Goal: Task Accomplishment & Management: Manage account settings

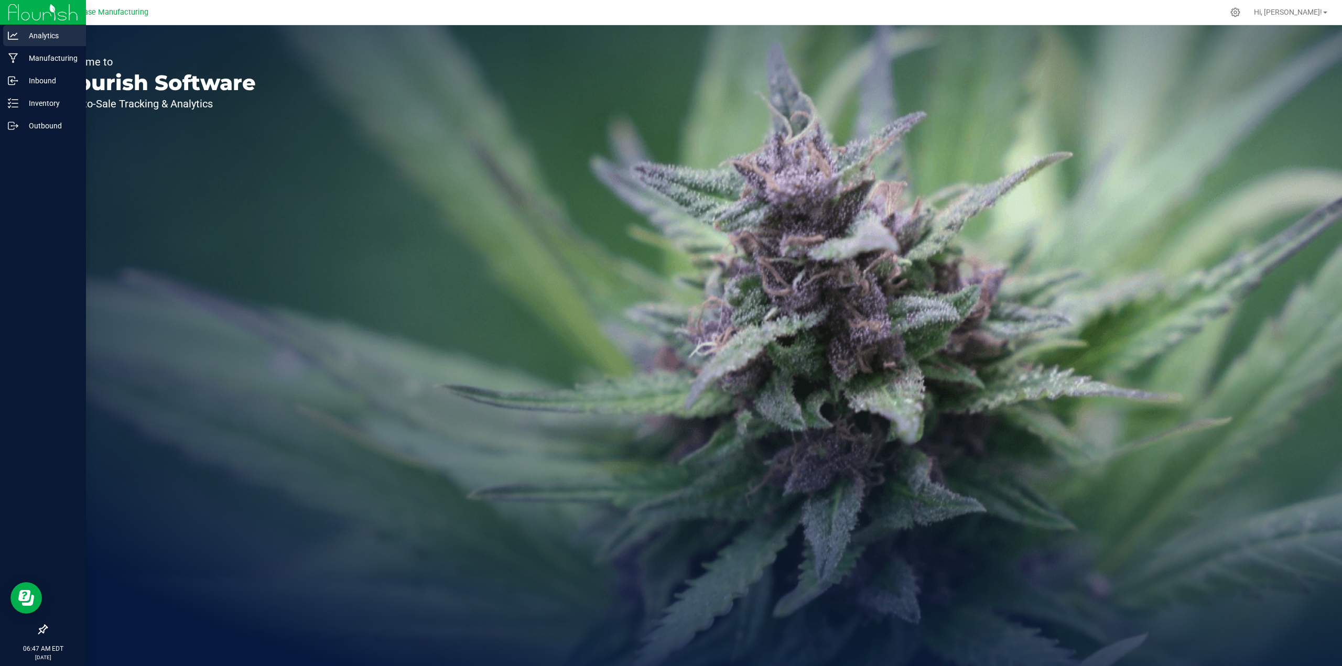
click at [19, 32] on p "Analytics" at bounding box center [49, 35] width 63 height 13
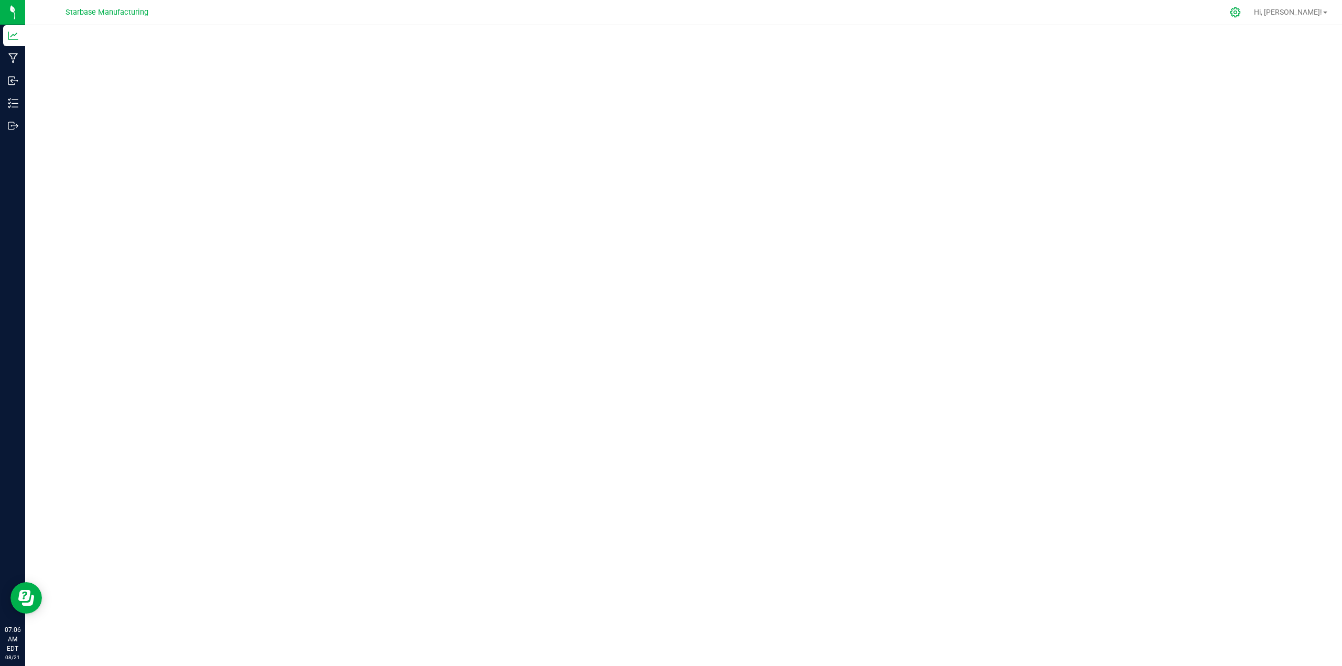
click at [1240, 13] on icon at bounding box center [1235, 12] width 10 height 10
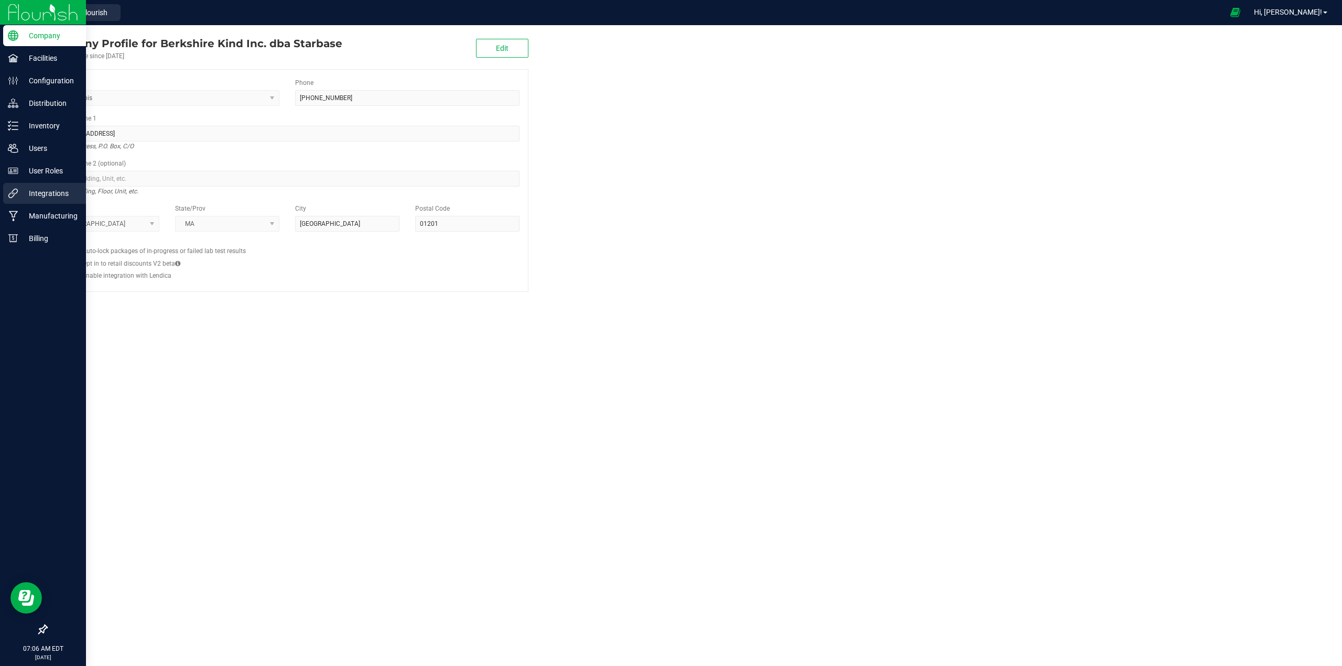
click at [35, 194] on p "Integrations" at bounding box center [49, 193] width 63 height 13
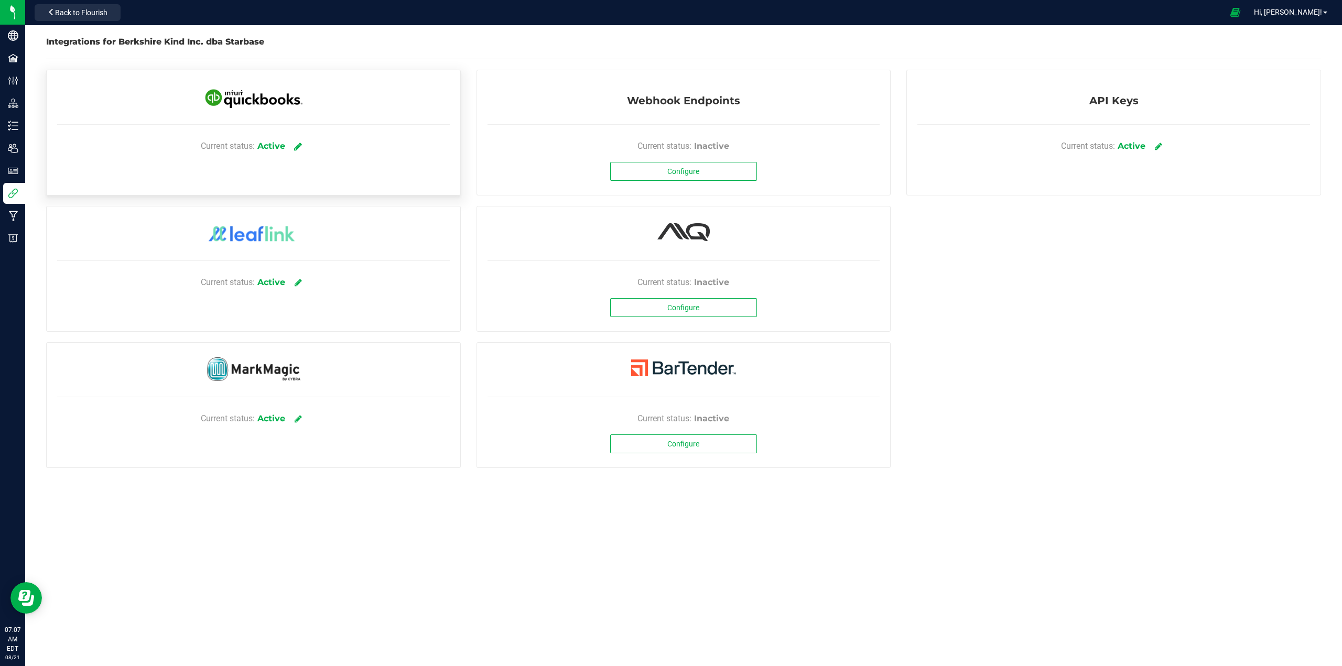
click at [297, 144] on icon at bounding box center [298, 146] width 8 height 9
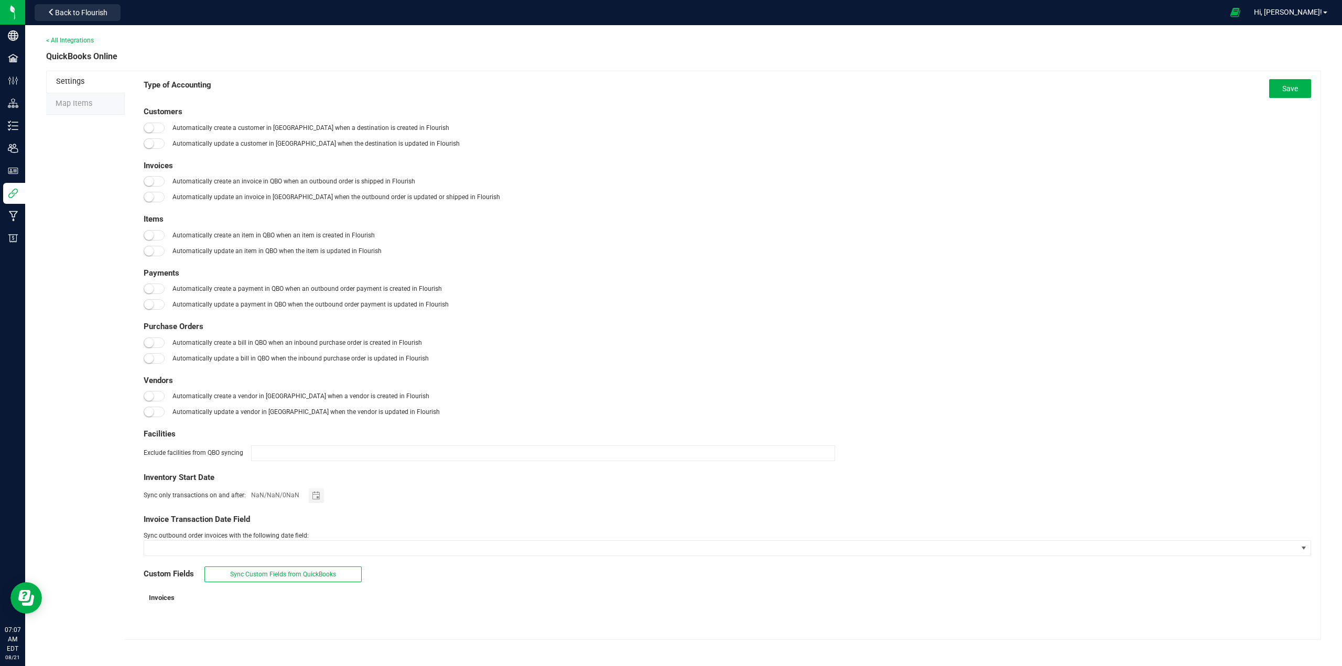
type input "[DATE]"
click at [64, 105] on span "Map Items" at bounding box center [74, 103] width 37 height 9
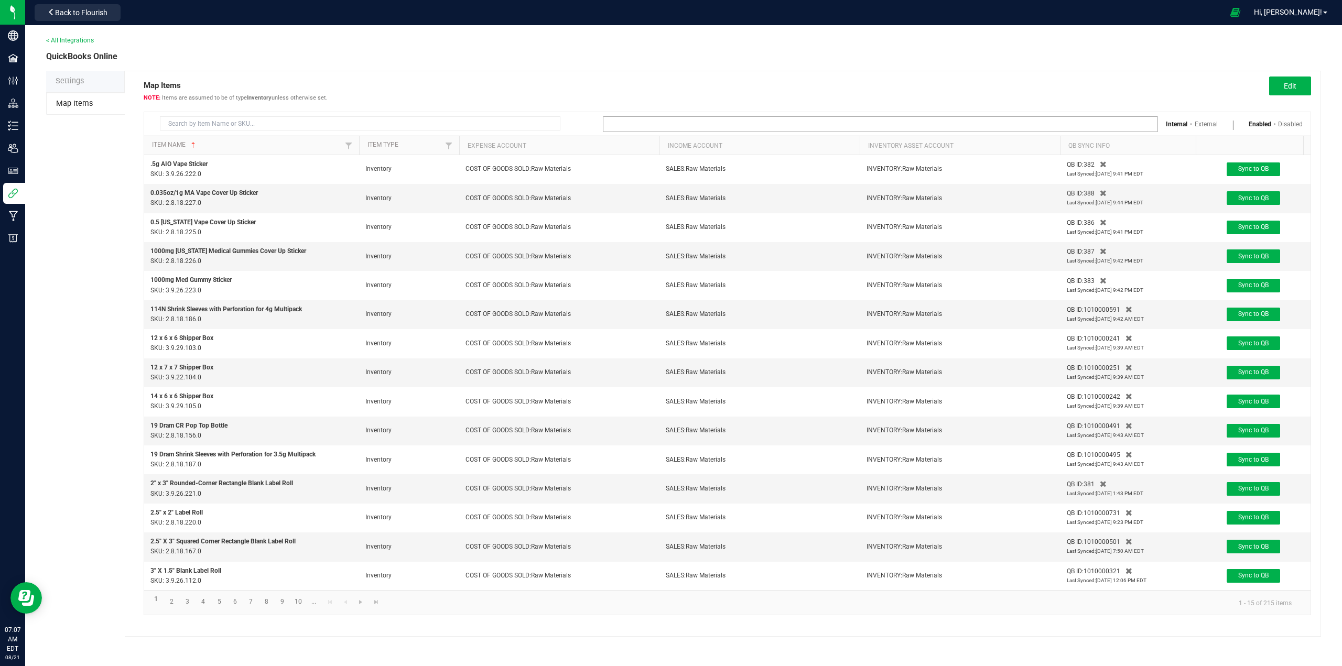
click at [644, 124] on input at bounding box center [873, 124] width 541 height 15
click at [619, 165] on li "Vacation" at bounding box center [880, 161] width 555 height 18
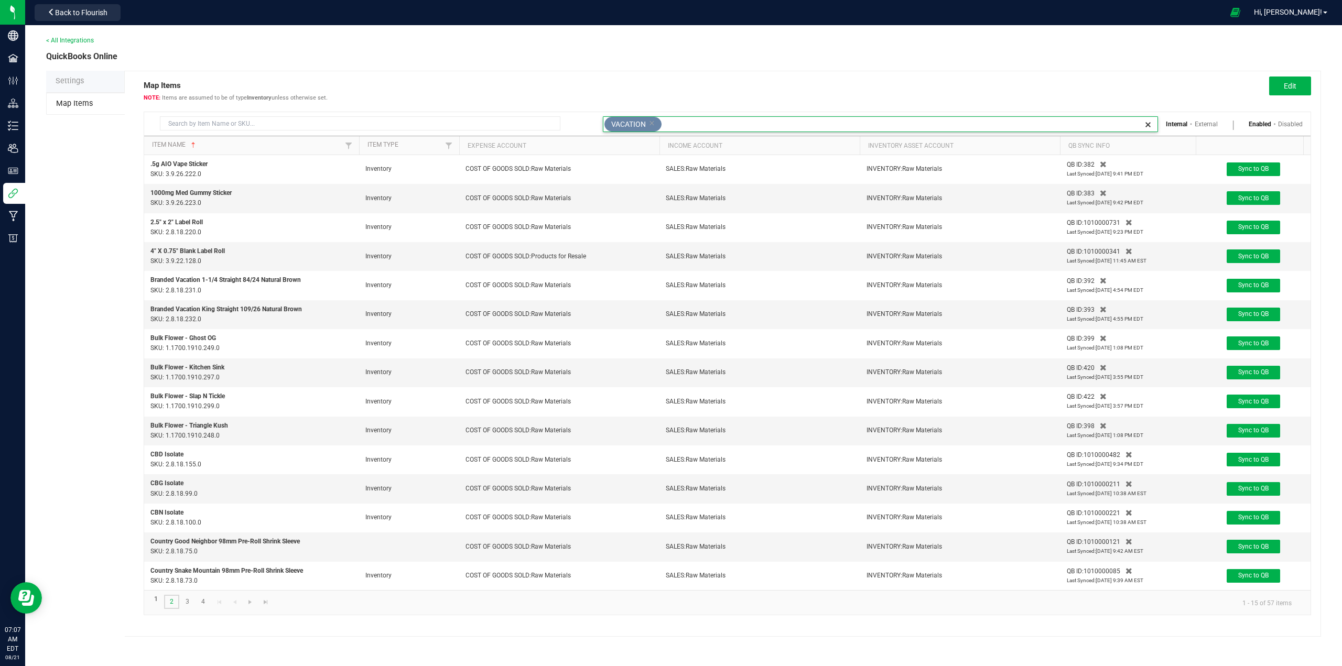
click at [169, 609] on link "2" at bounding box center [171, 602] width 15 height 14
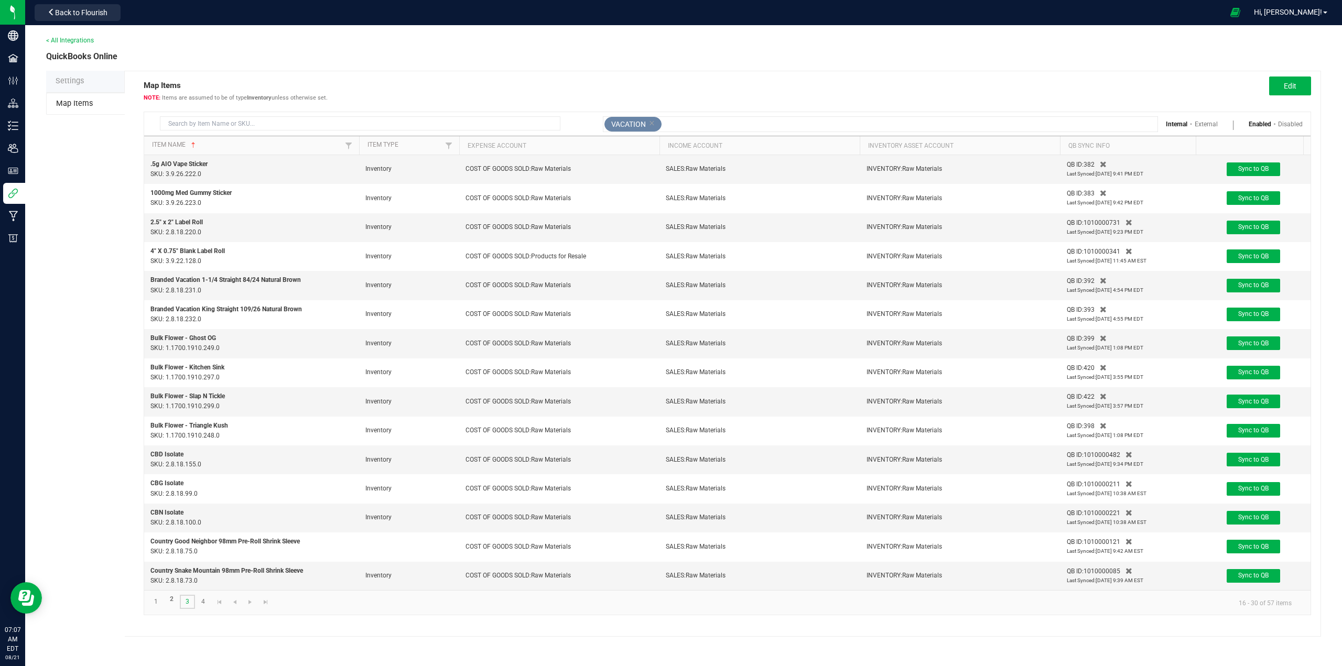
click at [187, 609] on link "3" at bounding box center [187, 602] width 15 height 14
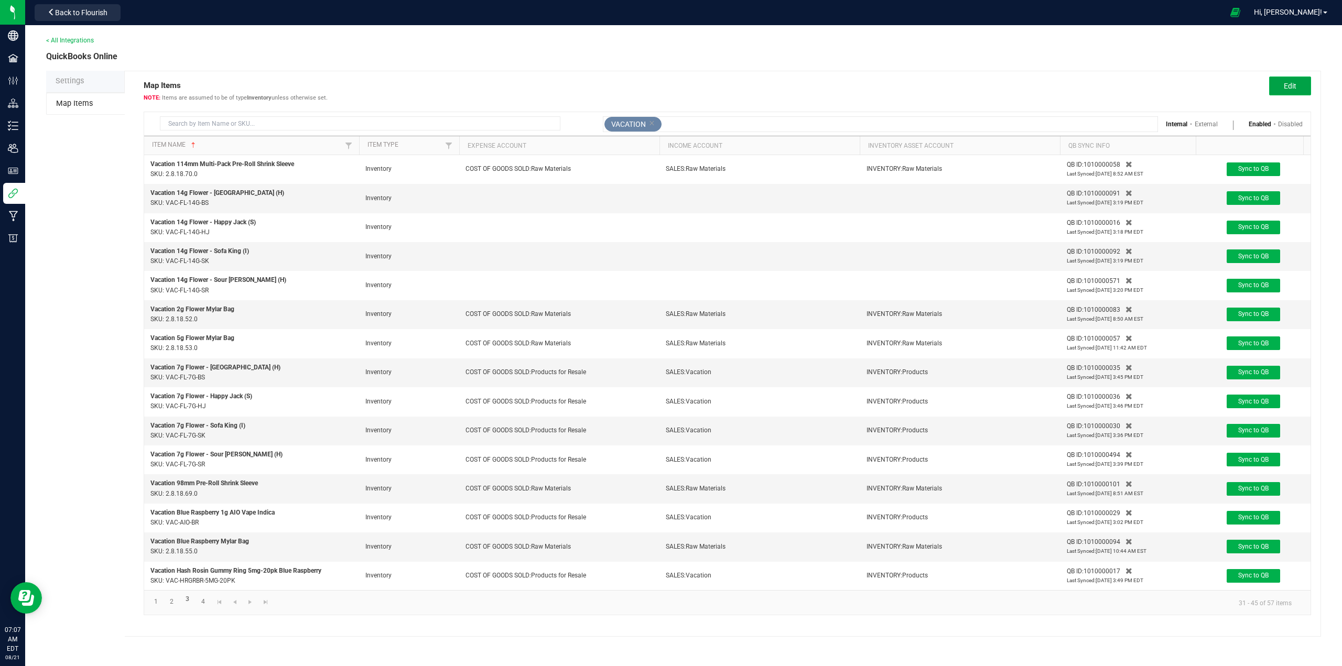
click at [1286, 86] on span "Edit" at bounding box center [1290, 86] width 13 height 8
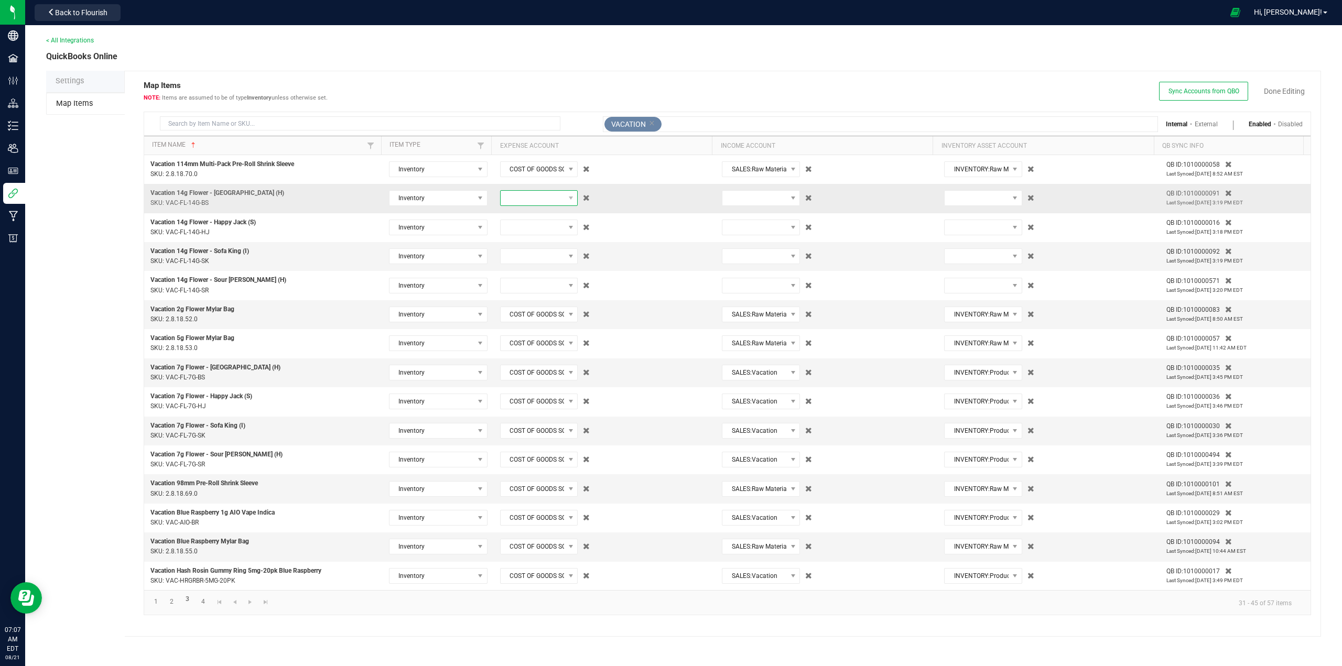
click at [548, 200] on span at bounding box center [533, 198] width 64 height 15
click at [533, 254] on span "(5160) COST OF GOODS SOLD:Products for Resale" at bounding box center [536, 250] width 64 height 31
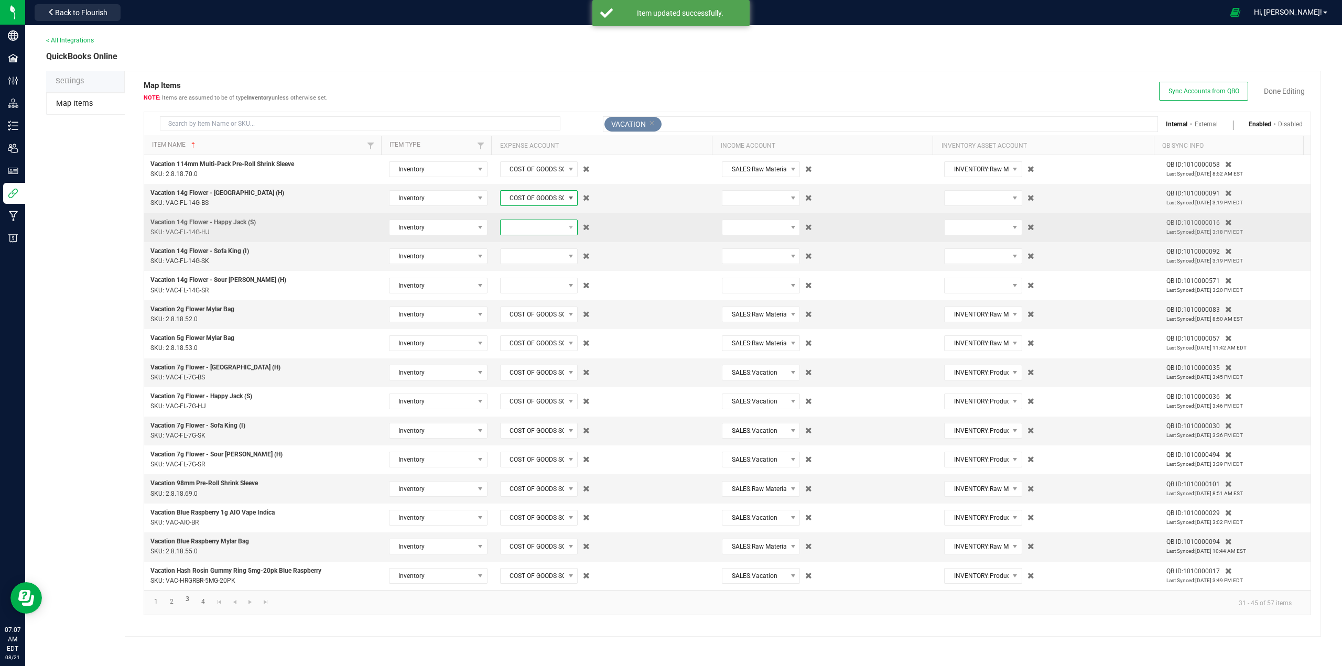
click at [539, 225] on span at bounding box center [533, 227] width 64 height 15
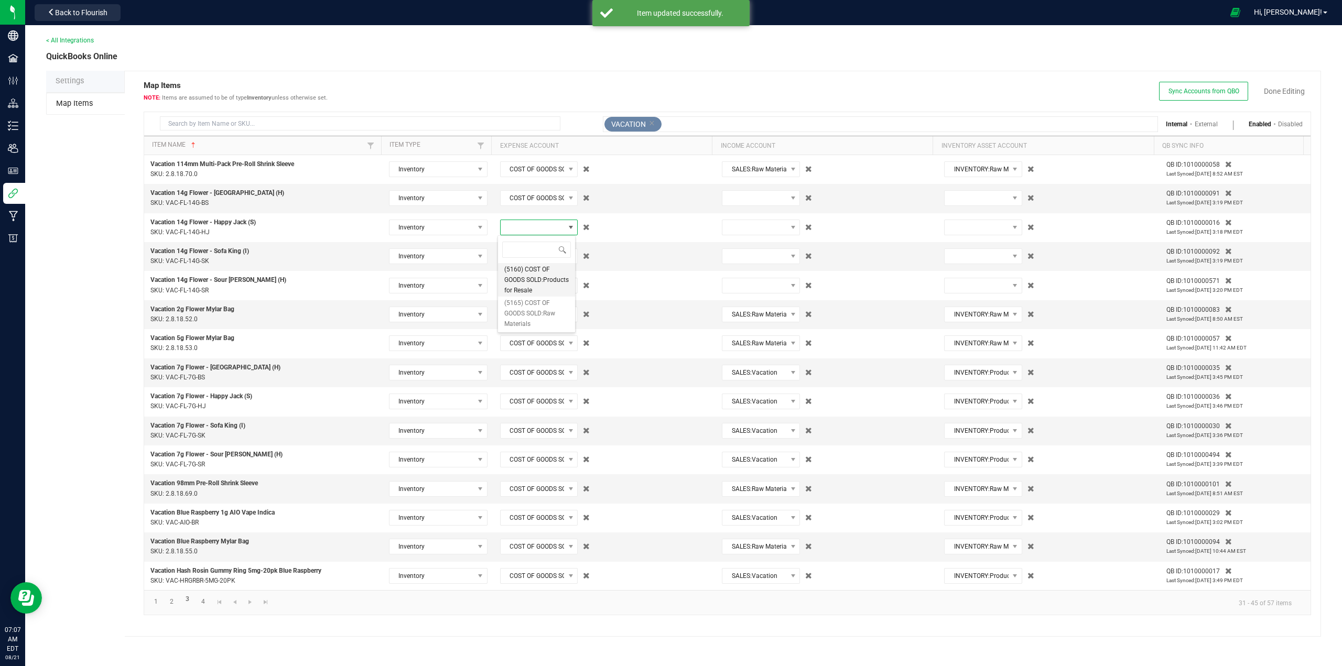
click at [529, 283] on span "(5160) COST OF GOODS SOLD:Products for Resale" at bounding box center [536, 279] width 64 height 31
click at [530, 261] on span at bounding box center [533, 256] width 64 height 15
click at [519, 317] on span "(5160) COST OF GOODS SOLD:Products for Resale" at bounding box center [536, 309] width 64 height 31
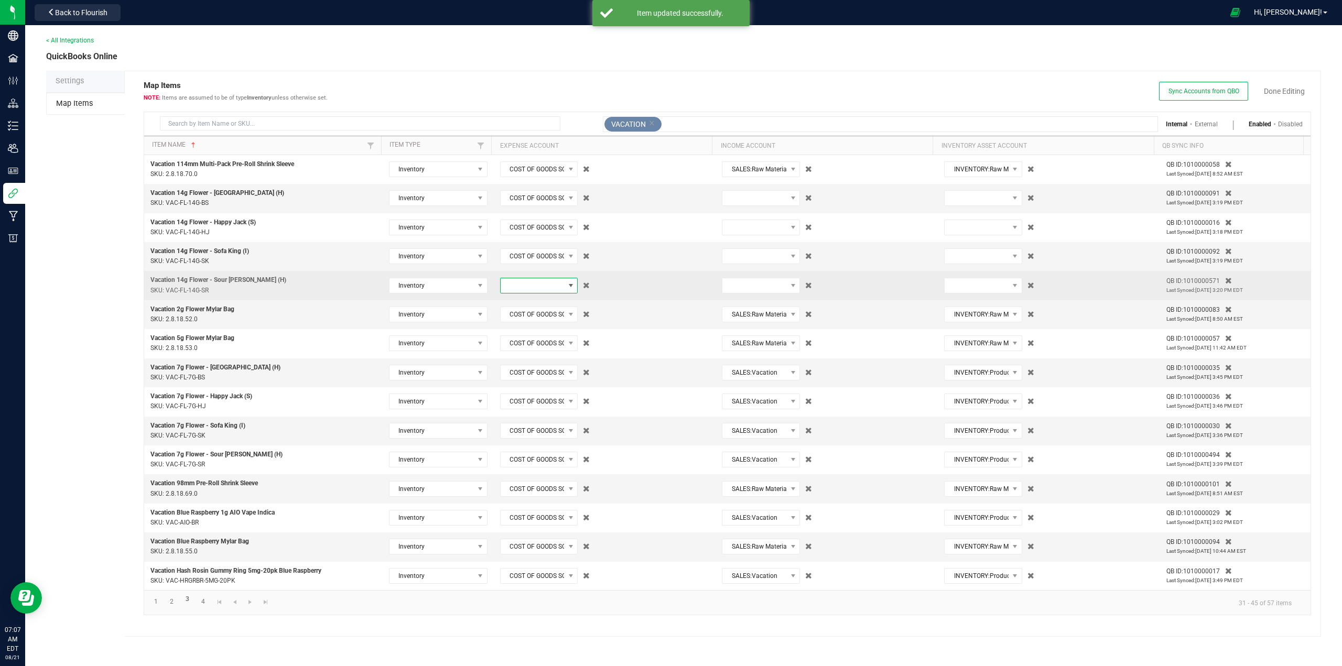
click at [529, 287] on span at bounding box center [533, 285] width 64 height 15
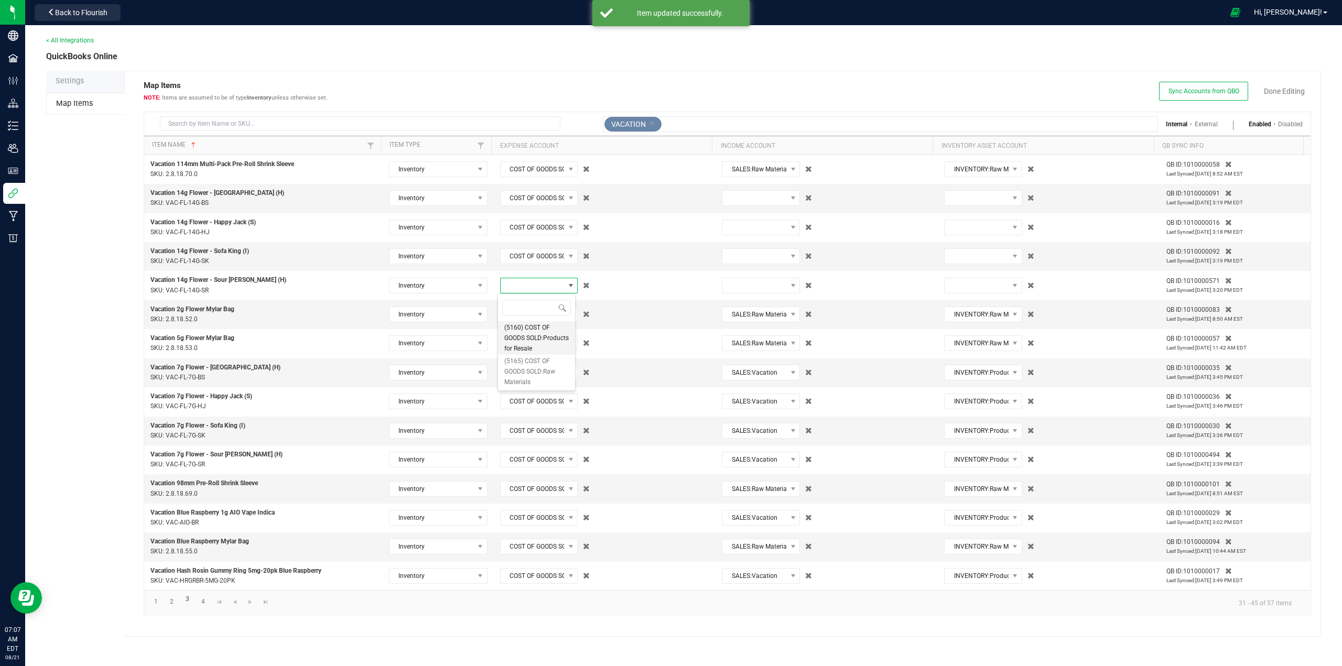
click at [519, 346] on span "(5160) COST OF GOODS SOLD:Products for Resale" at bounding box center [536, 337] width 64 height 31
click at [770, 200] on span at bounding box center [754, 198] width 64 height 15
click at [748, 321] on span "(4025) SALES:Vacation" at bounding box center [757, 318] width 64 height 21
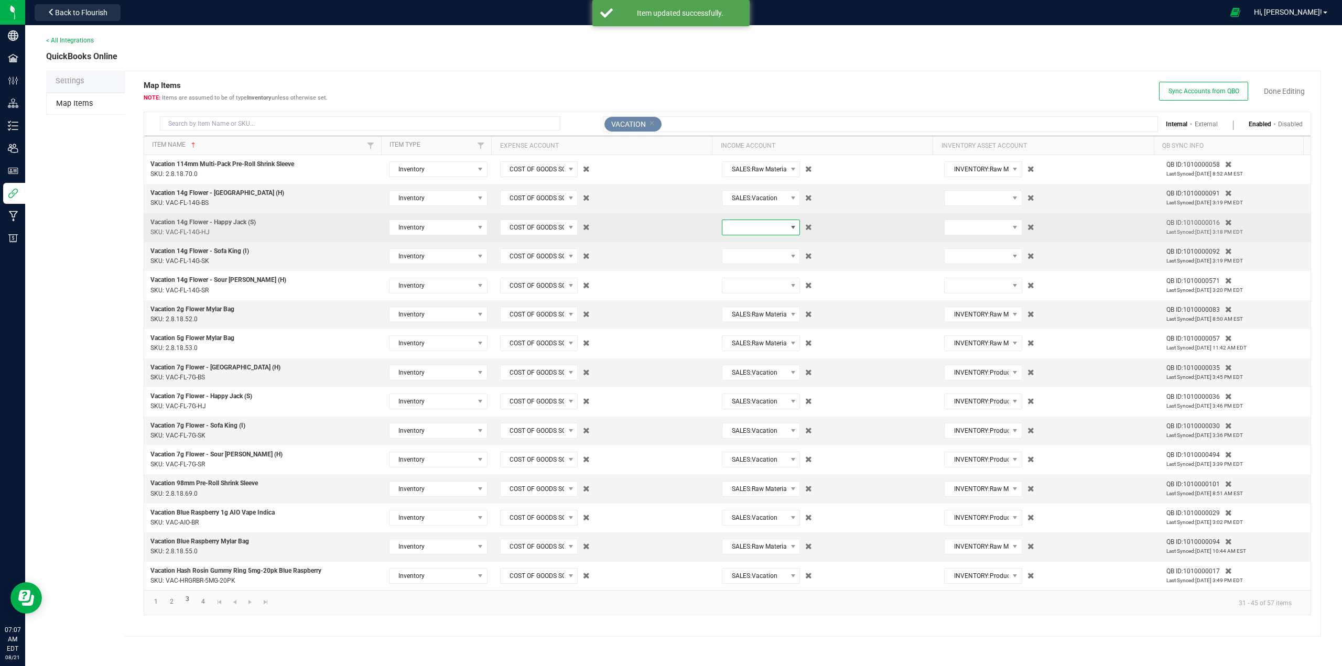
click at [755, 231] on span at bounding box center [754, 227] width 64 height 15
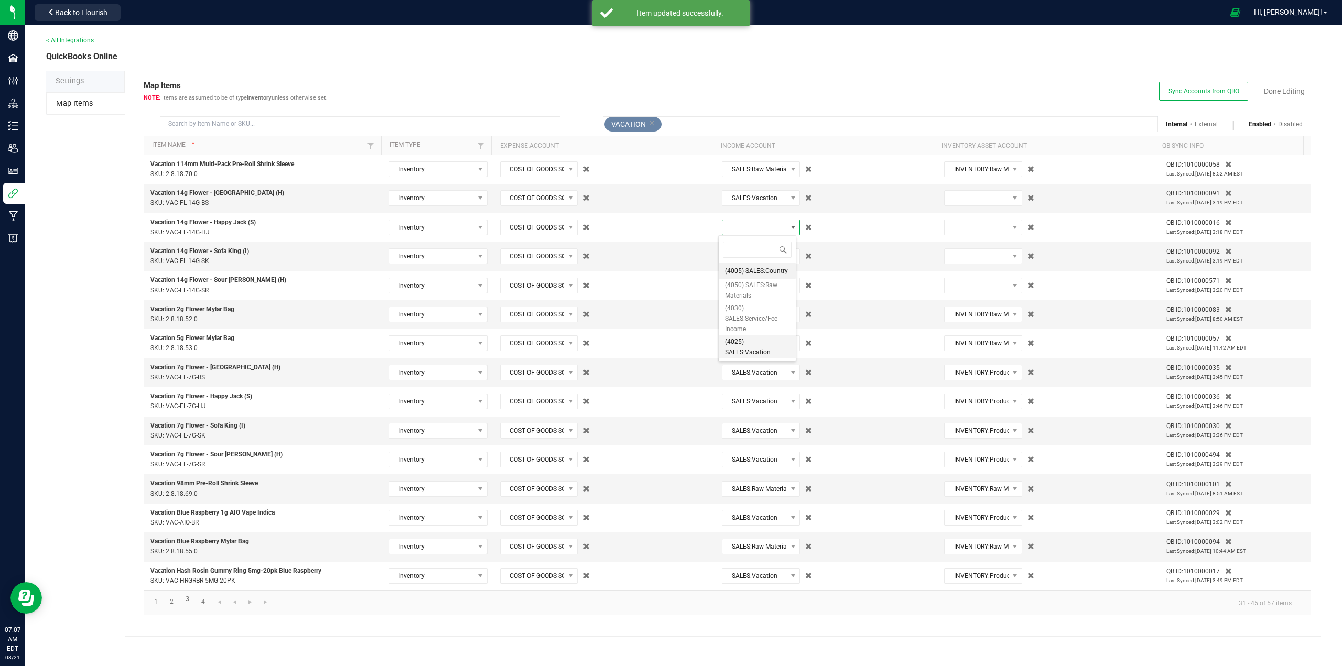
click at [747, 349] on span "(4025) SALES:Vacation" at bounding box center [757, 347] width 64 height 21
click at [744, 254] on span at bounding box center [754, 256] width 64 height 15
click at [739, 377] on span "(4025) SALES:Vacation" at bounding box center [757, 376] width 64 height 21
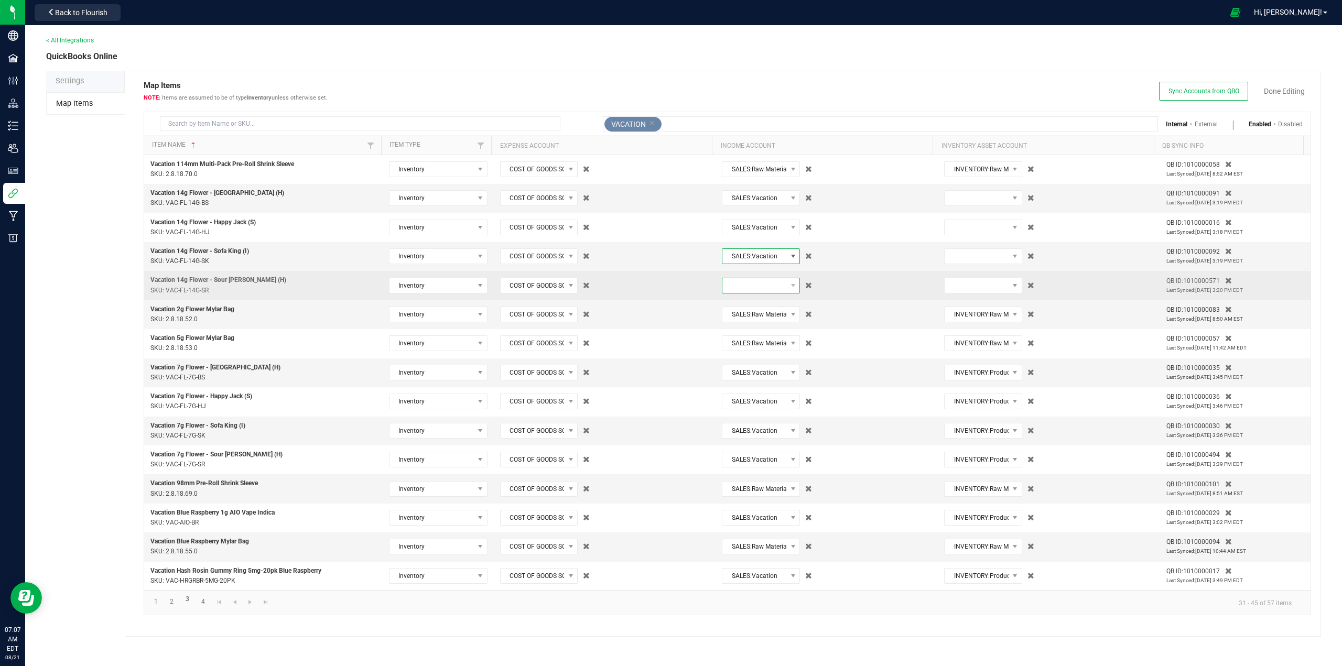
click at [743, 283] on span at bounding box center [754, 285] width 64 height 15
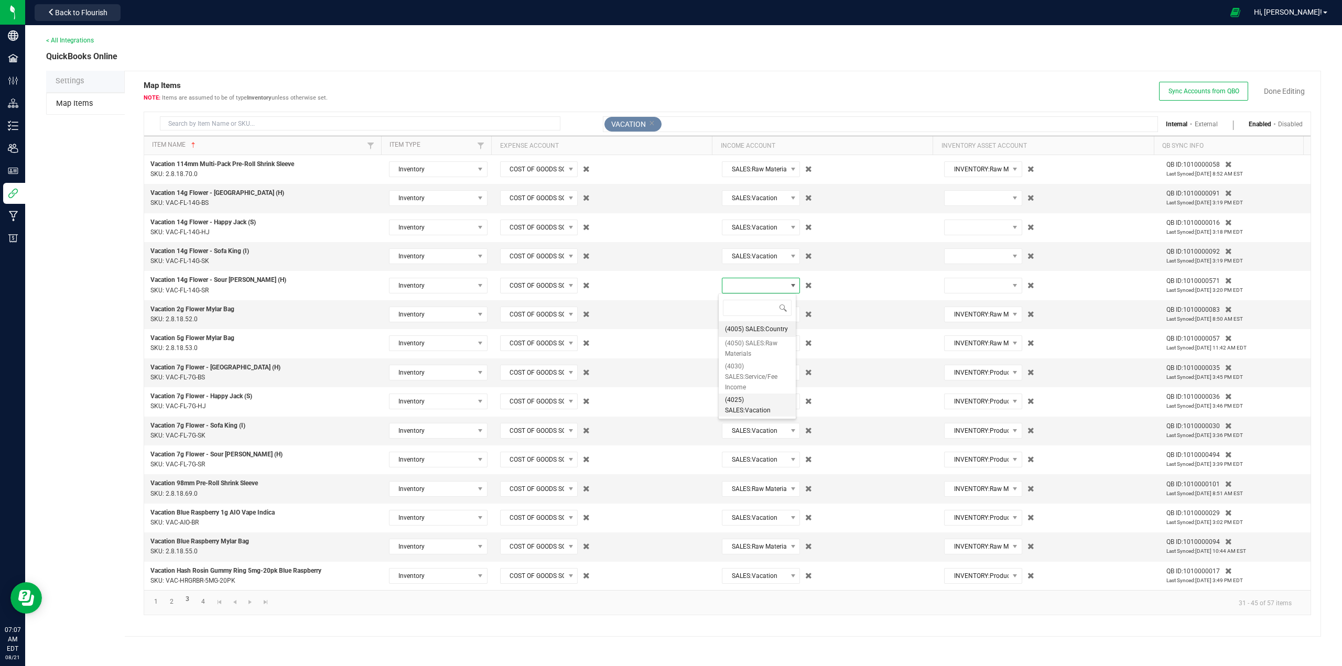
click at [747, 407] on span "(4025) SALES:Vacation" at bounding box center [757, 405] width 64 height 21
click at [970, 201] on span at bounding box center [977, 198] width 64 height 15
click at [964, 241] on span "(1225) INVENTORY:Products" at bounding box center [978, 245] width 64 height 21
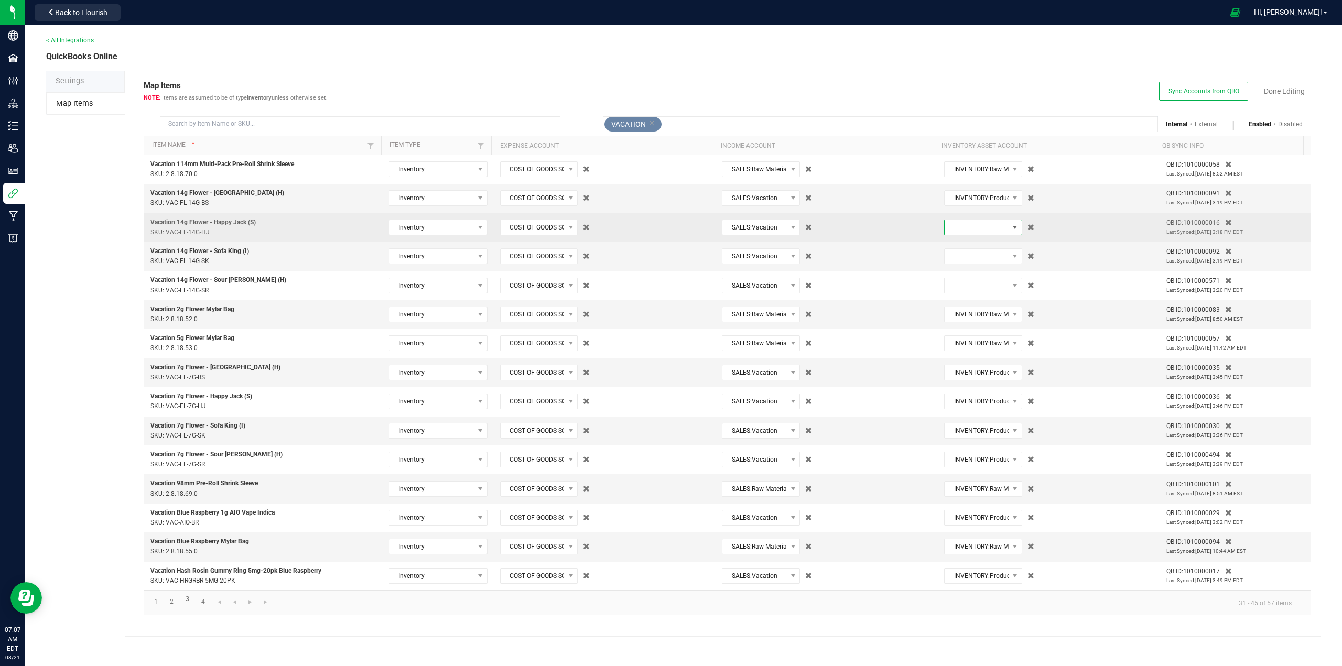
click at [969, 230] on span at bounding box center [977, 227] width 64 height 15
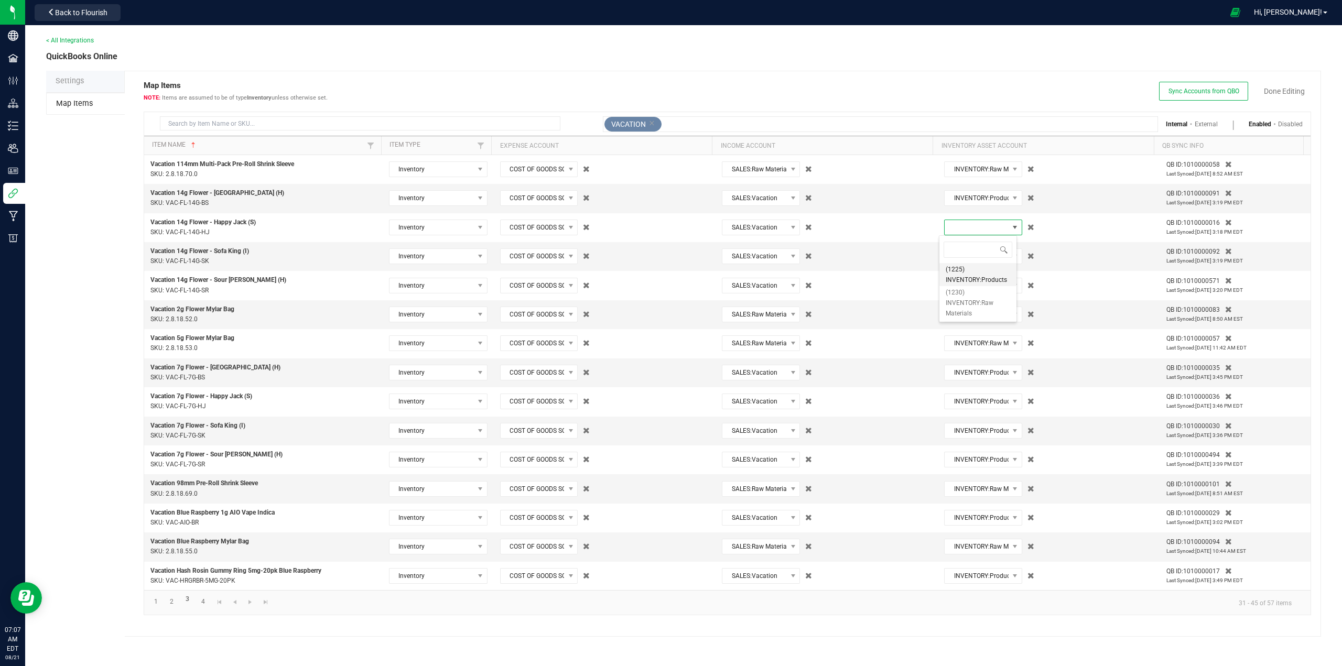
click at [958, 276] on span "(1225) INVENTORY:Products" at bounding box center [978, 274] width 64 height 21
click at [962, 258] on span at bounding box center [977, 256] width 64 height 15
click at [959, 303] on span "(1225) INVENTORY:Products" at bounding box center [978, 304] width 64 height 21
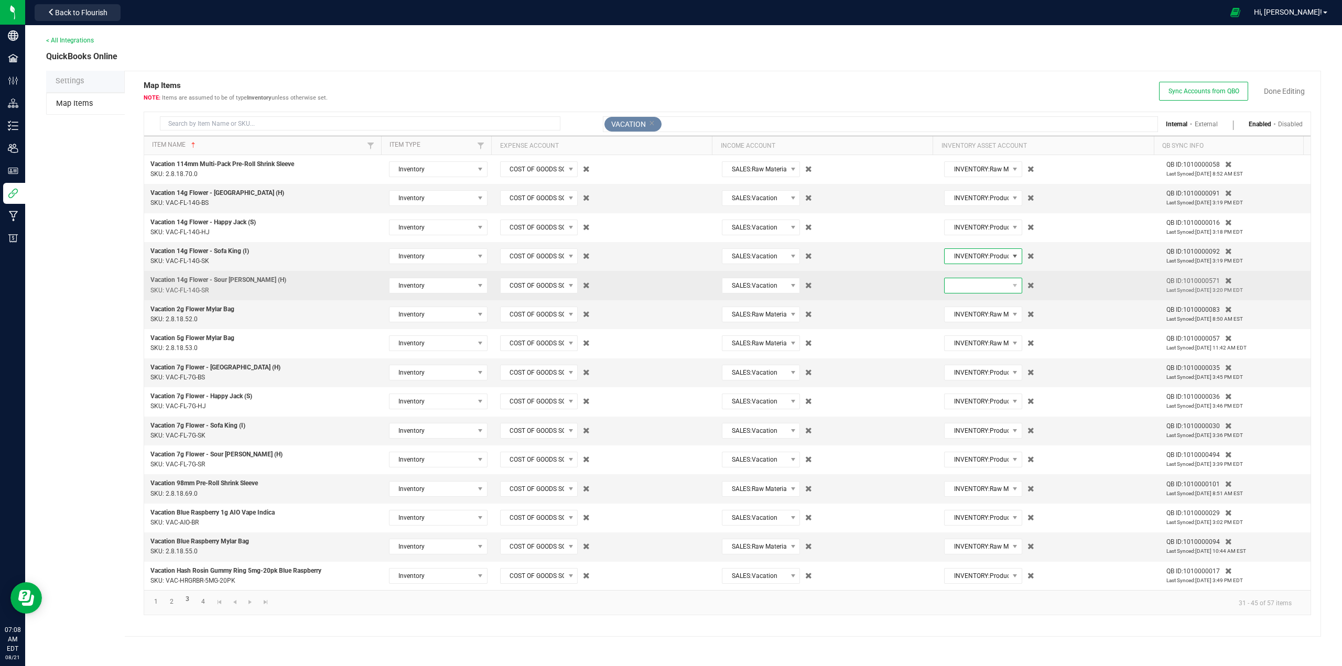
click at [964, 284] on span at bounding box center [977, 285] width 64 height 15
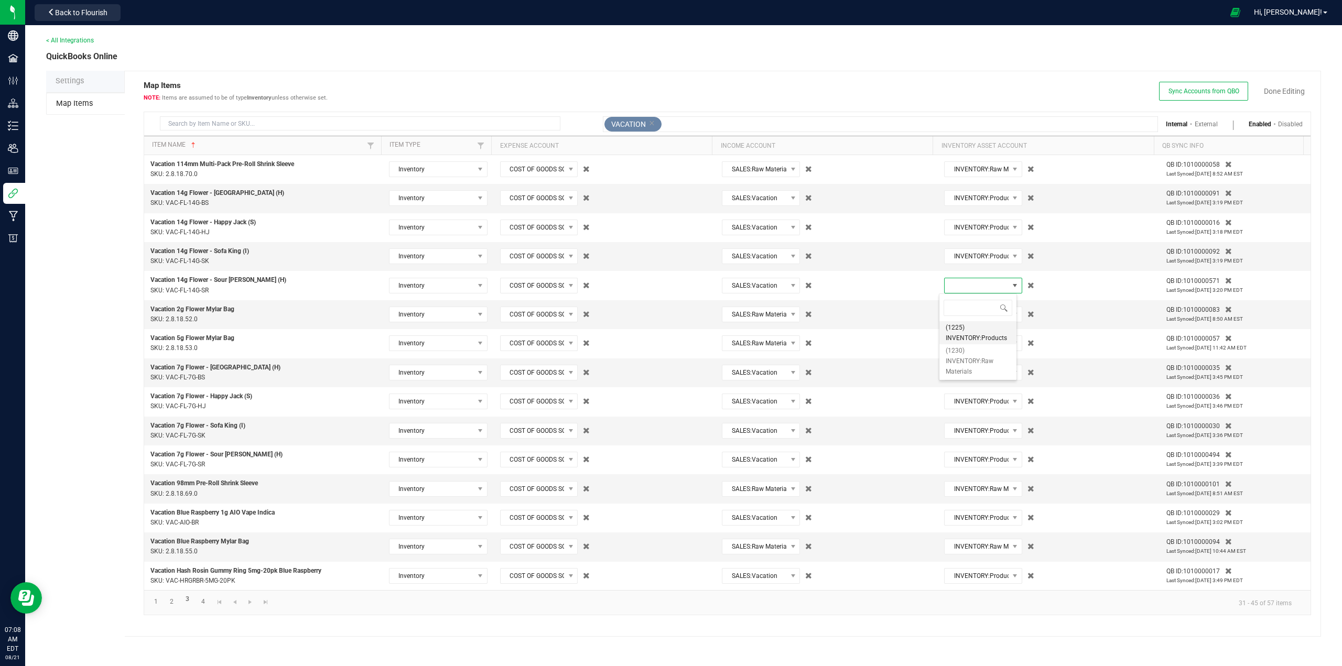
click at [954, 333] on span "(1225) INVENTORY:Products" at bounding box center [978, 332] width 64 height 21
click at [1286, 85] on span "Sync Accounts from QBO Done Editing" at bounding box center [1235, 91] width 152 height 19
click at [1286, 91] on link "Done Editing" at bounding box center [1284, 91] width 41 height 10
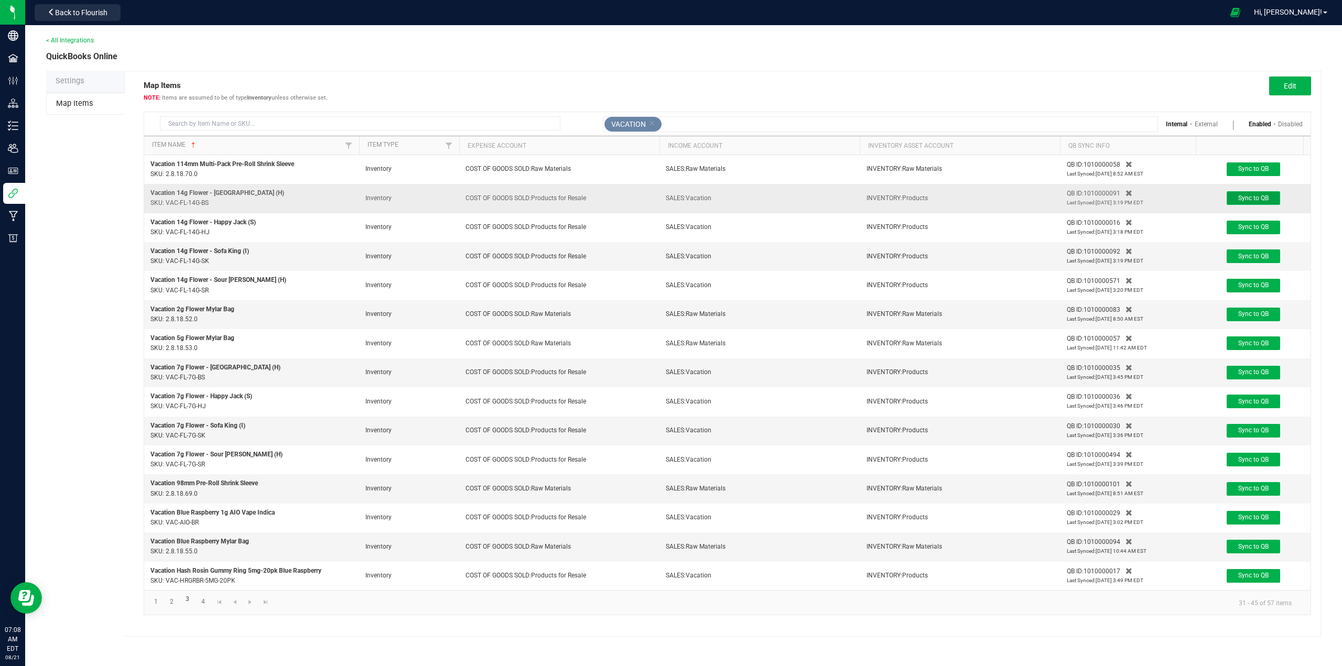
click at [1250, 194] on span "Sync to QB" at bounding box center [1253, 197] width 30 height 7
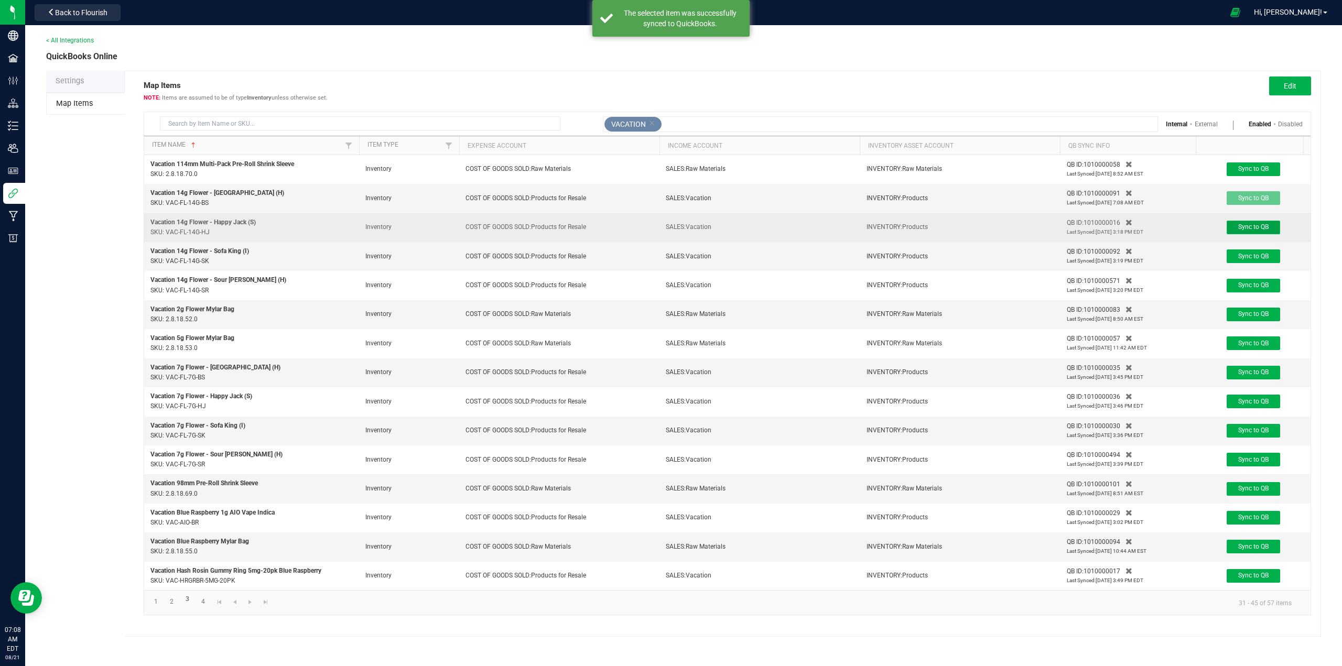
click at [1254, 228] on span "Sync to QB" at bounding box center [1253, 226] width 30 height 7
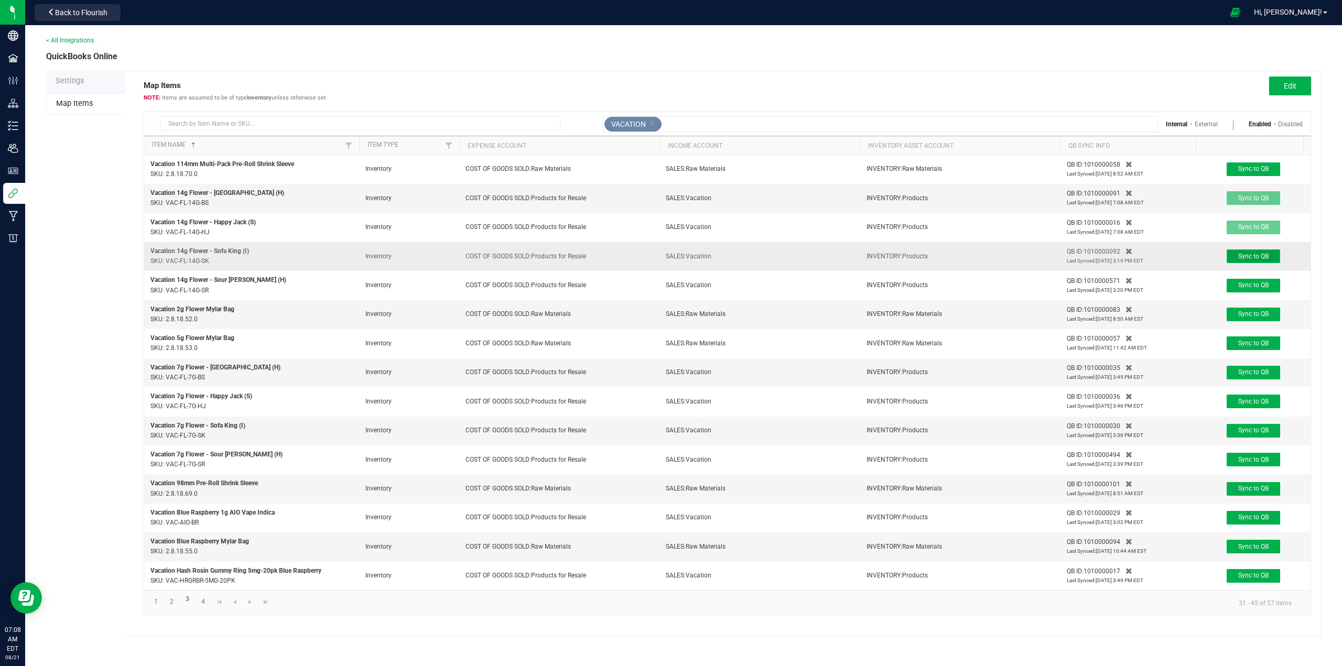
click at [1252, 256] on span "Sync to QB" at bounding box center [1253, 256] width 30 height 7
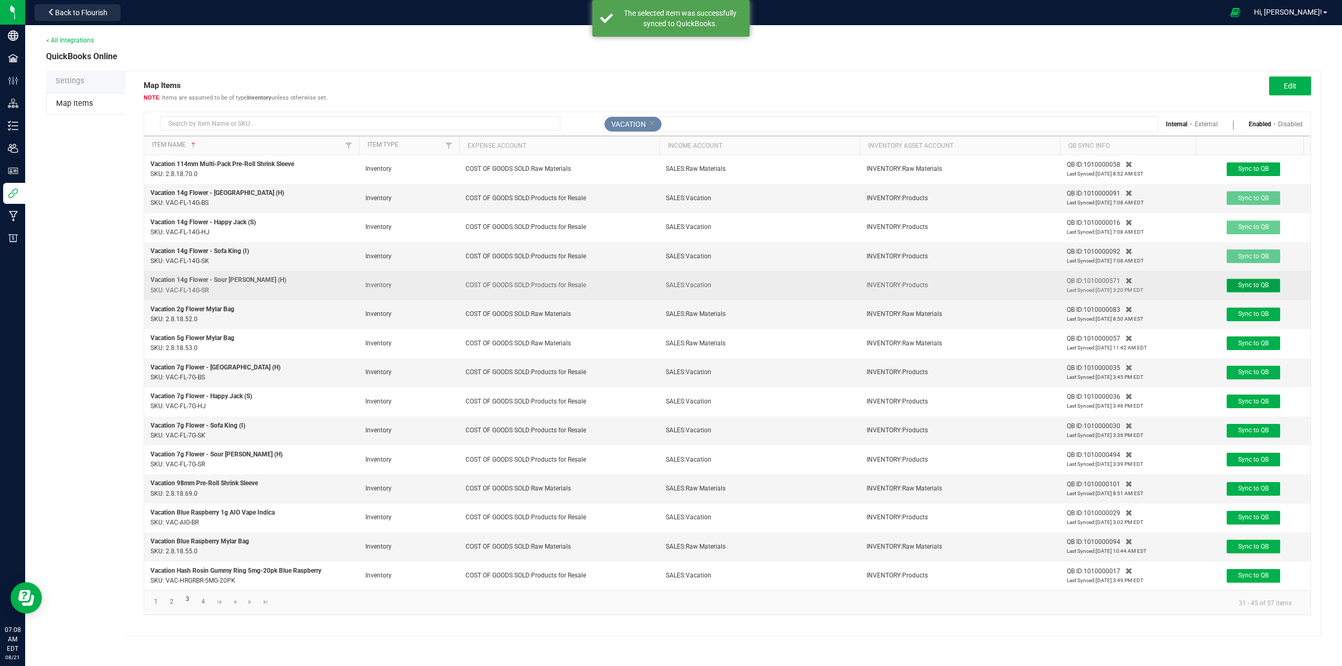
click at [1246, 288] on span "Sync to QB" at bounding box center [1253, 284] width 30 height 7
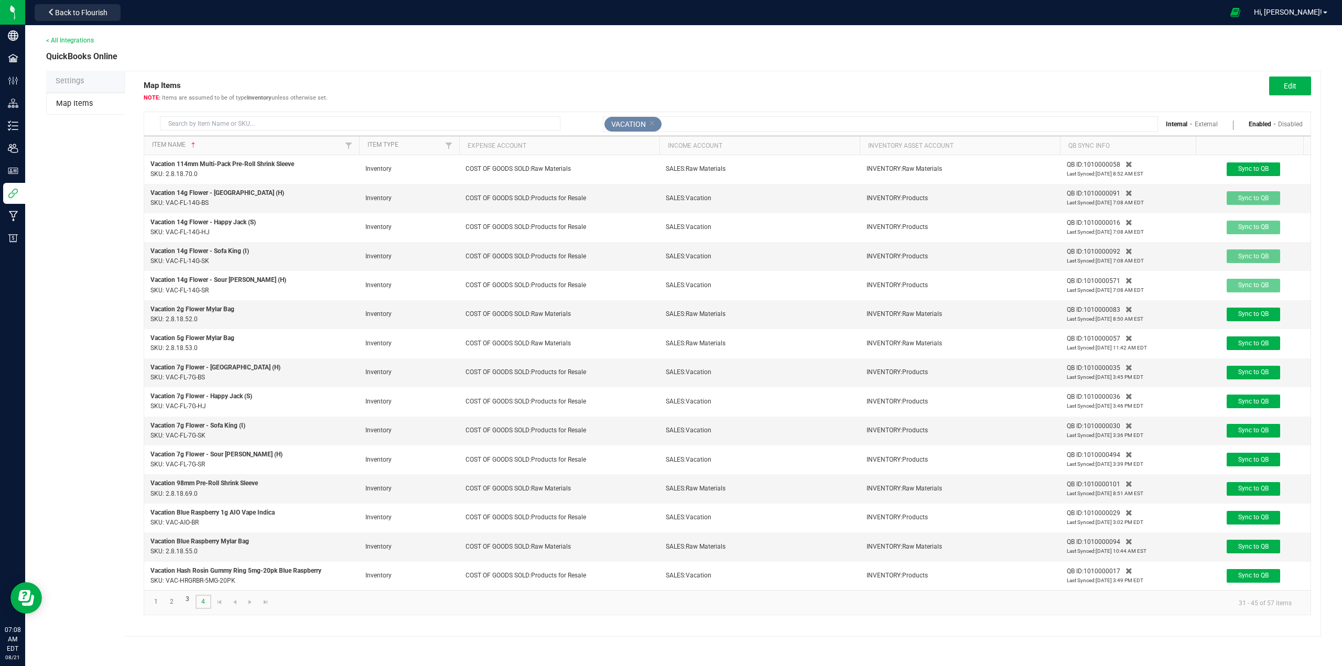
click at [204, 609] on link "4" at bounding box center [203, 602] width 15 height 14
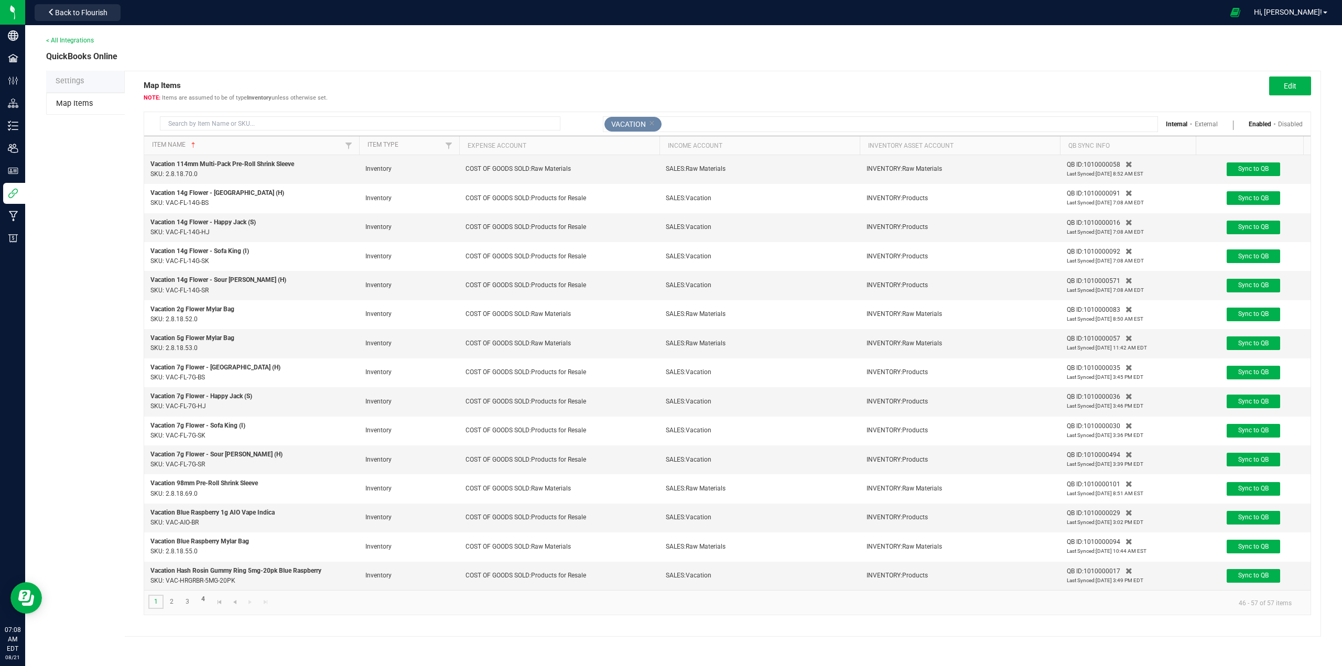
click at [157, 609] on link "1" at bounding box center [155, 602] width 15 height 14
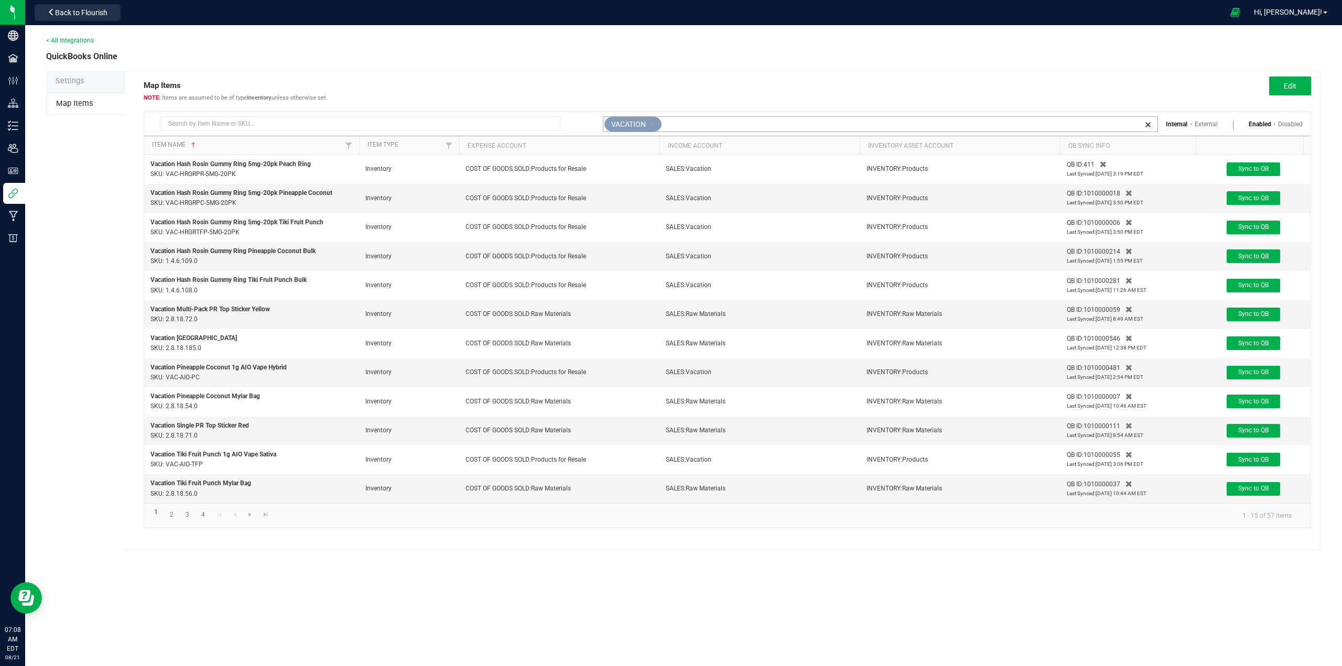
click at [652, 122] on icon at bounding box center [652, 123] width 6 height 10
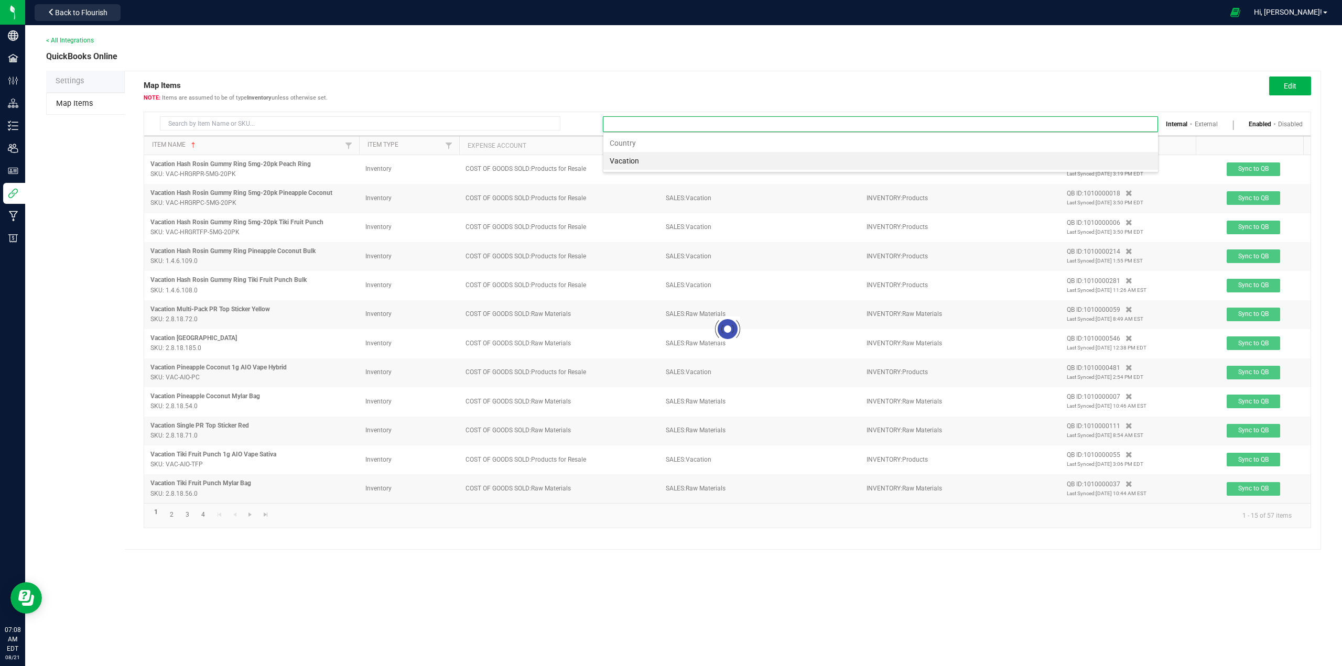
scroll to position [16, 556]
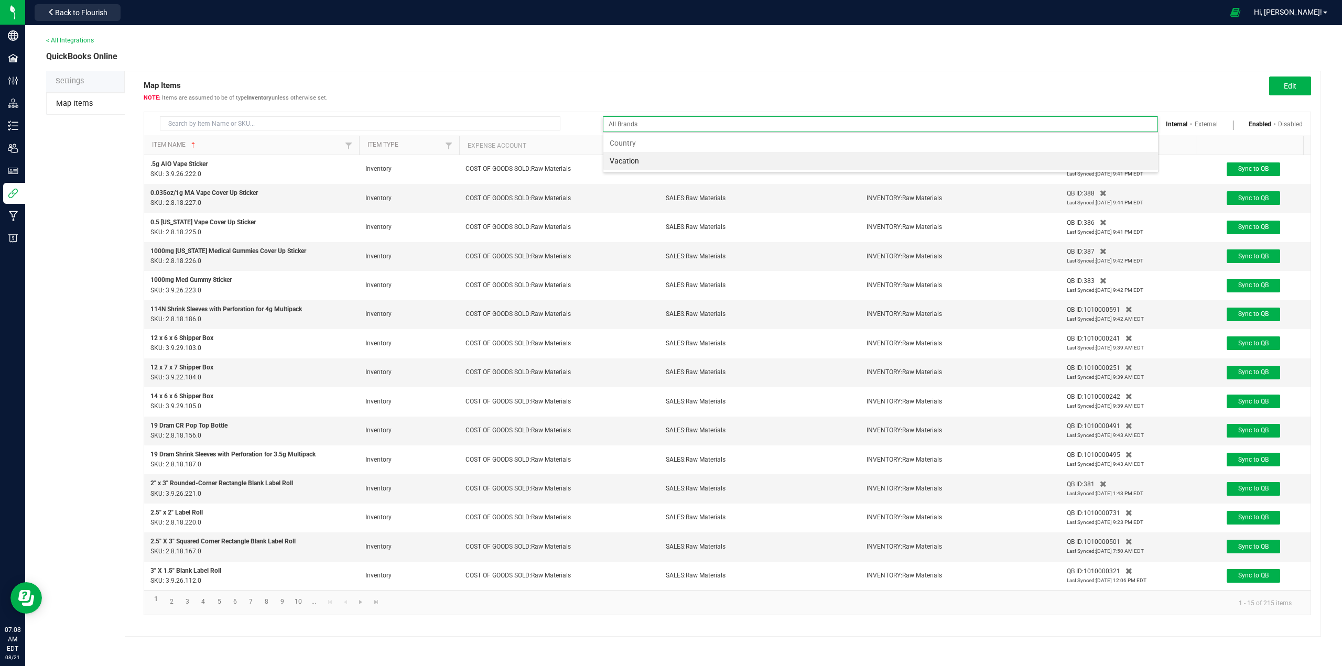
click at [76, 533] on div "Settings Map Items Map Items Items are assumed to be of type Inventory unless o…" at bounding box center [683, 354] width 1275 height 566
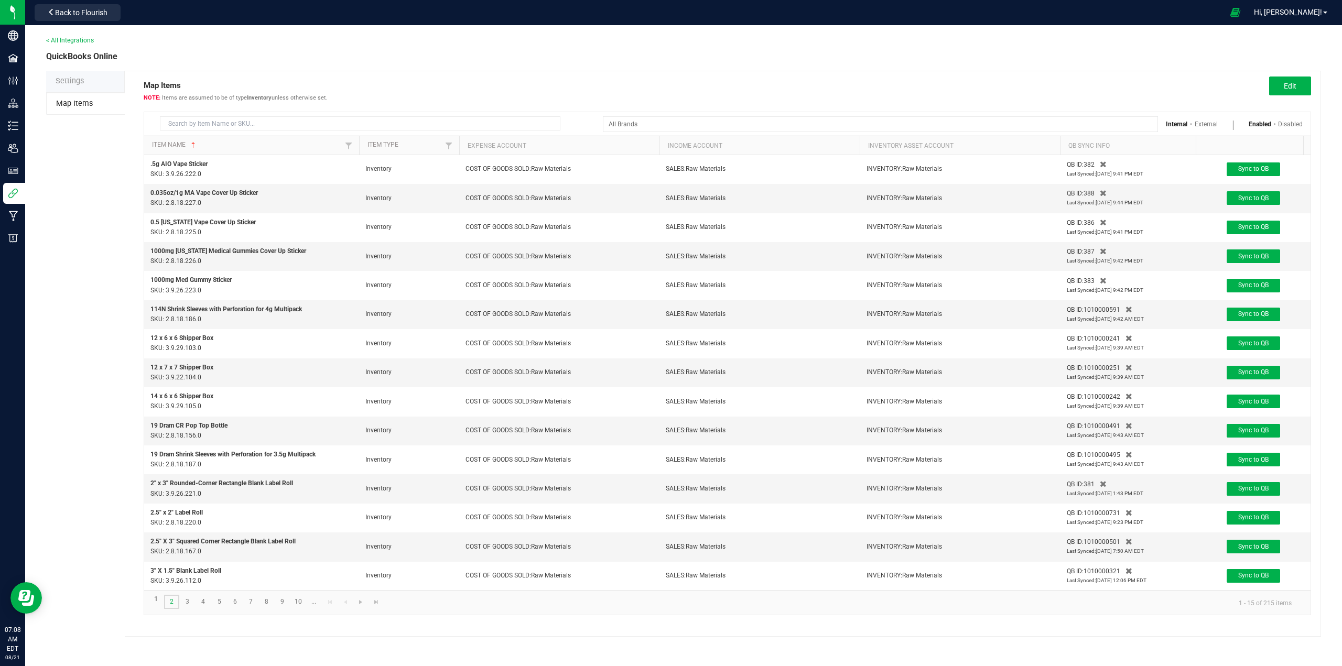
click at [170, 609] on link "2" at bounding box center [171, 602] width 15 height 14
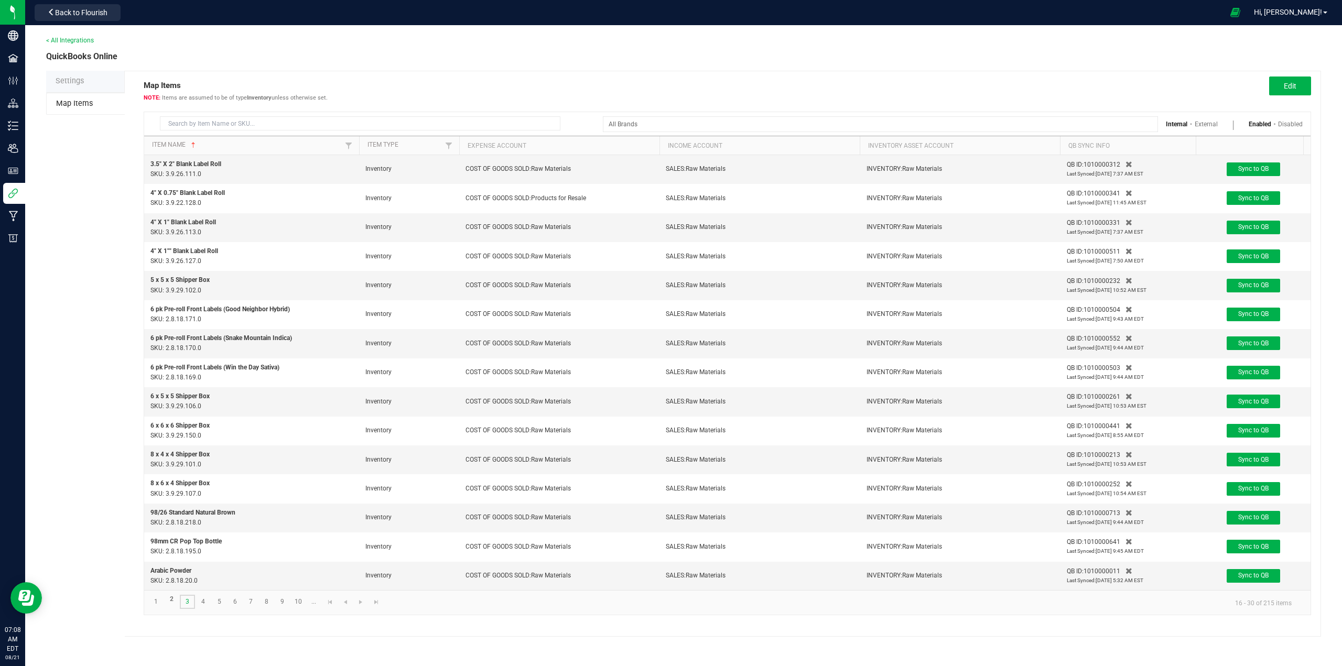
click at [191, 609] on link "3" at bounding box center [187, 602] width 15 height 14
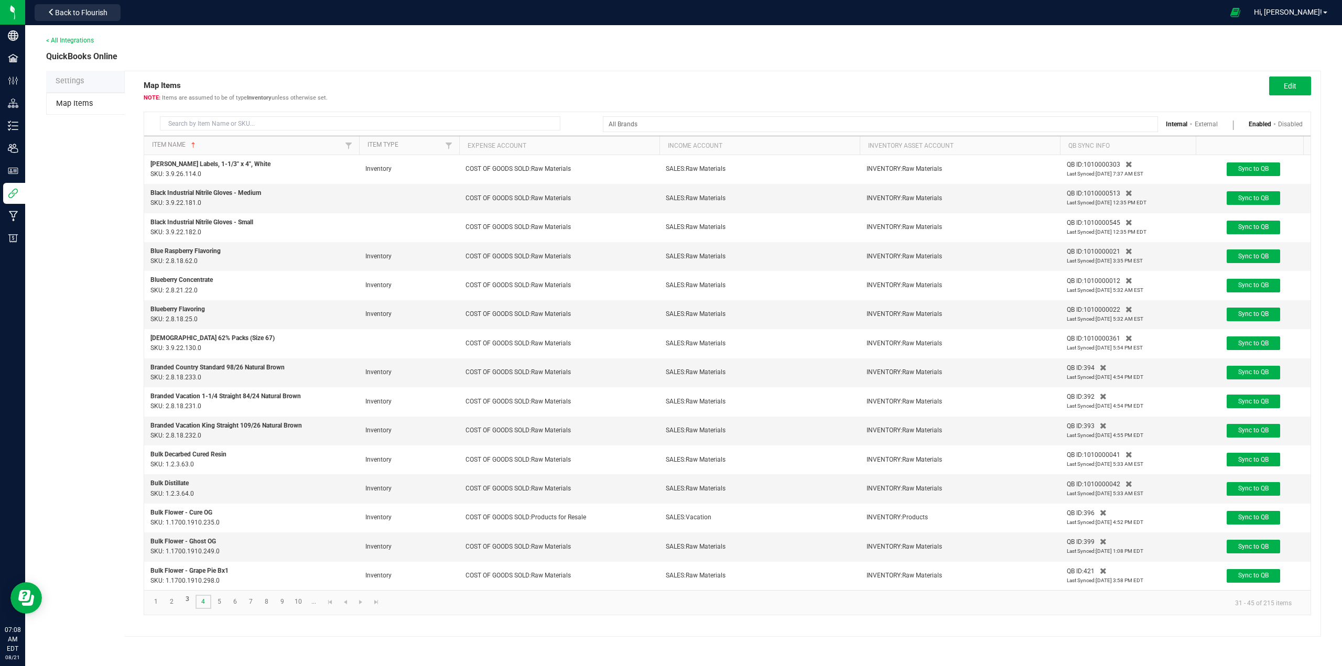
click at [202, 609] on link "4" at bounding box center [203, 602] width 15 height 14
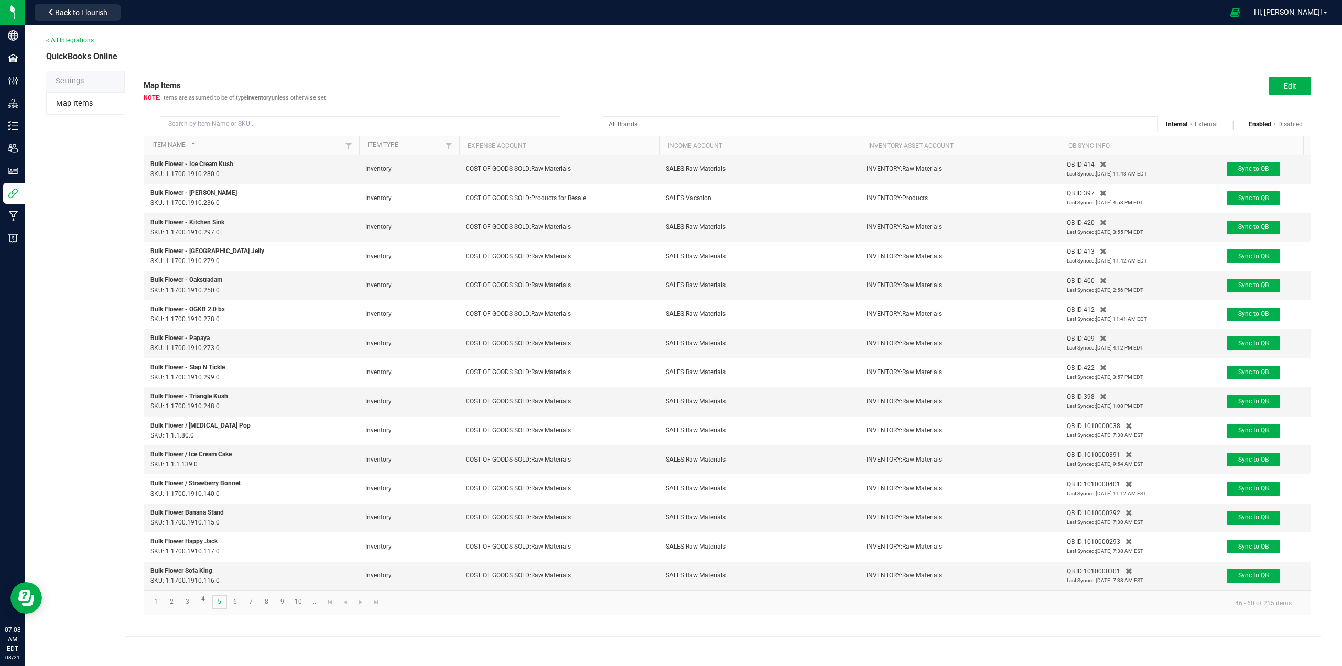
click at [218, 609] on link "5" at bounding box center [219, 602] width 15 height 14
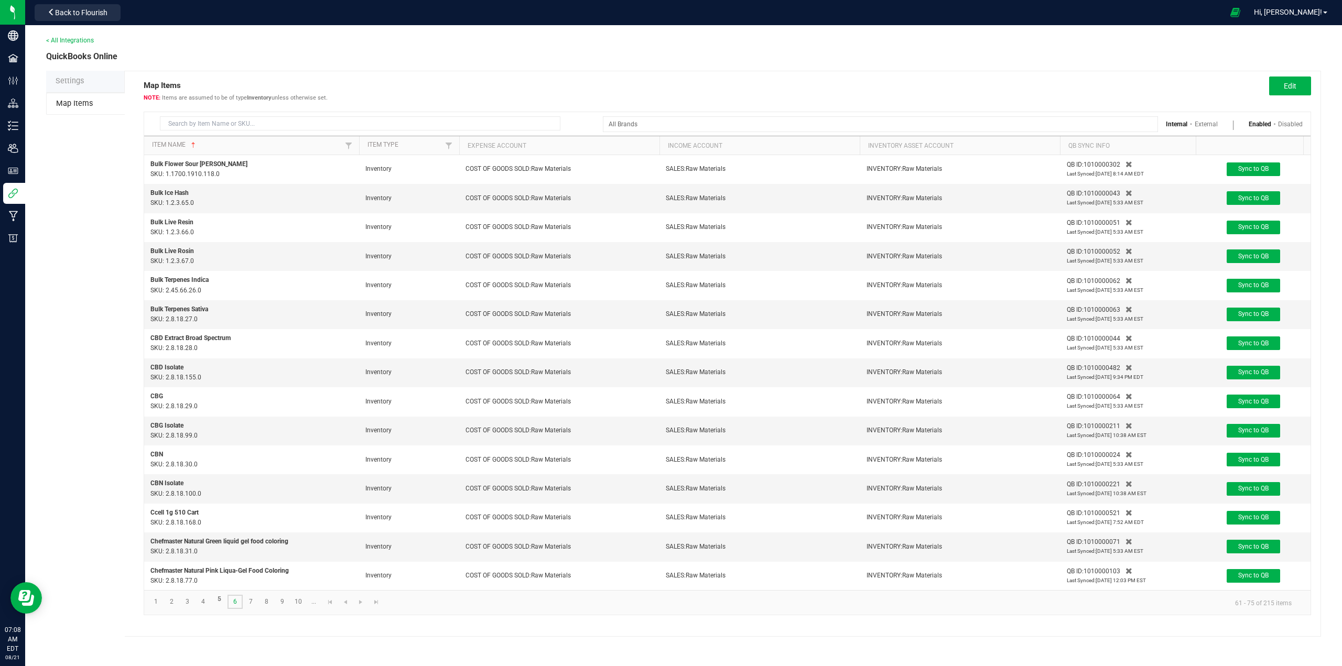
click at [234, 609] on link "6" at bounding box center [234, 602] width 15 height 14
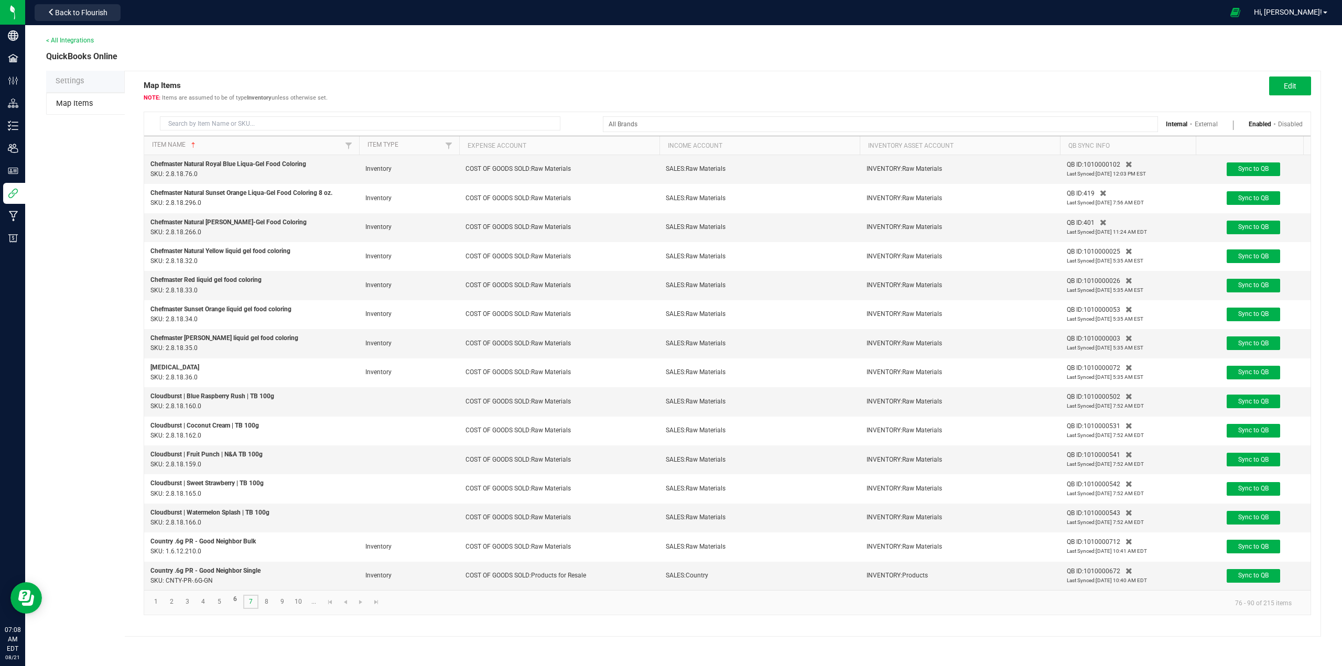
click at [254, 609] on link "7" at bounding box center [250, 602] width 15 height 14
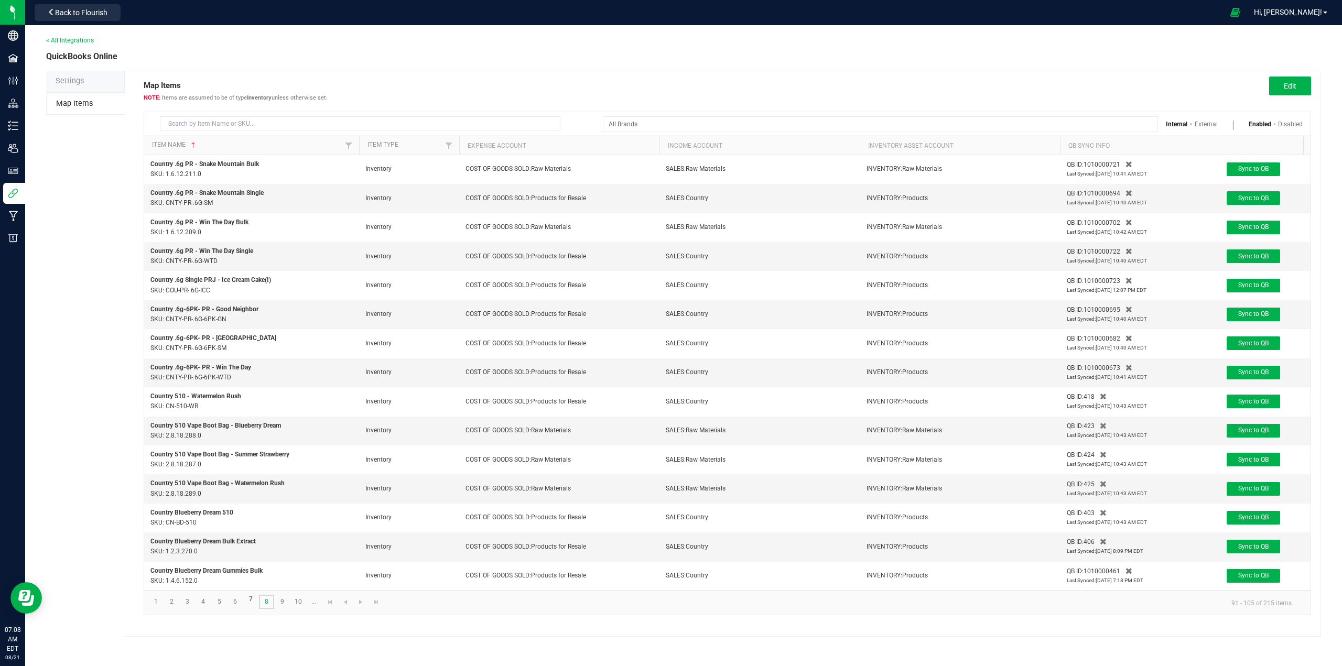
click at [268, 609] on link "8" at bounding box center [266, 602] width 15 height 14
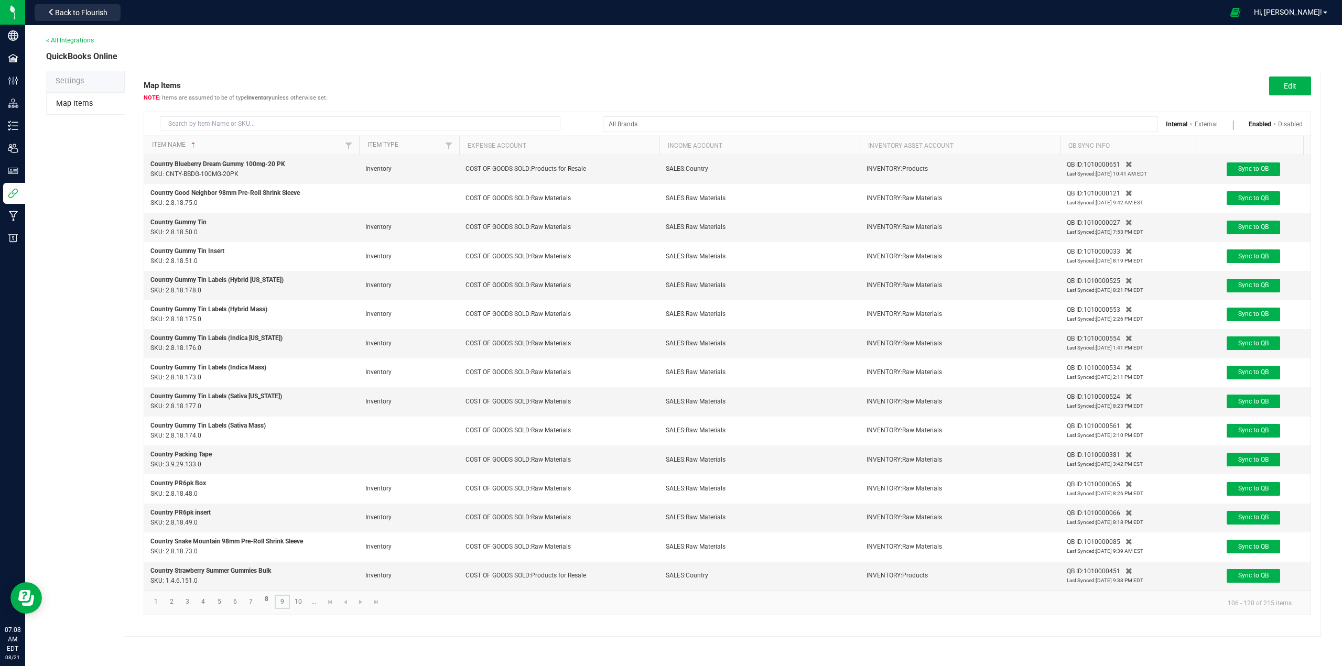
click at [284, 609] on link "9" at bounding box center [282, 602] width 15 height 14
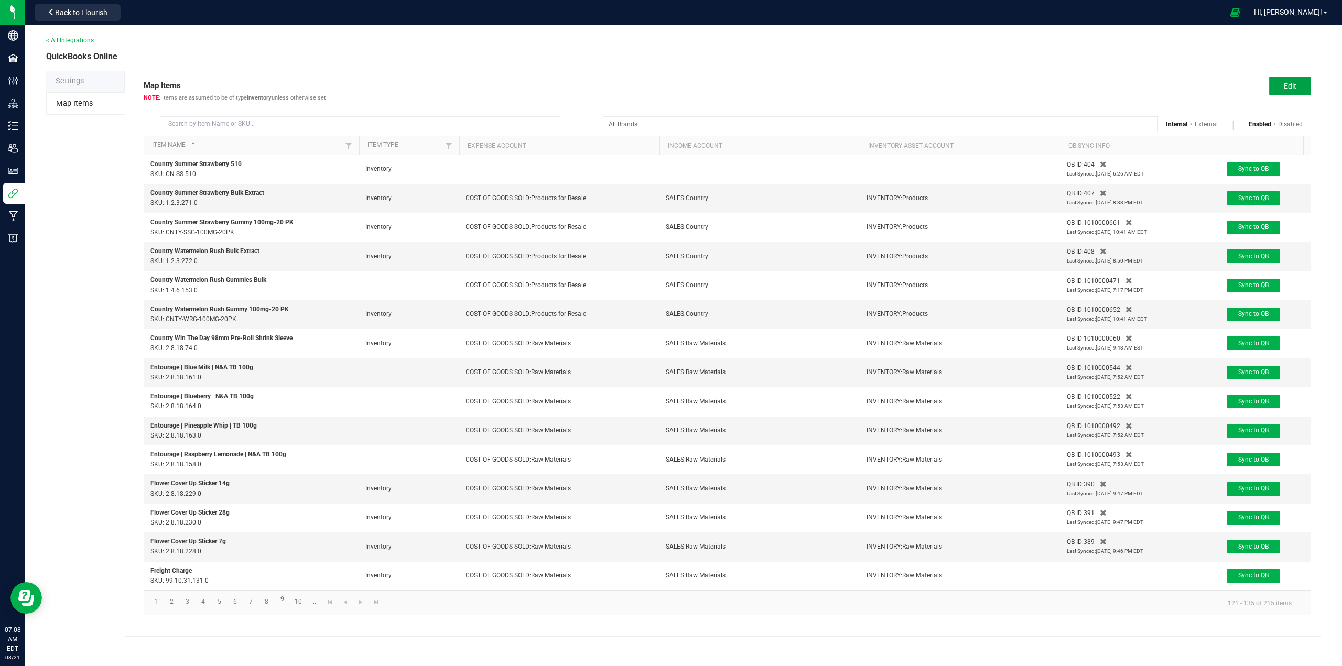
click at [1293, 85] on span "Edit" at bounding box center [1290, 86] width 13 height 8
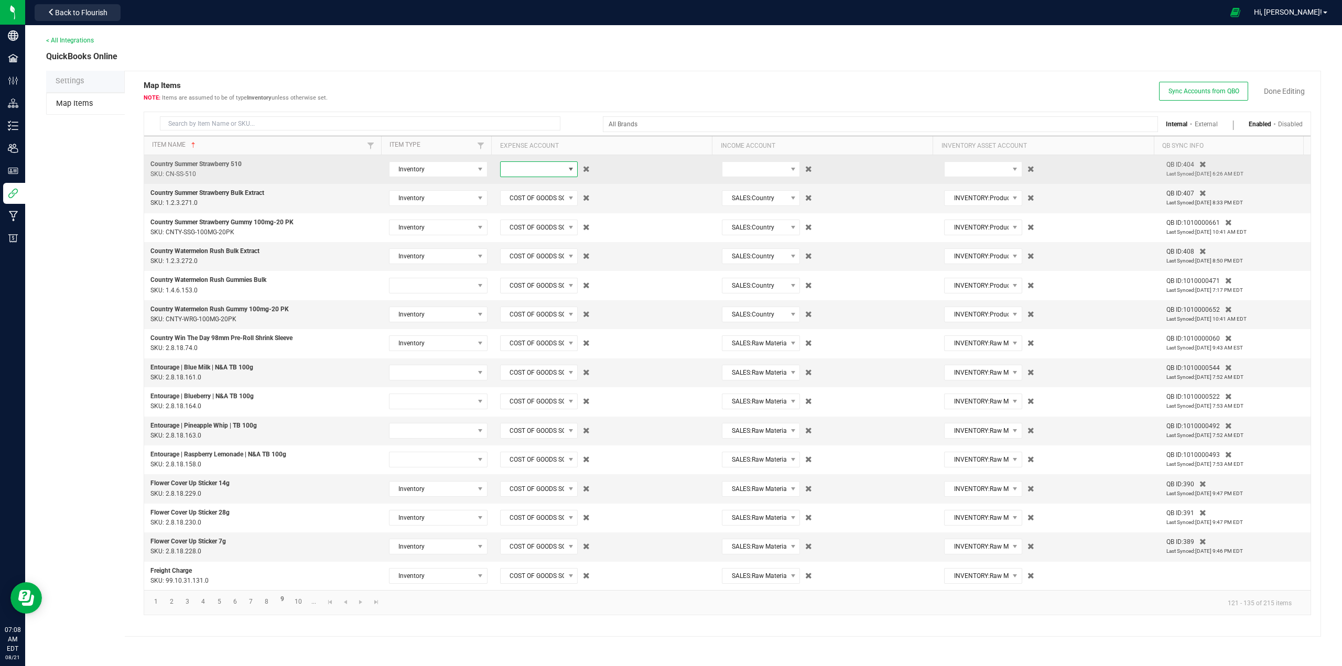
click at [520, 172] on span at bounding box center [533, 169] width 64 height 15
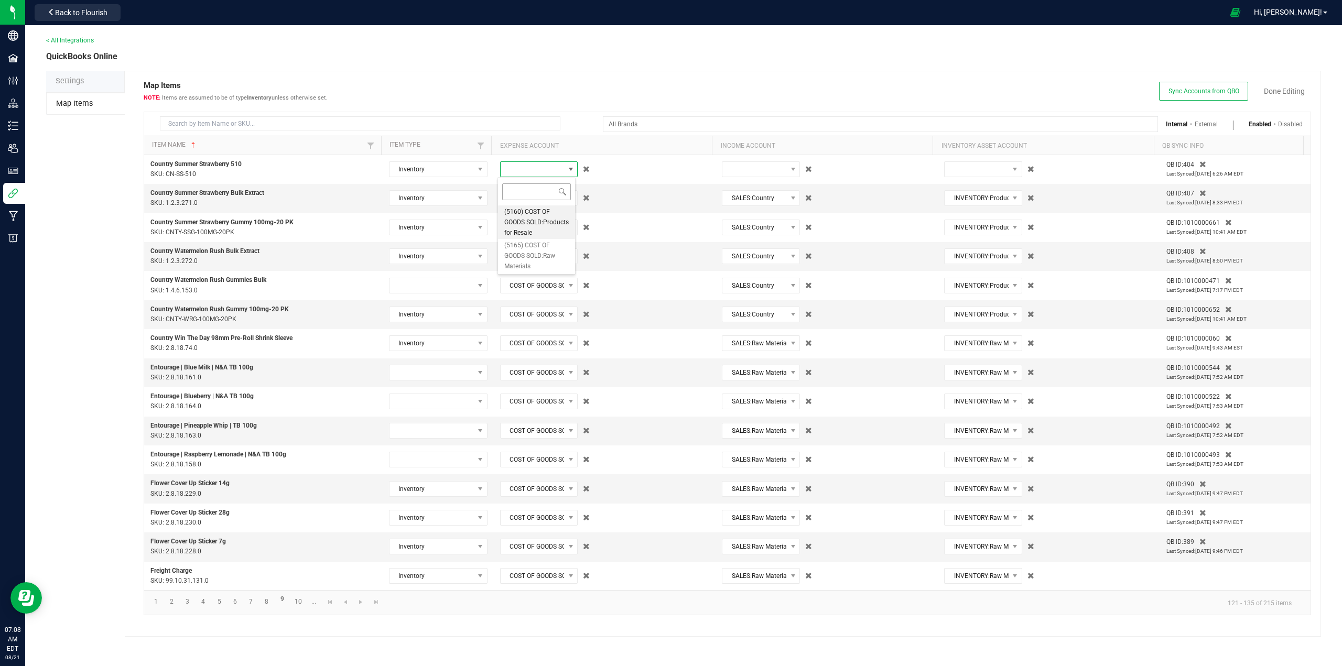
scroll to position [16, 78]
click at [517, 221] on span "(5160) COST OF GOODS SOLD:Products for Resale" at bounding box center [536, 222] width 64 height 31
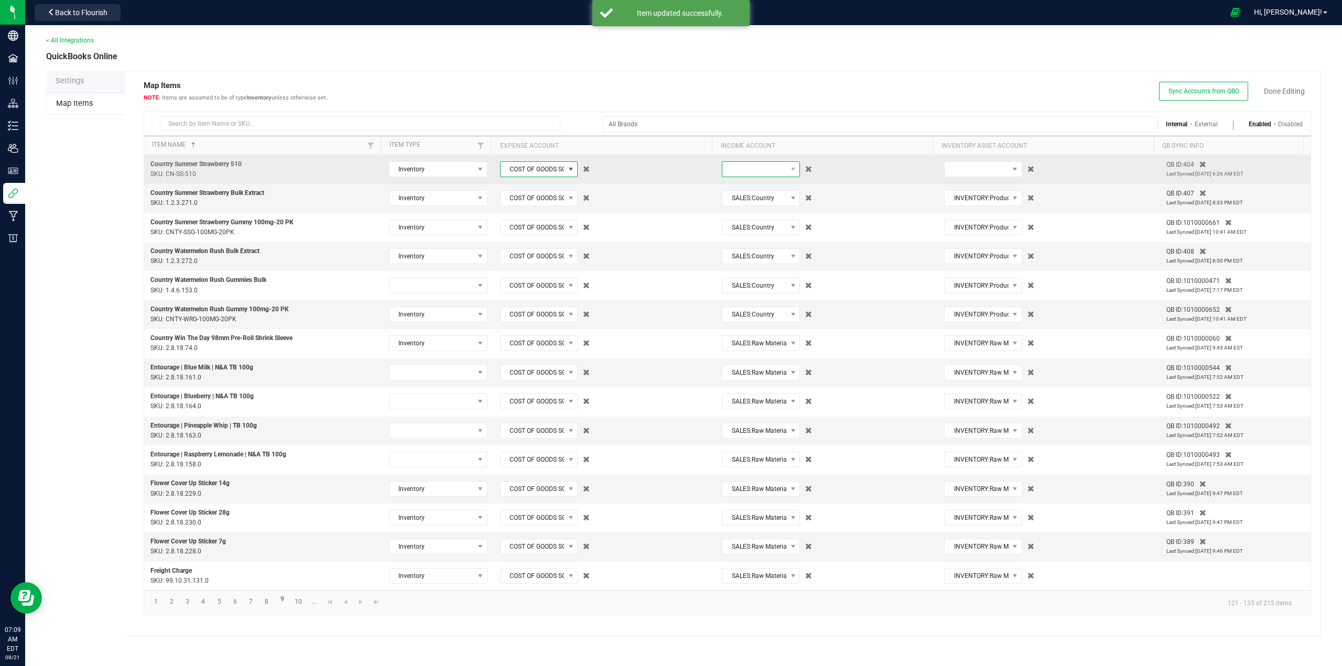
click at [766, 169] on span at bounding box center [754, 169] width 64 height 15
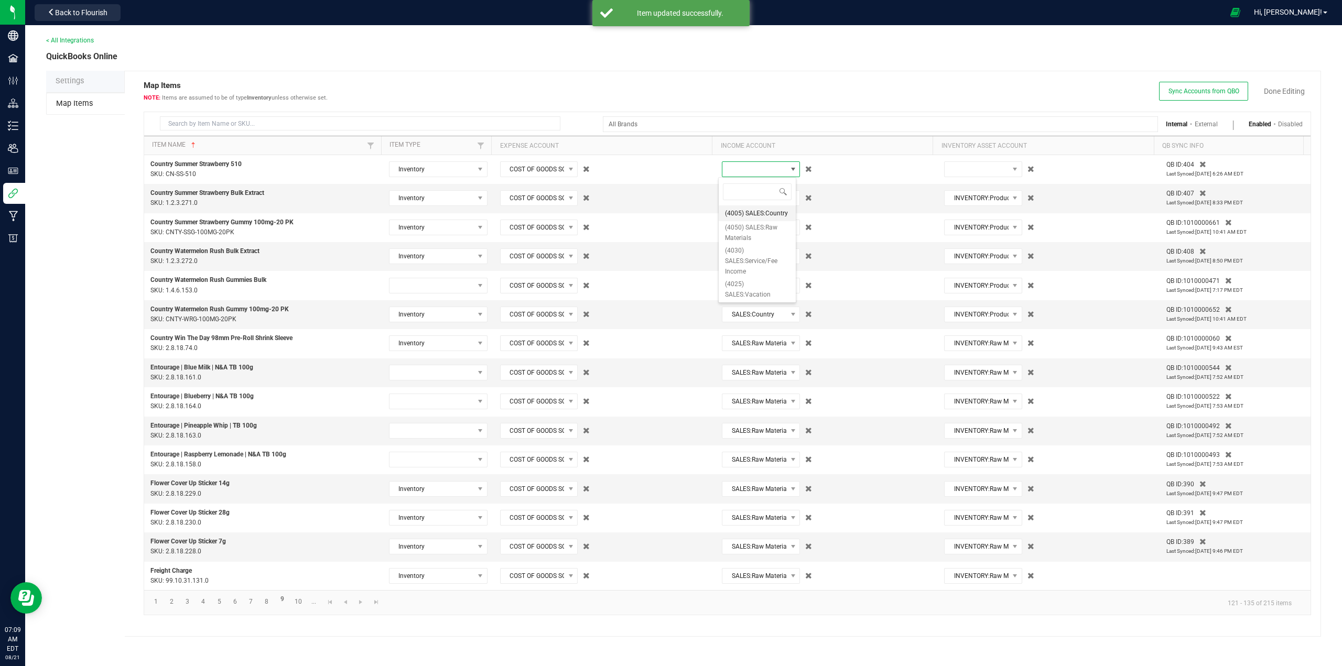
click at [745, 212] on span "(4005) SALES:Country" at bounding box center [756, 213] width 63 height 10
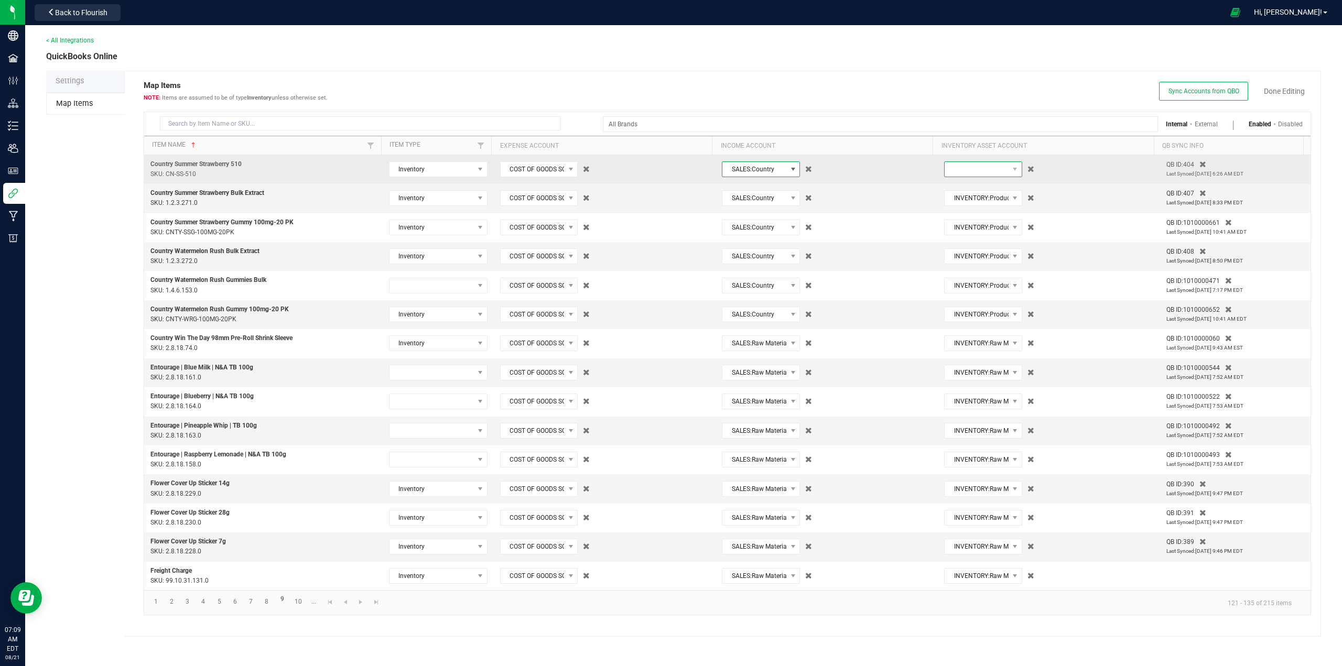
click at [965, 168] on span at bounding box center [977, 169] width 64 height 15
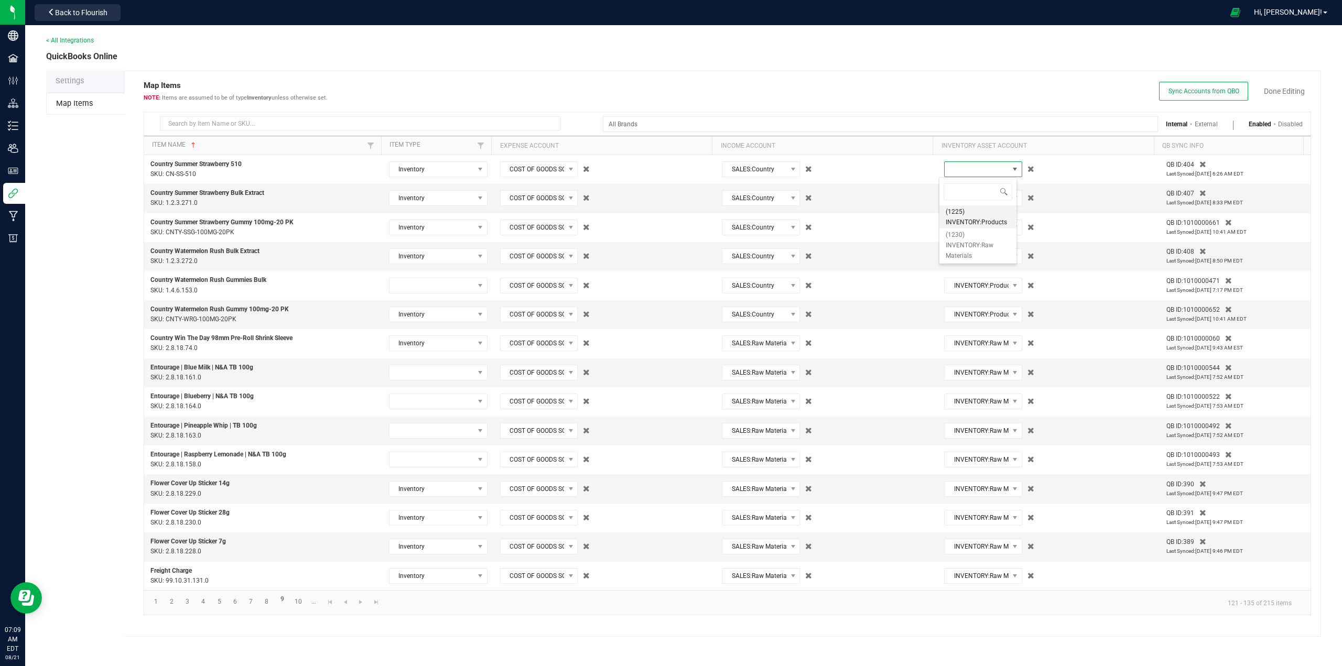
click at [956, 222] on span "(1225) INVENTORY:Products" at bounding box center [978, 217] width 64 height 21
click at [1286, 90] on link "Done Editing" at bounding box center [1284, 91] width 41 height 10
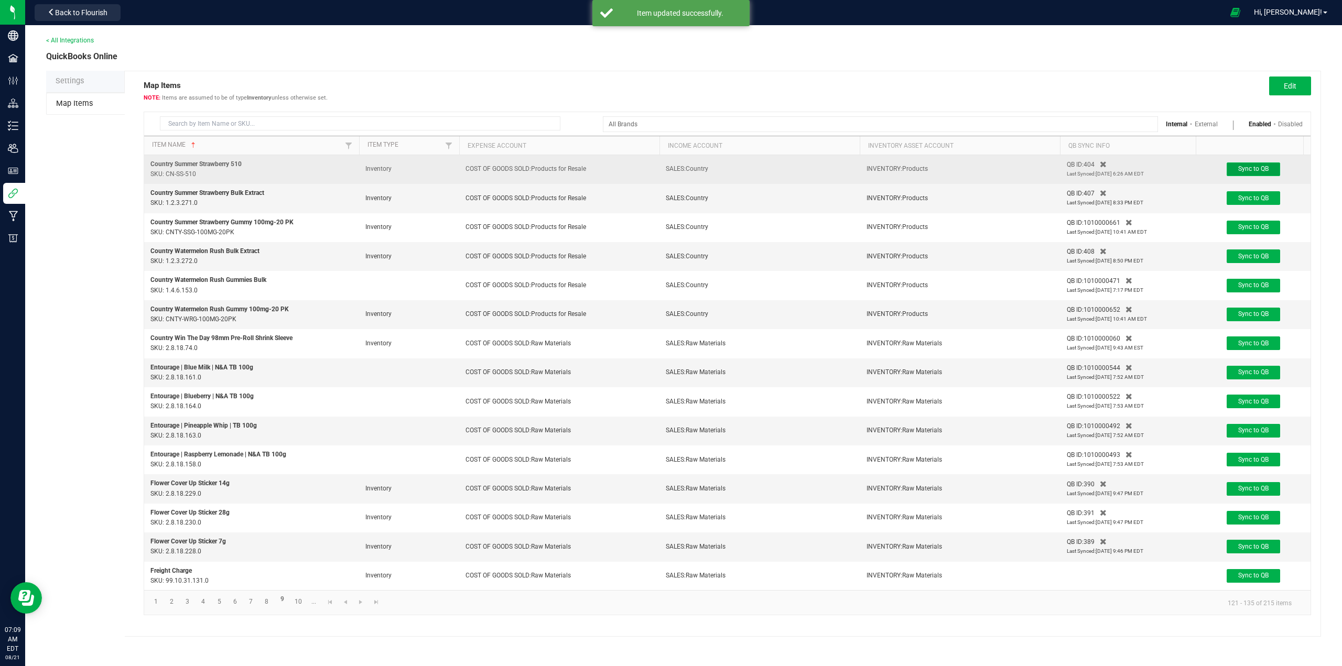
click at [1252, 167] on span "Sync to QB" at bounding box center [1253, 168] width 30 height 7
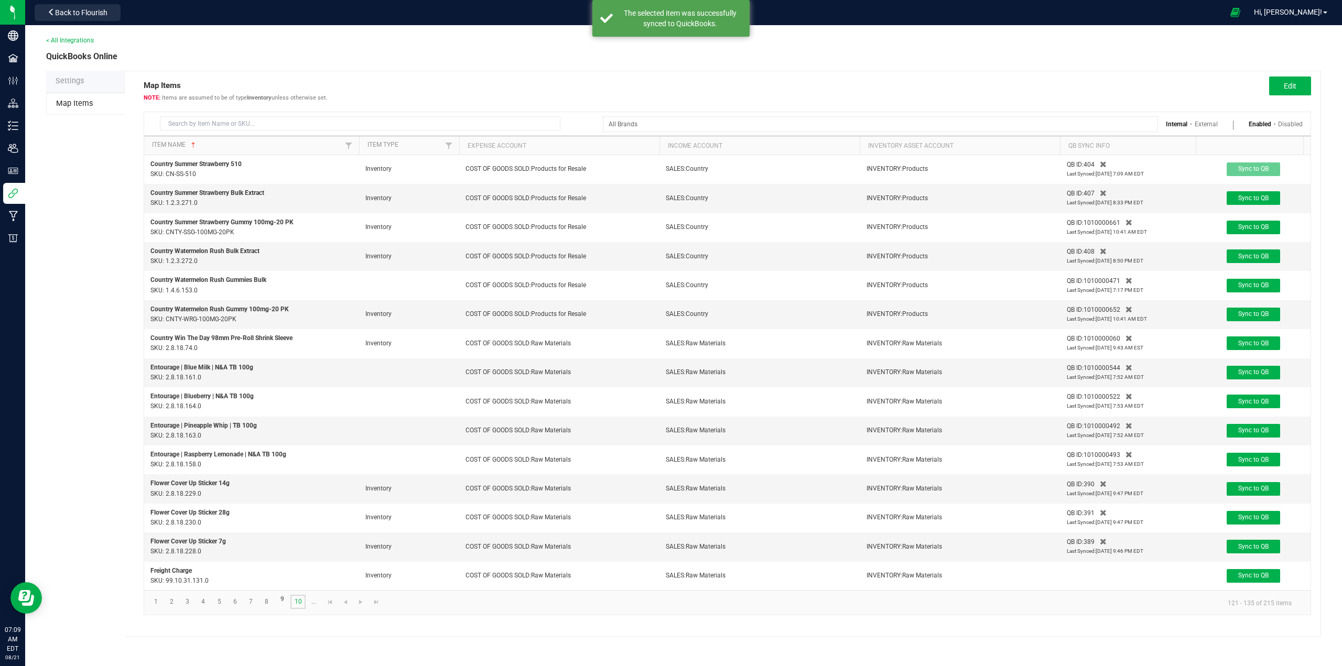
click at [297, 608] on link "10" at bounding box center [297, 602] width 15 height 14
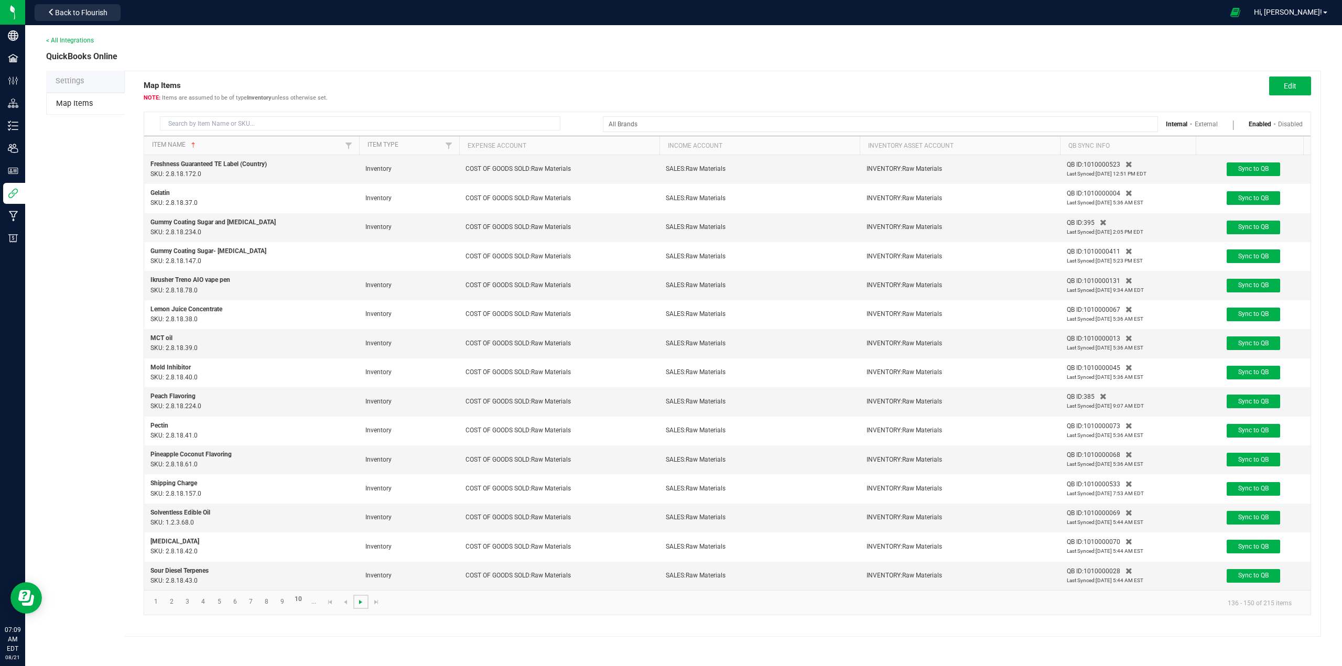
click at [363, 606] on span "Go to the next page" at bounding box center [360, 602] width 8 height 8
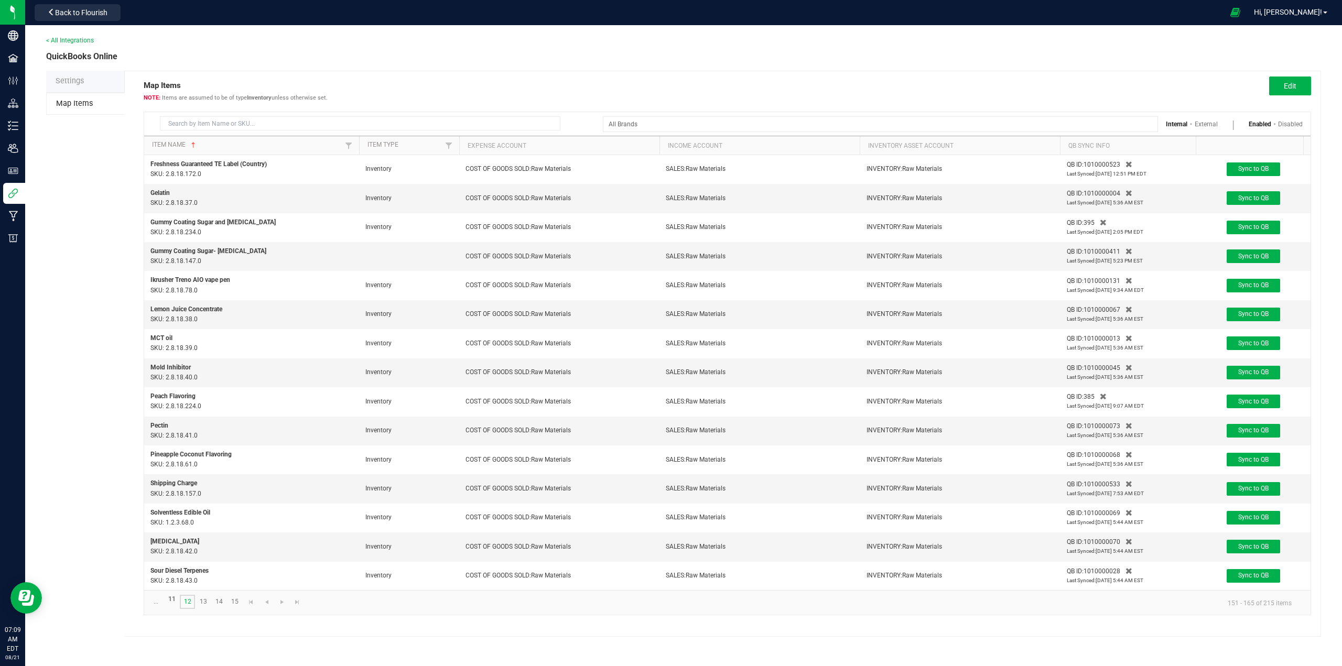
click at [187, 609] on link "12" at bounding box center [187, 602] width 15 height 14
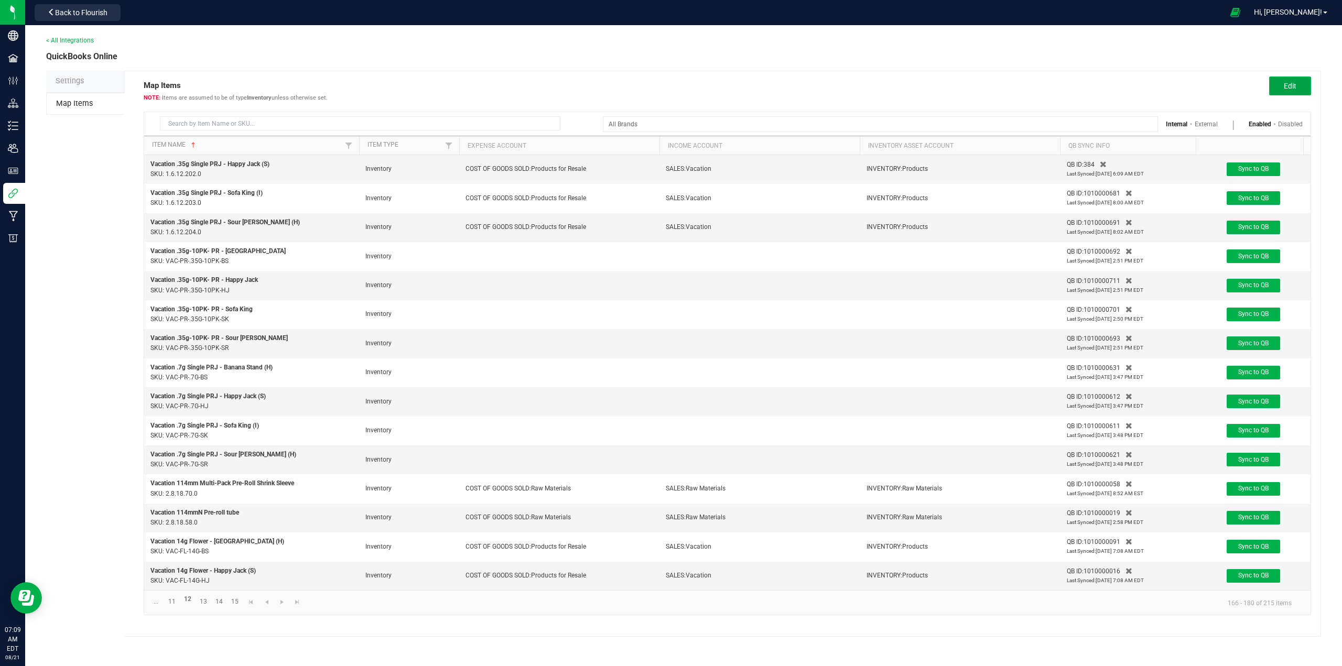
click at [1293, 87] on span "Edit" at bounding box center [1290, 86] width 13 height 8
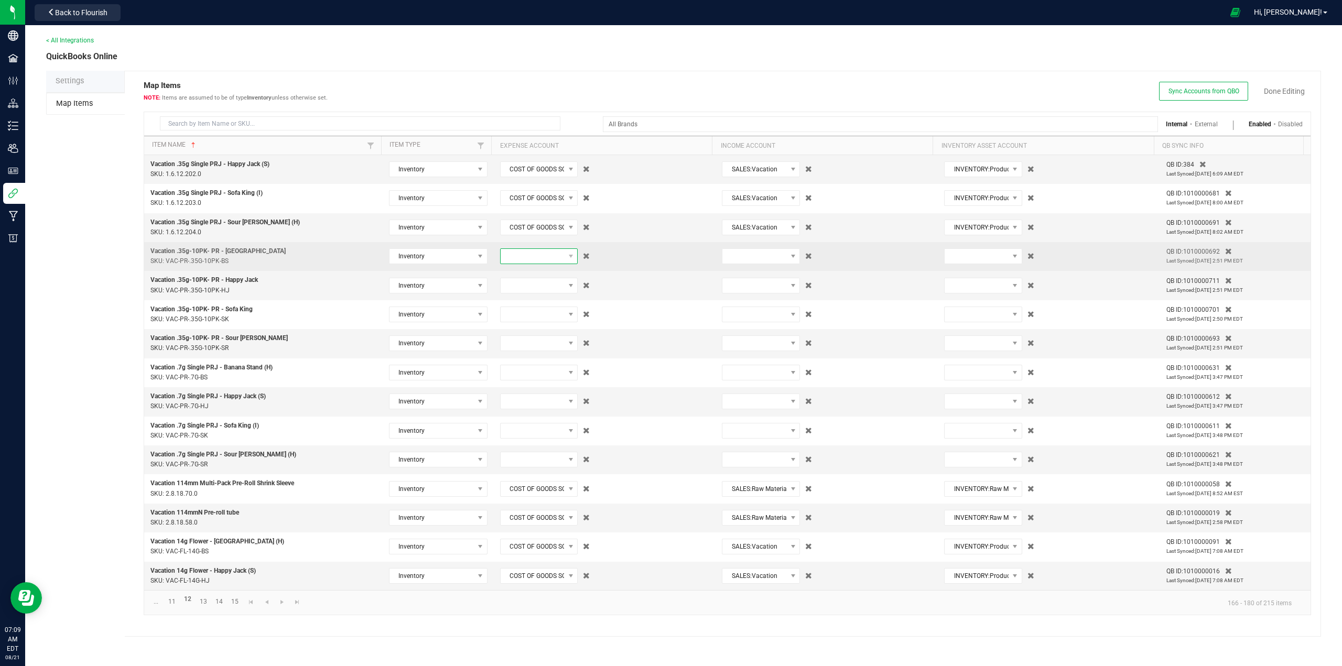
click at [529, 257] on span at bounding box center [533, 256] width 64 height 15
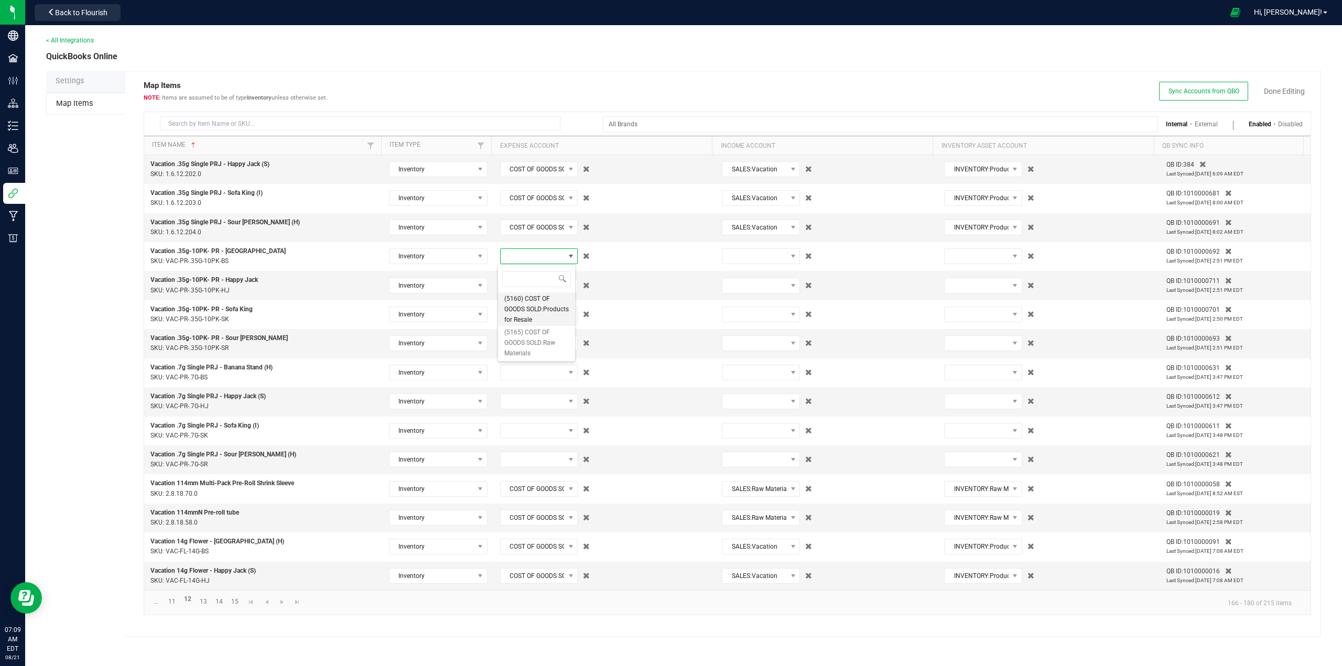
click at [518, 322] on span "(5160) COST OF GOODS SOLD:Products for Resale" at bounding box center [536, 309] width 64 height 31
click at [523, 289] on span at bounding box center [533, 285] width 64 height 15
click at [518, 343] on span "(5160) COST OF GOODS SOLD:Products for Resale" at bounding box center [536, 337] width 64 height 31
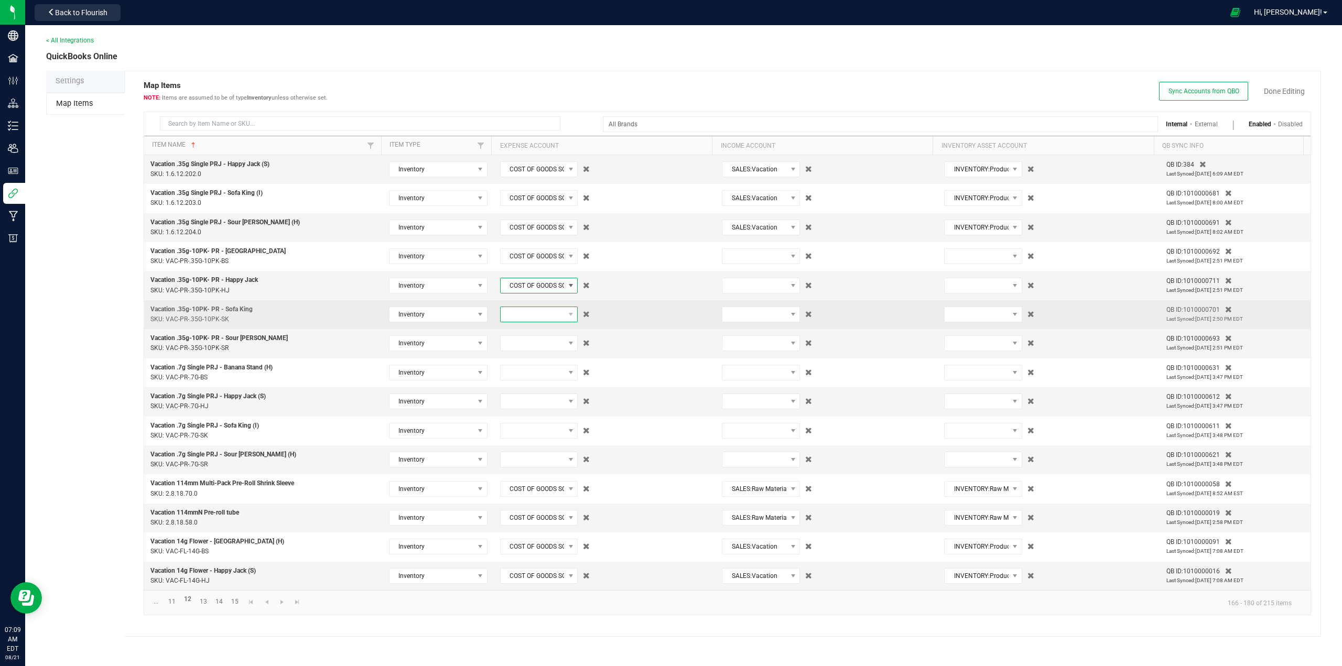
click at [522, 317] on span at bounding box center [533, 314] width 64 height 15
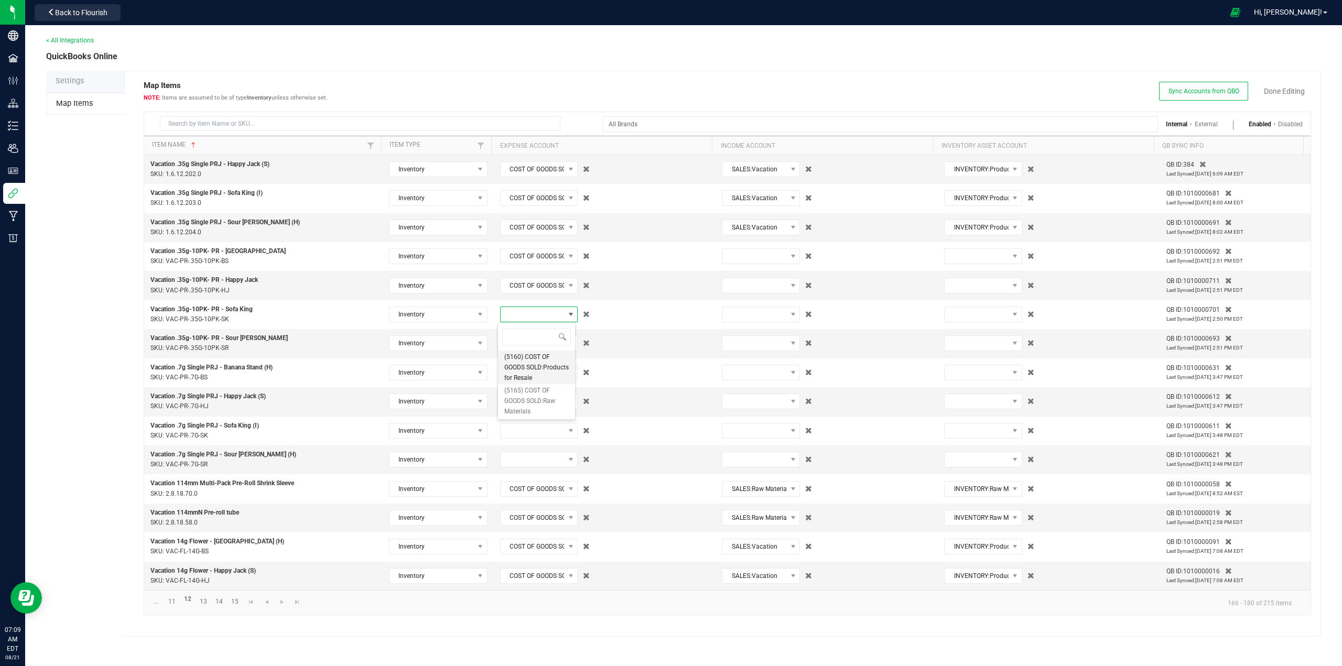
click at [516, 367] on span "(5160) COST OF GOODS SOLD:Products for Resale" at bounding box center [536, 367] width 64 height 31
click at [518, 343] on span at bounding box center [533, 343] width 64 height 15
click at [513, 397] on span "(5160) COST OF GOODS SOLD:Products for Resale" at bounding box center [536, 396] width 64 height 31
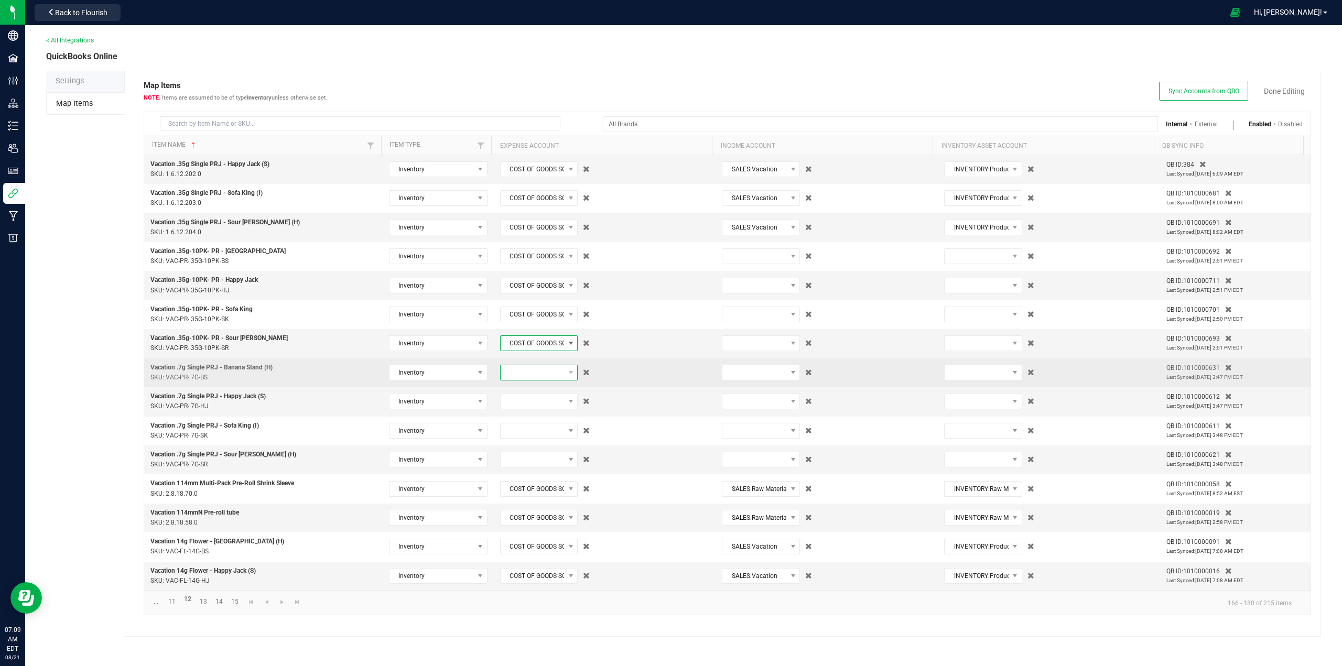
click at [522, 372] on span at bounding box center [533, 372] width 64 height 15
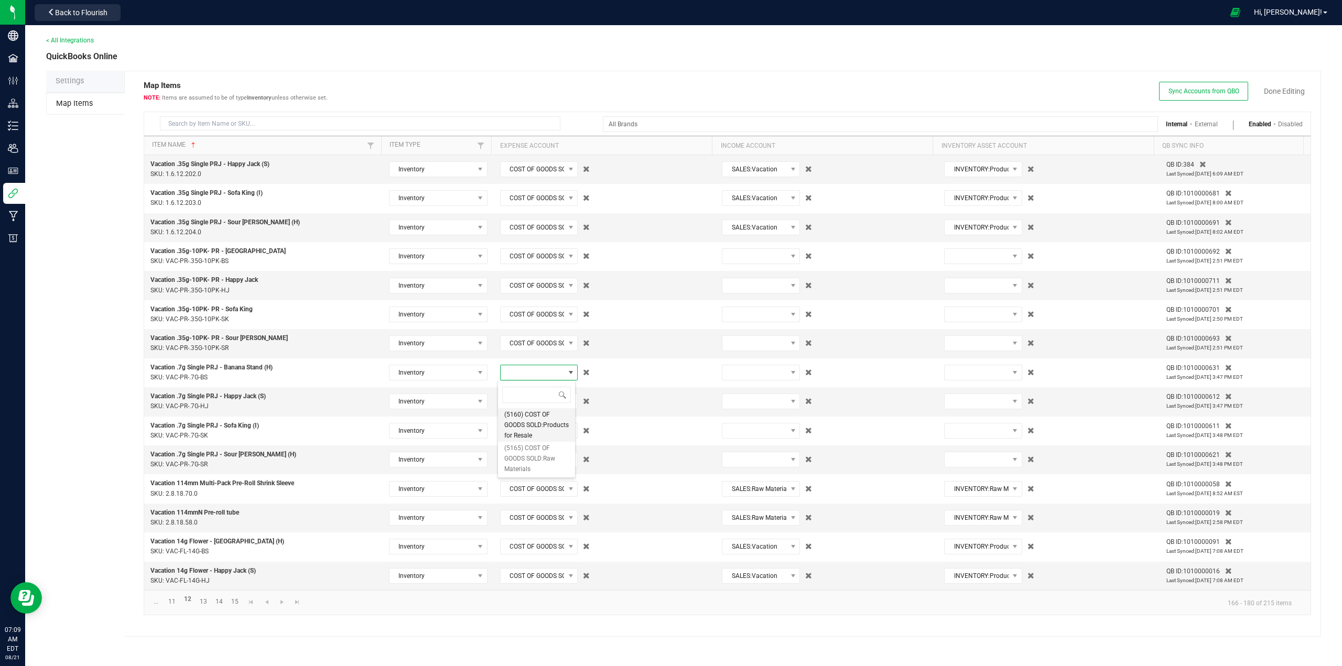
click at [514, 431] on span "(5160) COST OF GOODS SOLD:Products for Resale" at bounding box center [536, 424] width 64 height 31
click at [518, 403] on span at bounding box center [533, 401] width 64 height 15
click at [515, 458] on span "(5160) COST OF GOODS SOLD:Products for Resale" at bounding box center [536, 454] width 64 height 31
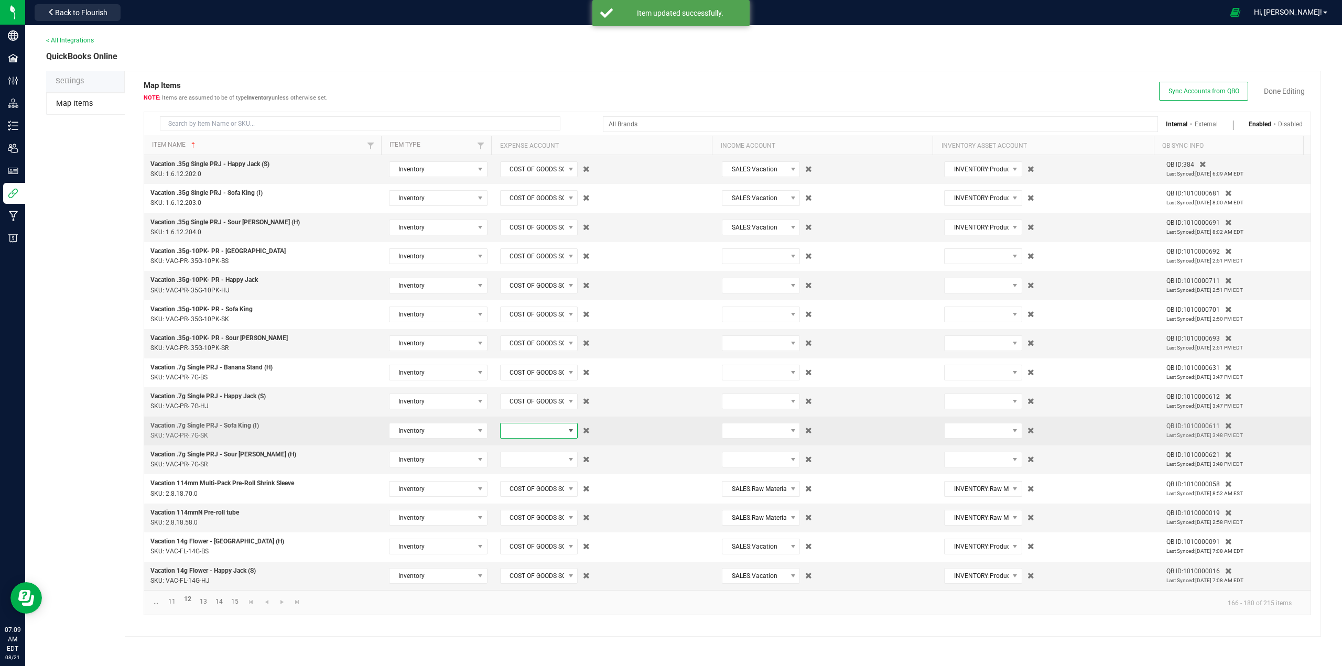
click at [519, 431] on span at bounding box center [533, 431] width 64 height 15
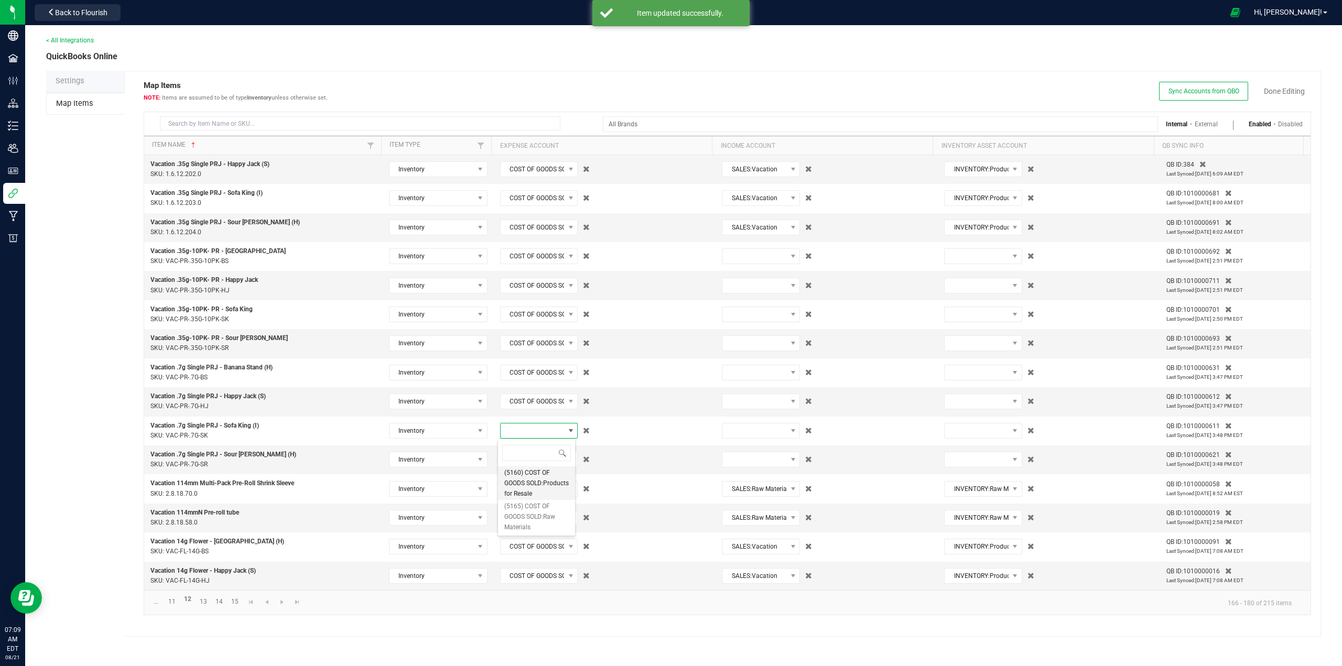
click at [512, 496] on span "(5160) COST OF GOODS SOLD:Products for Resale" at bounding box center [536, 483] width 64 height 31
click at [527, 463] on span at bounding box center [533, 459] width 64 height 15
click at [514, 519] on span "(5160) COST OF GOODS SOLD:Products for Resale" at bounding box center [536, 512] width 64 height 31
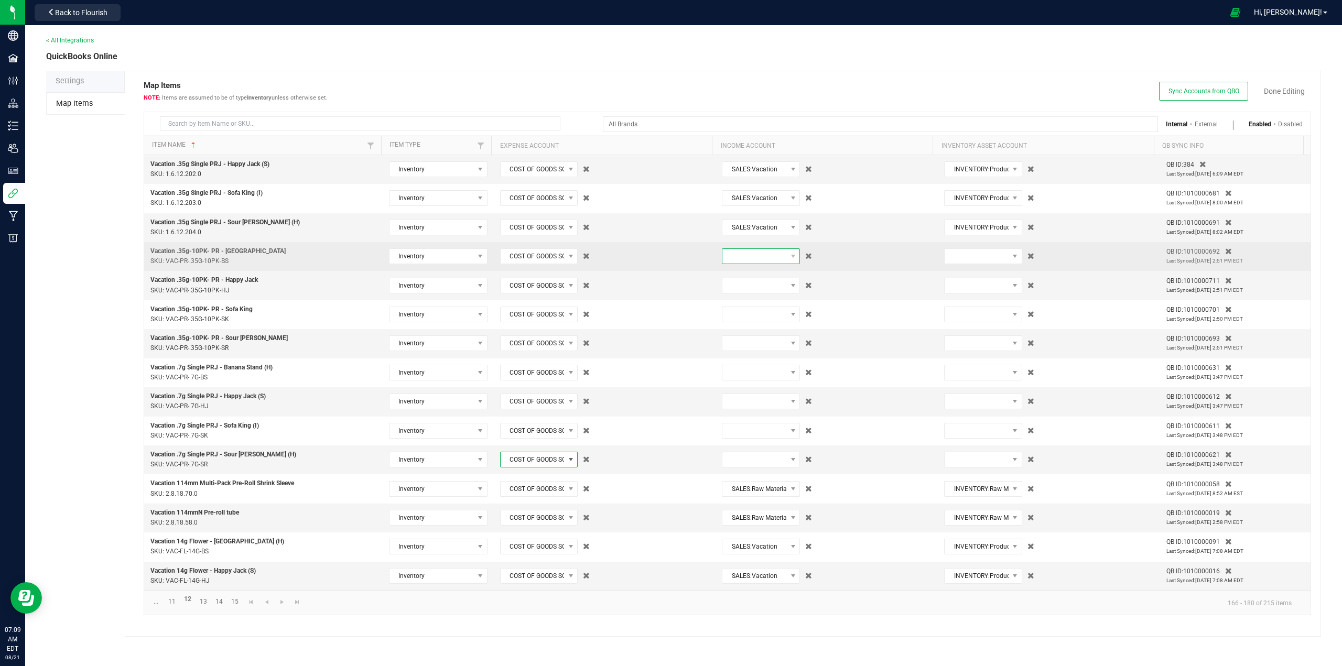
click at [740, 262] on span at bounding box center [754, 256] width 64 height 15
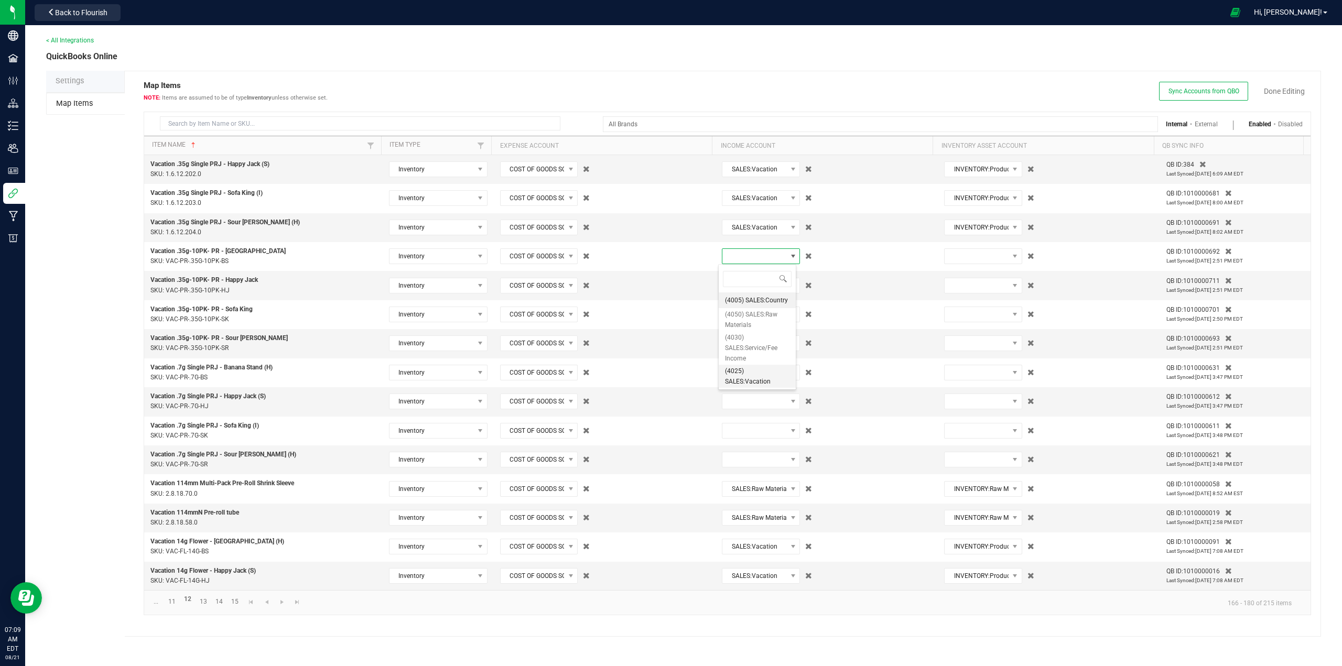
click at [736, 385] on span "(4025) SALES:Vacation" at bounding box center [757, 376] width 64 height 21
click at [742, 289] on span at bounding box center [754, 285] width 64 height 15
click at [739, 406] on span "(4025) SALES:Vacation" at bounding box center [757, 405] width 64 height 21
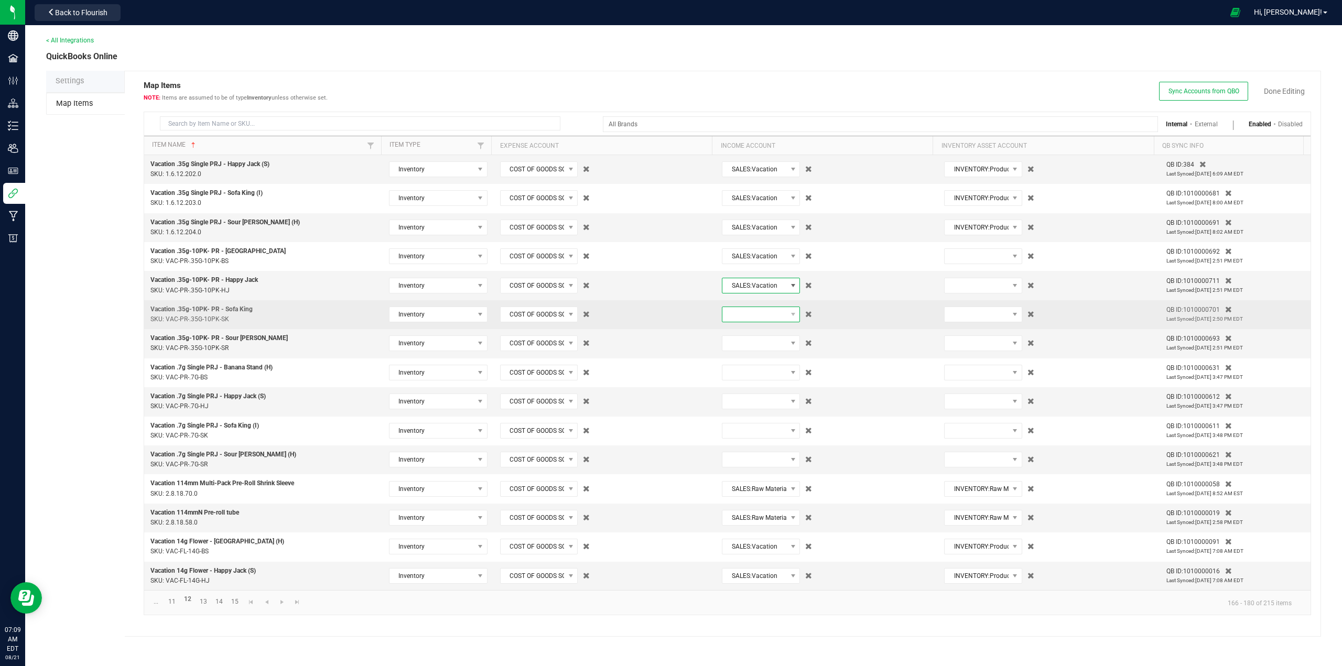
click at [737, 312] on span at bounding box center [754, 314] width 64 height 15
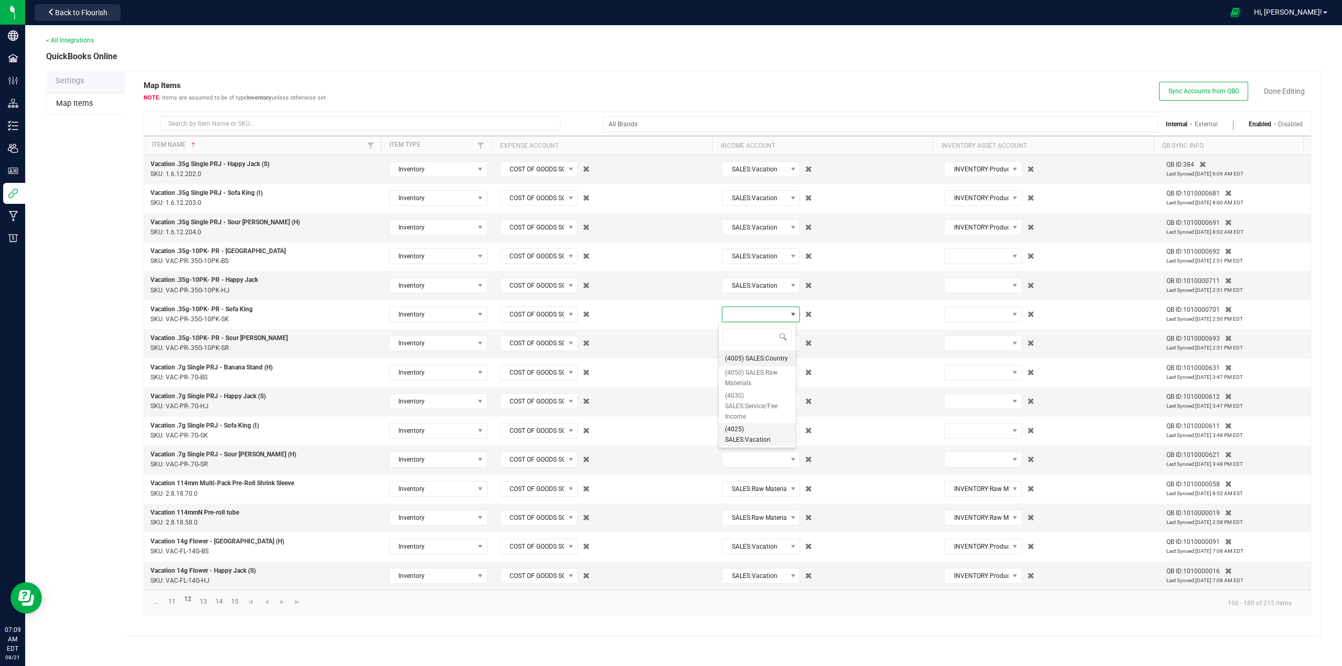
click at [739, 434] on span "(4025) SALES:Vacation" at bounding box center [757, 434] width 64 height 21
click at [737, 339] on span at bounding box center [754, 343] width 64 height 15
click at [741, 470] on span "(4025) SALES:Vacation" at bounding box center [757, 463] width 64 height 21
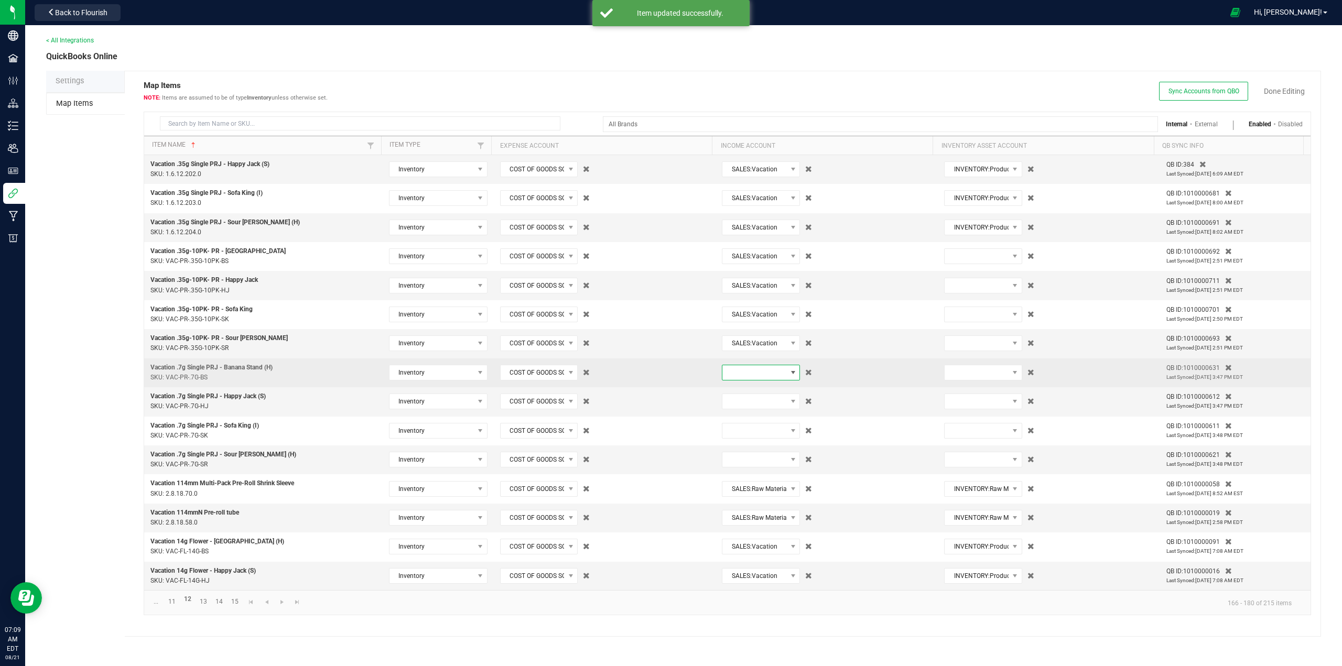
click at [742, 375] on span at bounding box center [754, 372] width 64 height 15
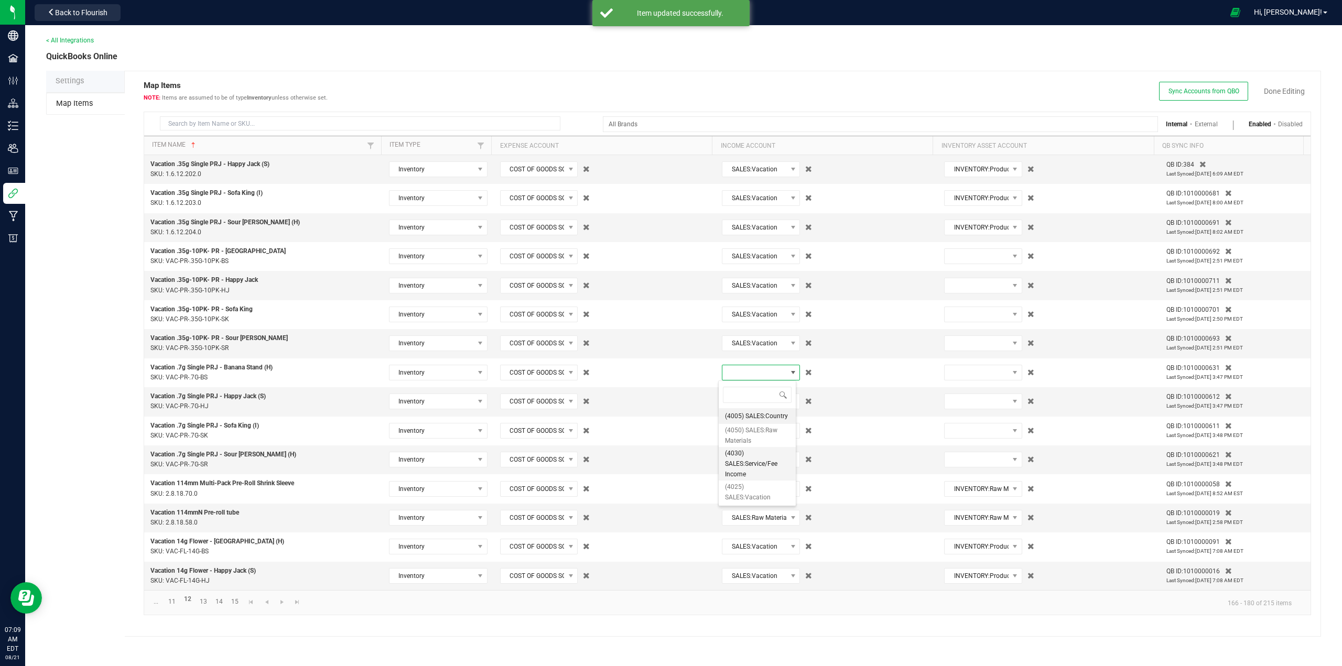
scroll to position [0, 0]
click at [735, 492] on span "(4025) SALES:Vacation" at bounding box center [757, 492] width 64 height 21
click at [742, 399] on span at bounding box center [754, 401] width 64 height 15
click at [741, 531] on span "(4025) SALES:Vacation" at bounding box center [757, 521] width 64 height 21
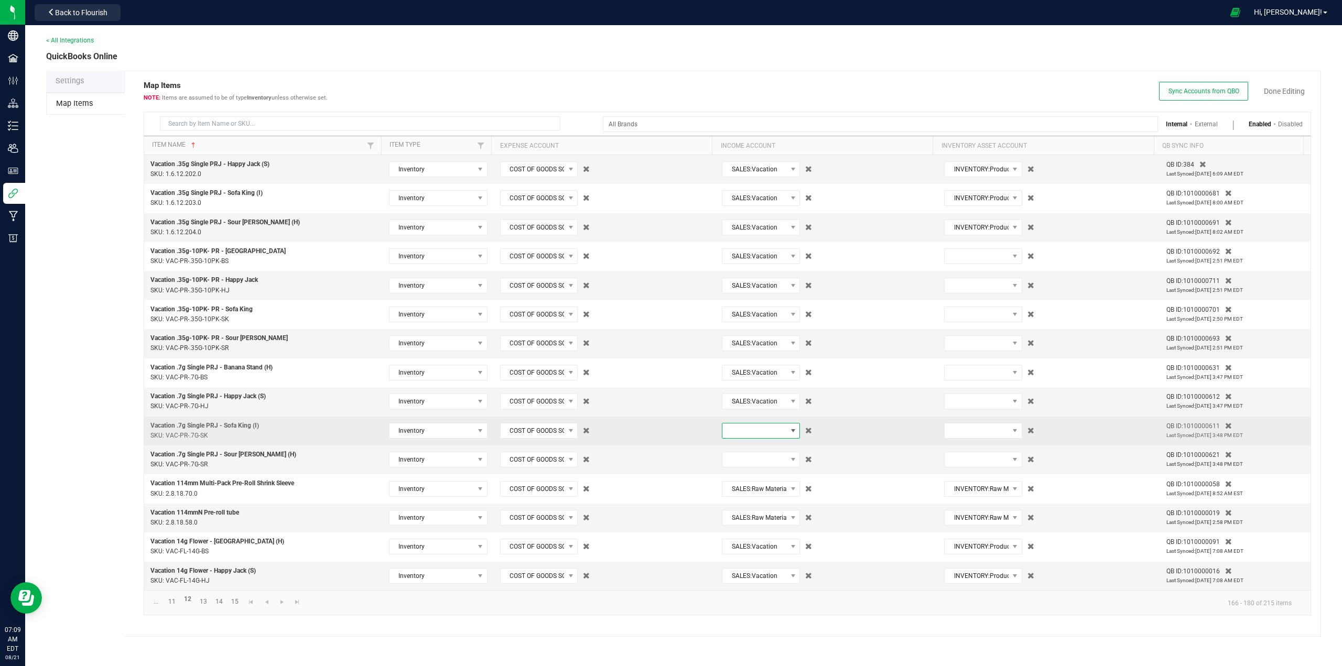
click at [732, 435] on span at bounding box center [754, 431] width 64 height 15
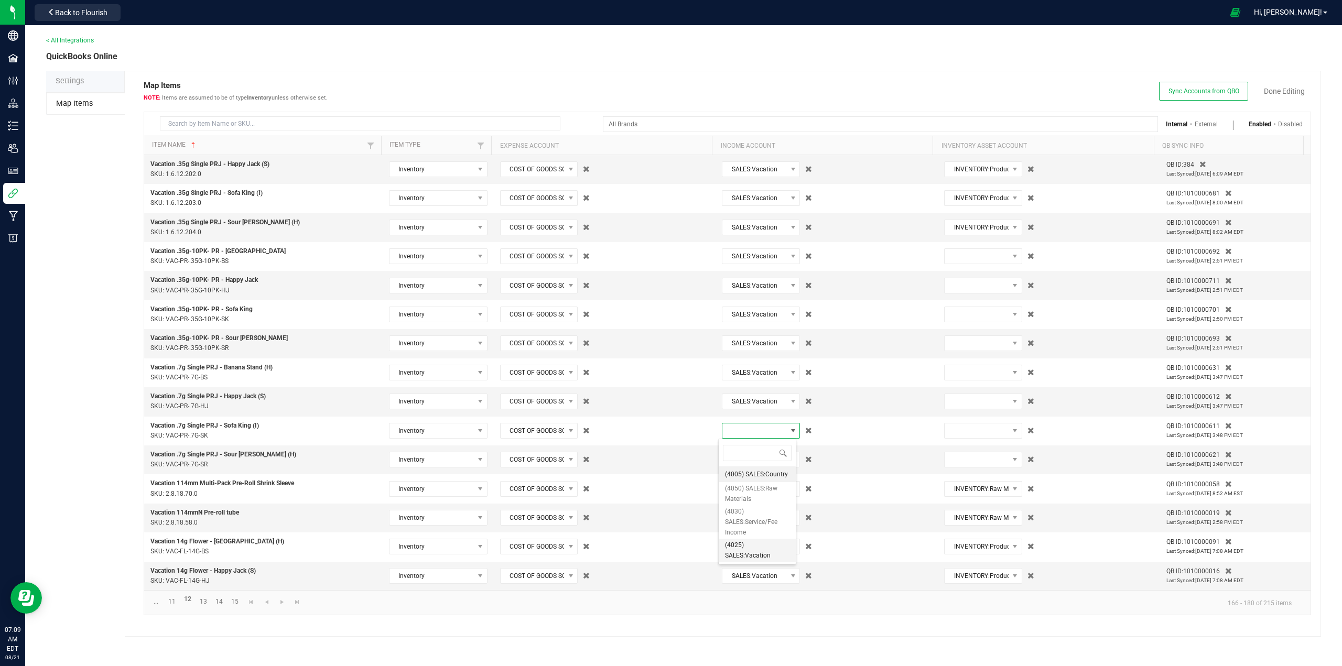
click at [743, 547] on span "(4025) SALES:Vacation" at bounding box center [757, 550] width 64 height 21
click at [754, 458] on span at bounding box center [754, 459] width 64 height 15
click at [747, 586] on span "(4025) SALES:Vacation" at bounding box center [757, 579] width 64 height 21
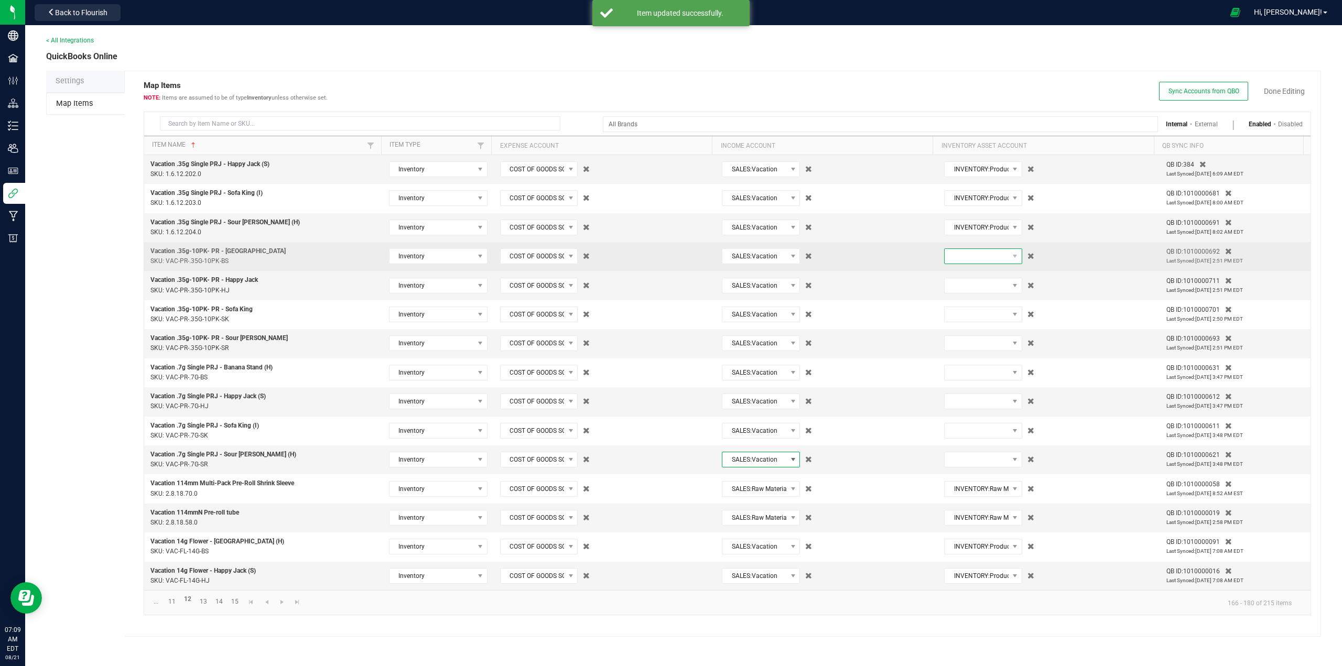
click at [971, 256] on span at bounding box center [977, 256] width 64 height 15
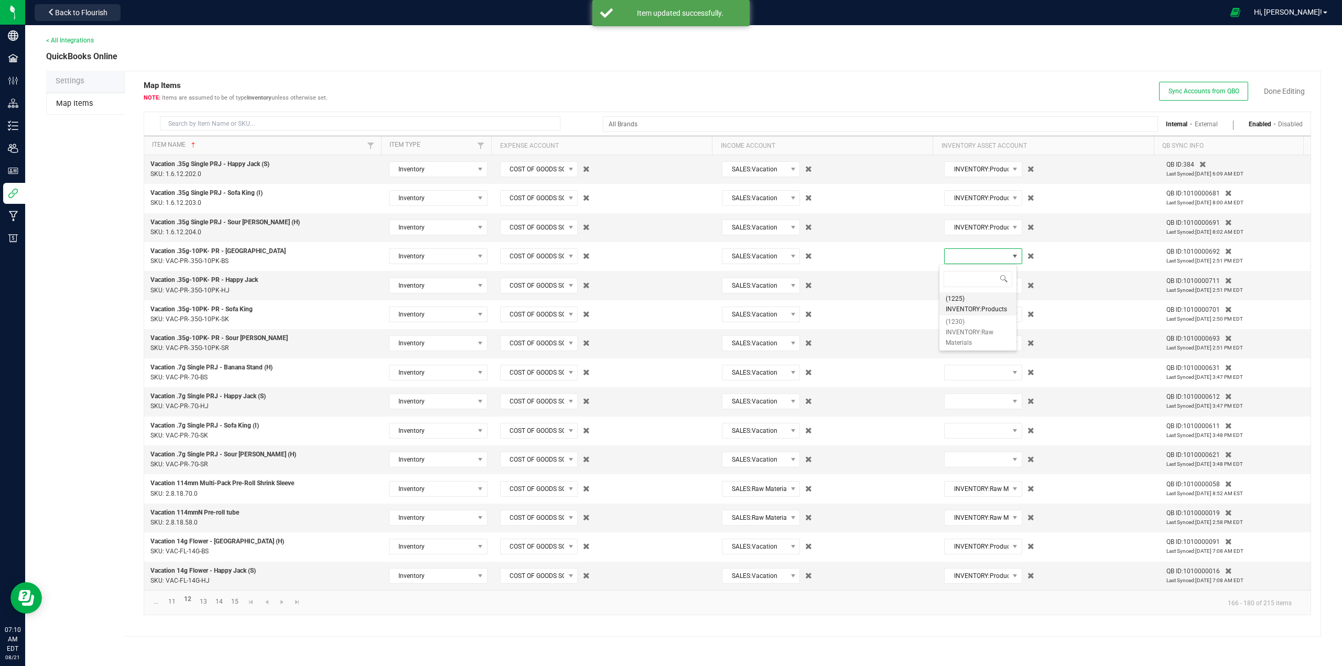
click at [968, 303] on span "(1225) INVENTORY:Products" at bounding box center [978, 304] width 64 height 21
click at [968, 283] on span at bounding box center [977, 285] width 64 height 15
click at [966, 328] on span "(1225) INVENTORY:Products" at bounding box center [978, 332] width 64 height 21
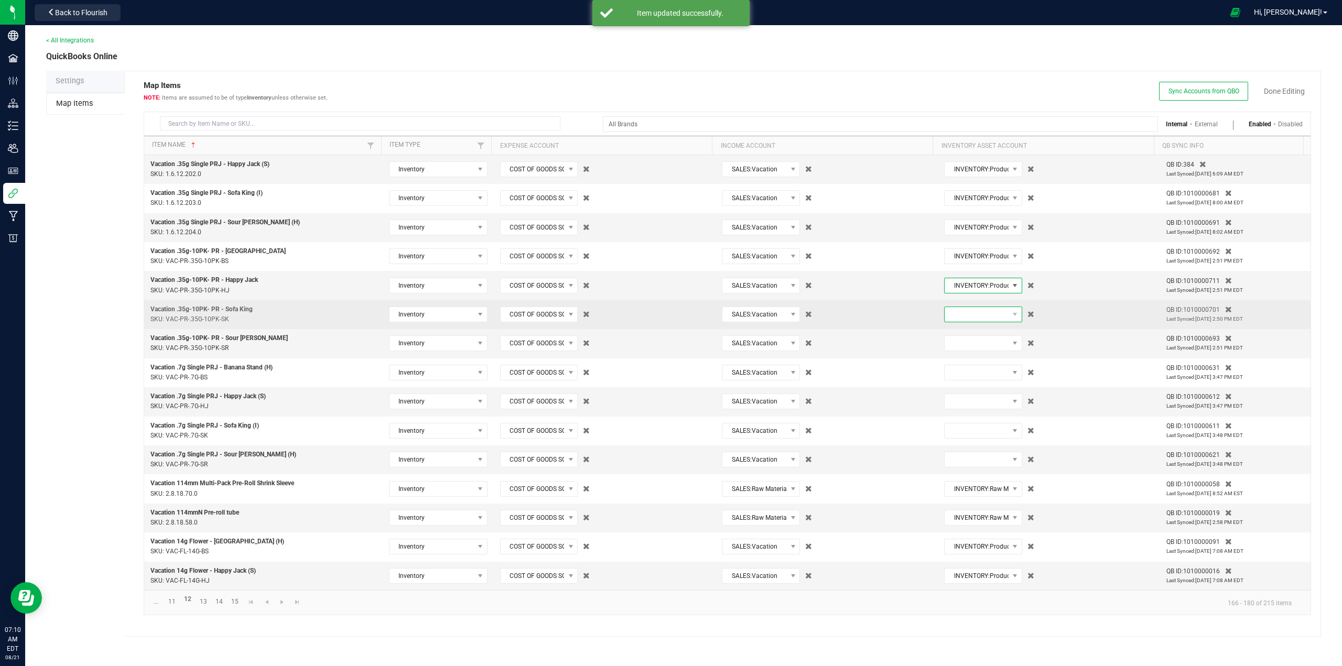
click at [967, 316] on span at bounding box center [977, 314] width 64 height 15
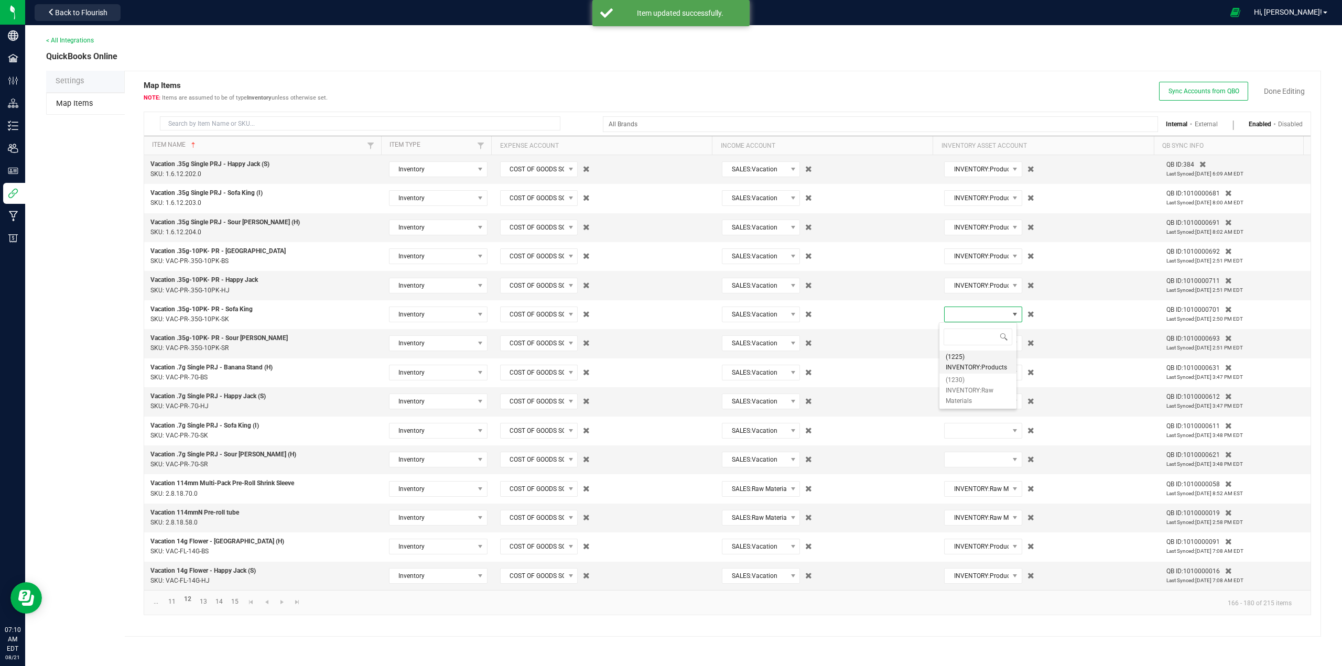
click at [963, 356] on span "(1225) INVENTORY:Products" at bounding box center [978, 362] width 64 height 21
click at [964, 346] on span at bounding box center [977, 343] width 64 height 15
click at [955, 401] on span "(1225) INVENTORY:Products" at bounding box center [978, 391] width 64 height 21
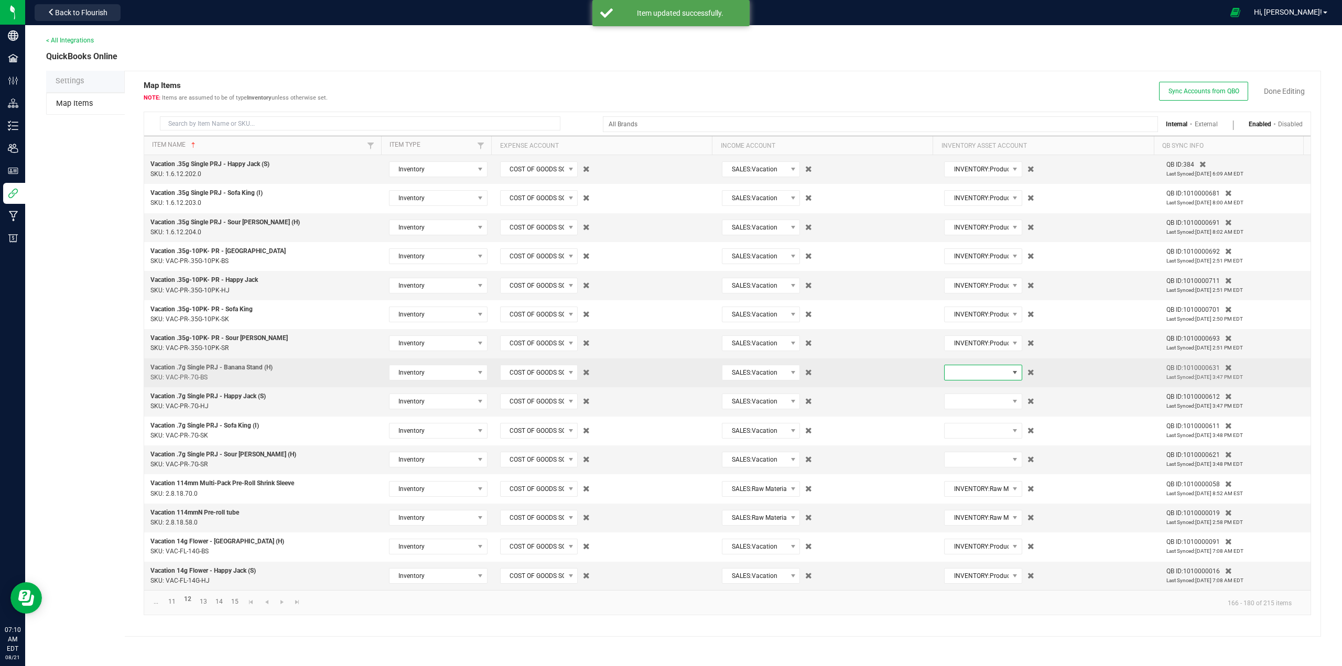
click at [962, 375] on span at bounding box center [977, 372] width 64 height 15
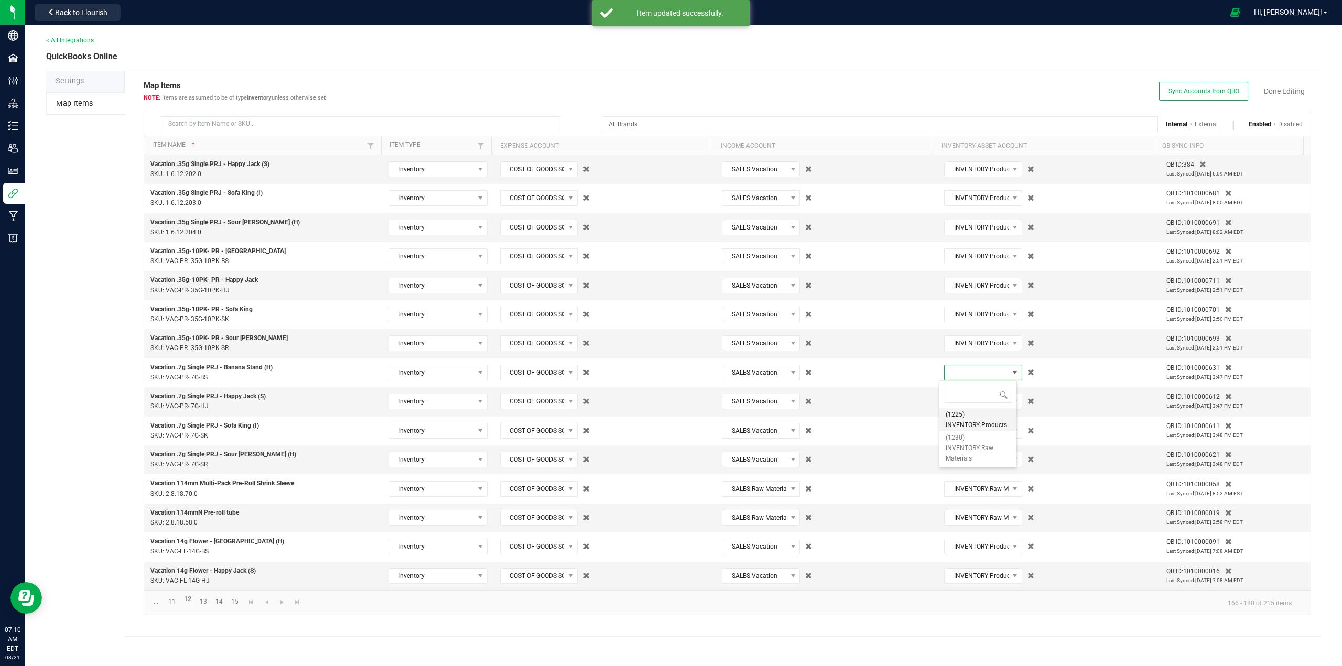
click at [952, 426] on span "(1225) INVENTORY:Products" at bounding box center [978, 419] width 64 height 21
click at [953, 405] on span at bounding box center [977, 401] width 64 height 15
click at [953, 451] on span "(1225) INVENTORY:Products" at bounding box center [978, 449] width 64 height 21
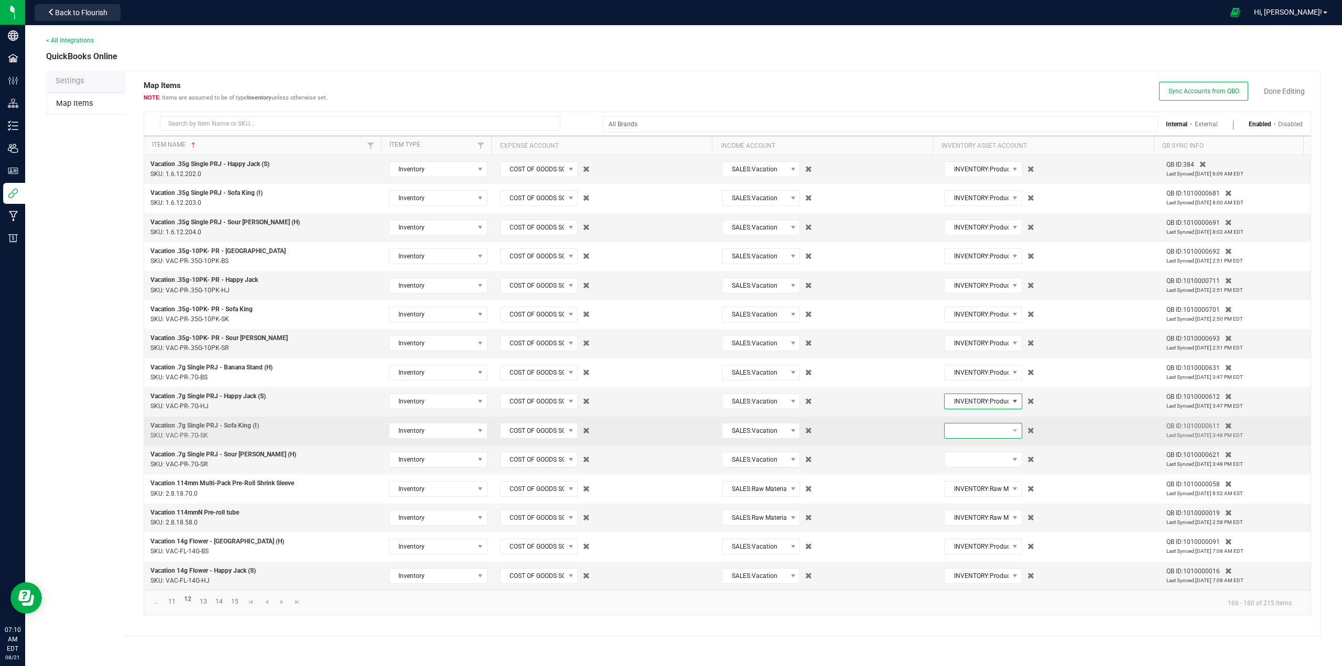
click at [964, 432] on span at bounding box center [977, 431] width 64 height 15
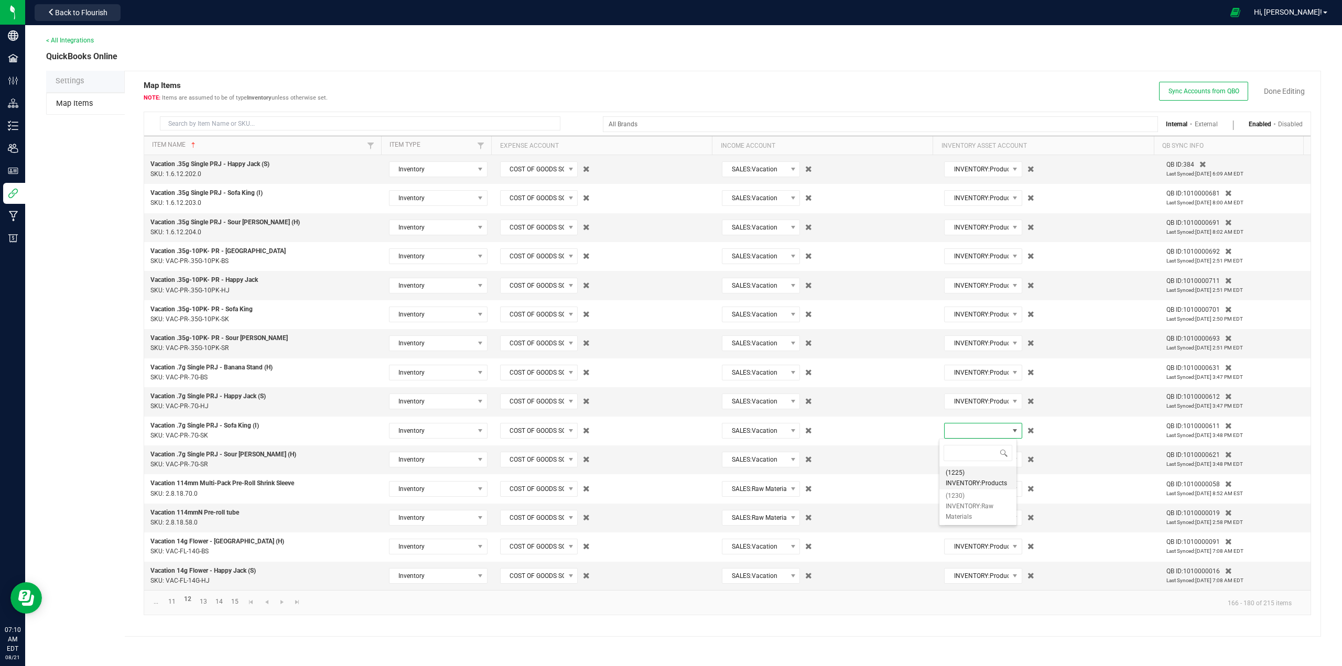
click at [958, 480] on span "(1225) INVENTORY:Products" at bounding box center [978, 478] width 64 height 21
click at [960, 463] on span at bounding box center [977, 459] width 64 height 15
click at [958, 508] on span "(1225) INVENTORY:Products" at bounding box center [978, 507] width 64 height 21
click at [1283, 91] on link "Done Editing" at bounding box center [1284, 91] width 41 height 10
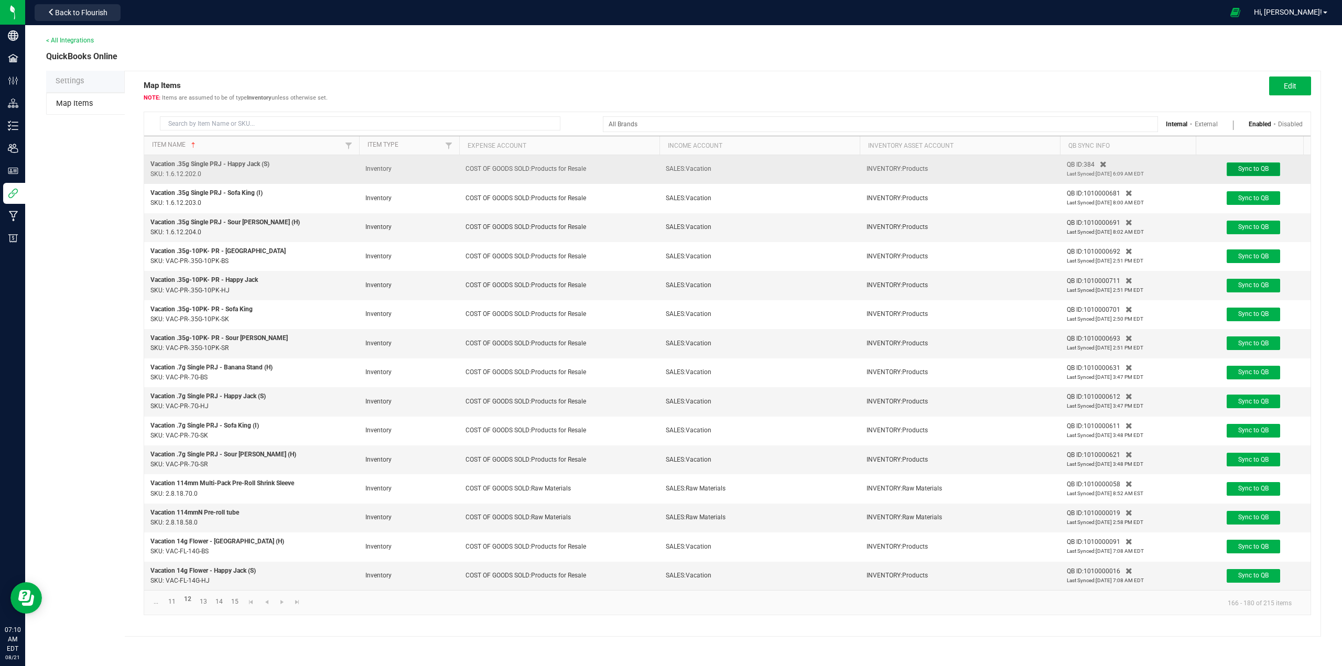
click at [1267, 172] on span "Sync to QB" at bounding box center [1253, 168] width 30 height 7
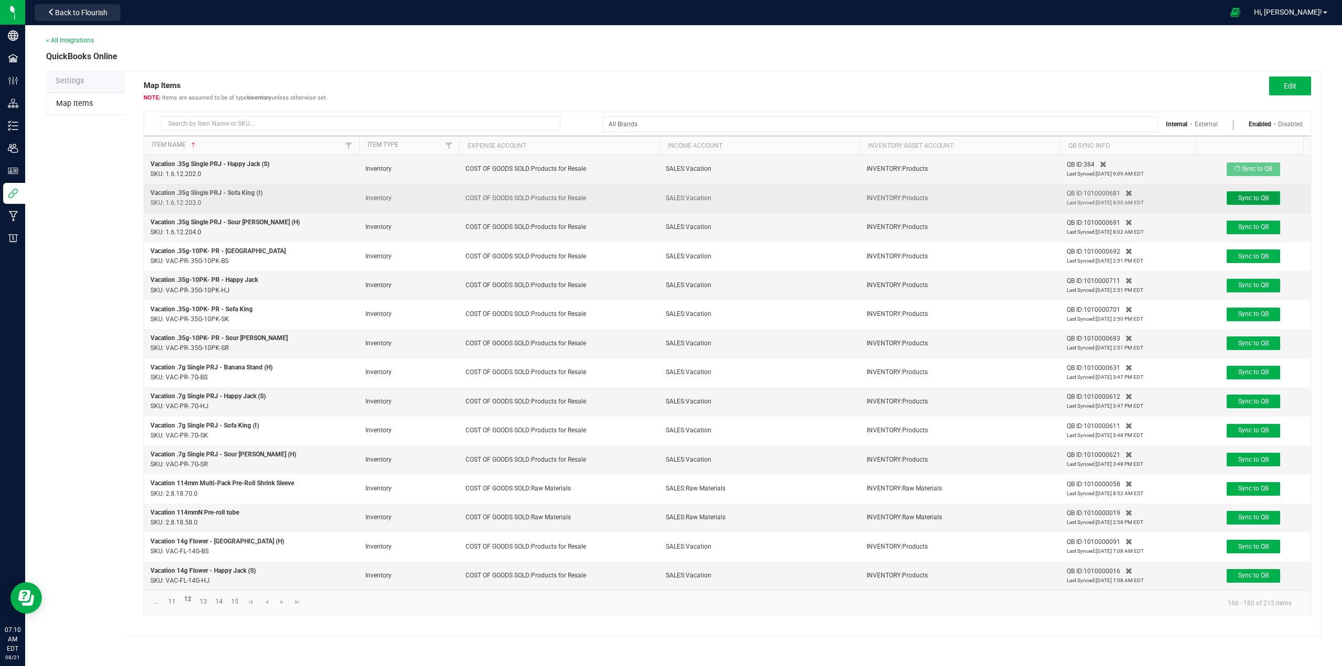
click at [1259, 198] on span "Sync to QB" at bounding box center [1253, 197] width 30 height 7
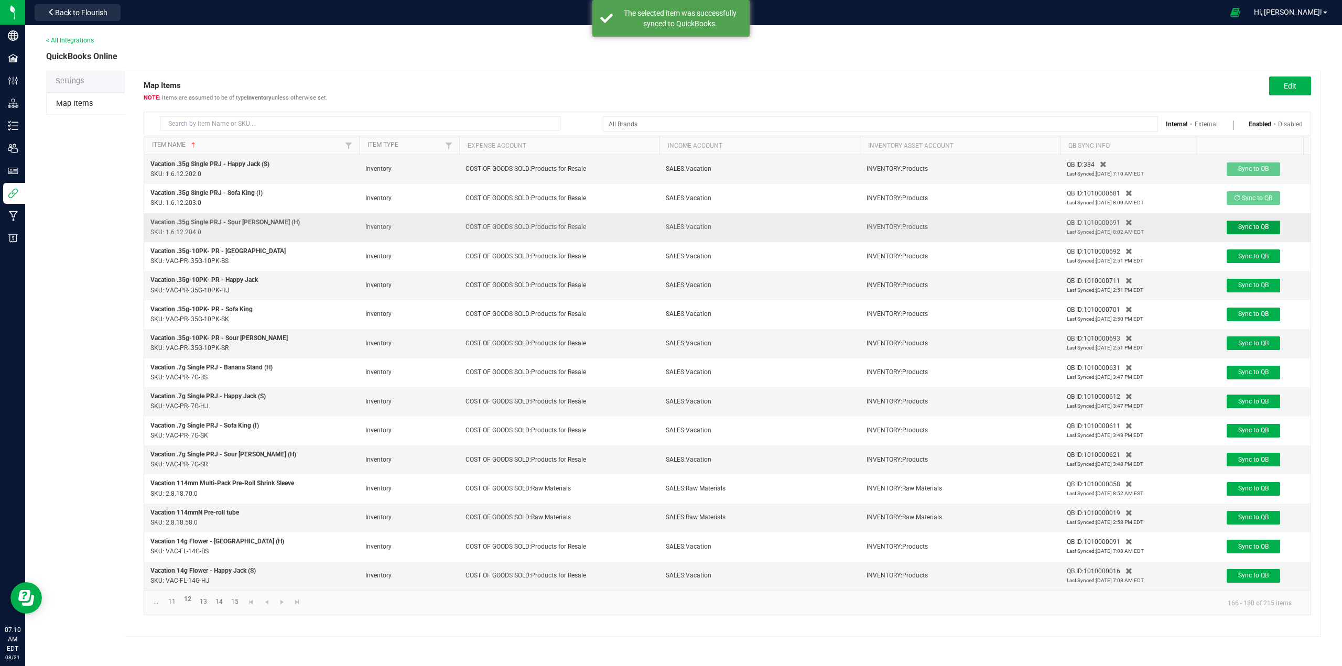
click at [1261, 227] on span "Sync to QB" at bounding box center [1253, 226] width 30 height 7
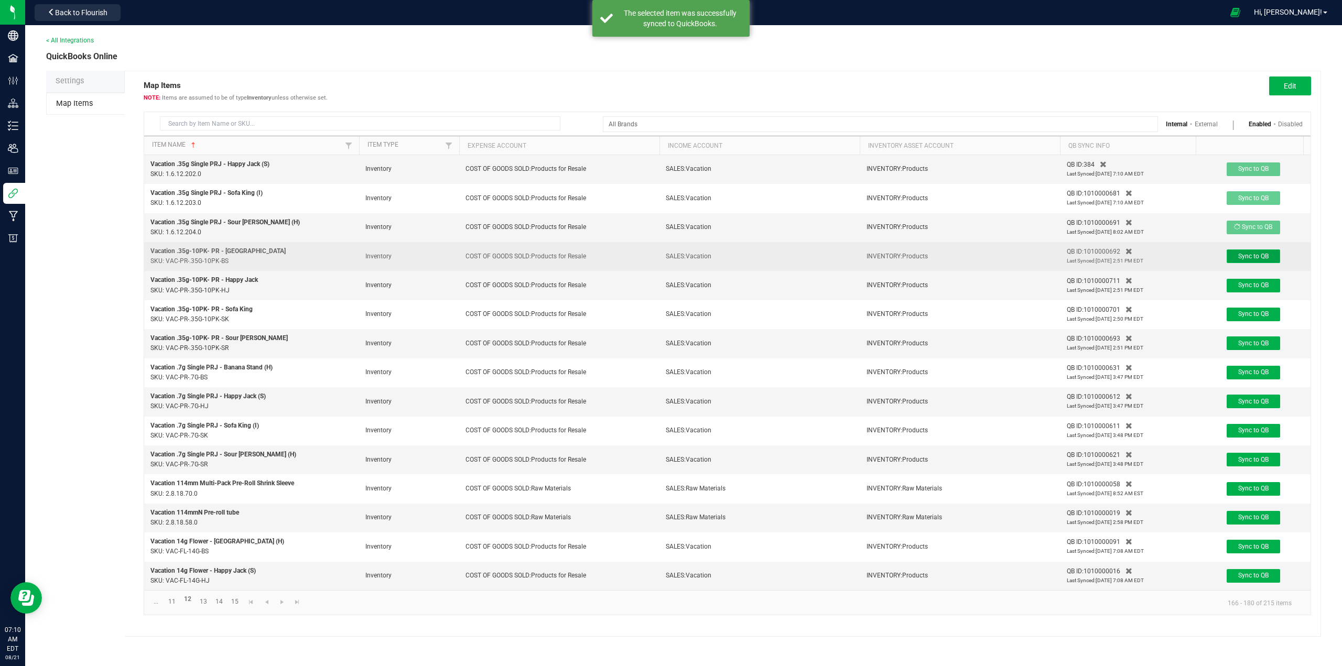
click at [1255, 259] on span "Sync to QB" at bounding box center [1253, 256] width 30 height 7
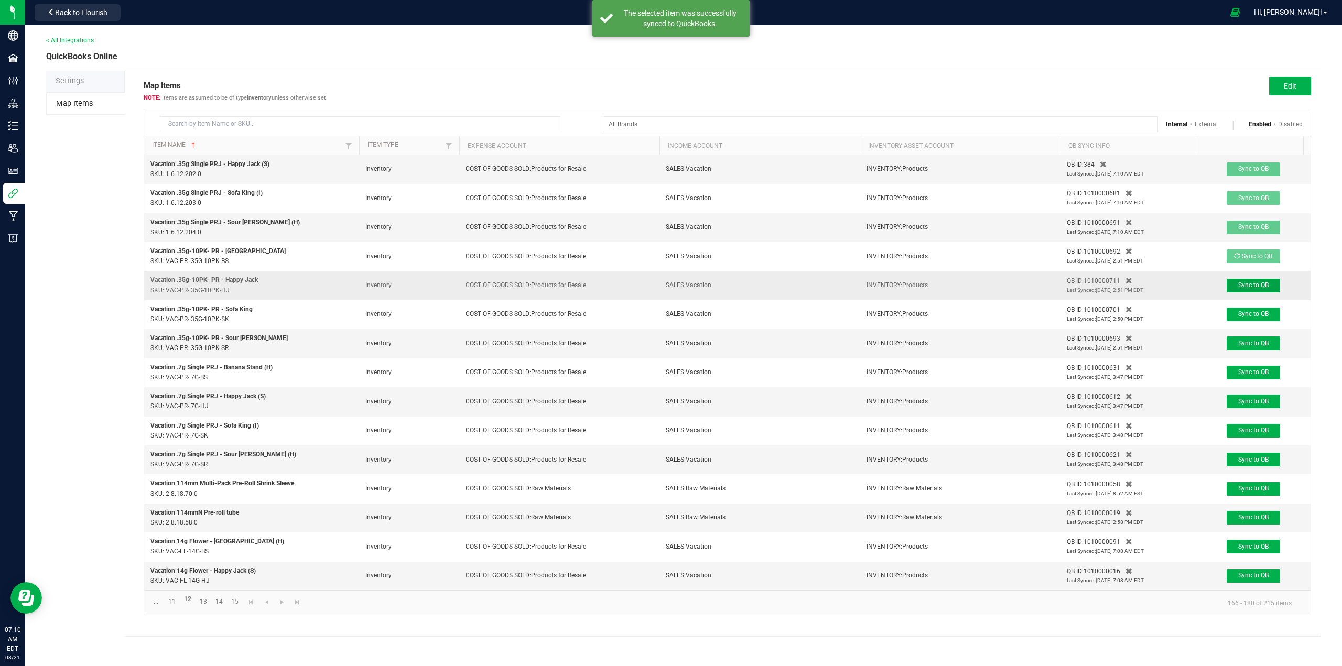
click at [1257, 288] on span "Sync to QB" at bounding box center [1253, 284] width 30 height 7
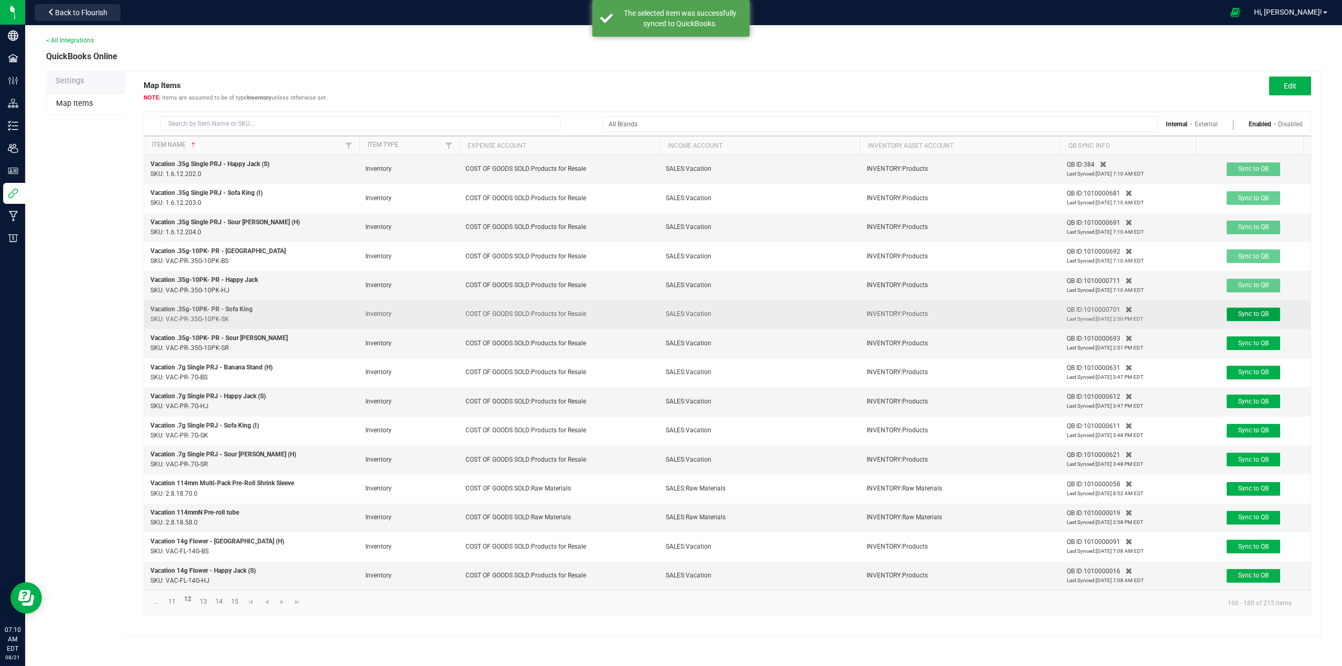
click at [1254, 316] on span "Sync to QB" at bounding box center [1253, 313] width 30 height 7
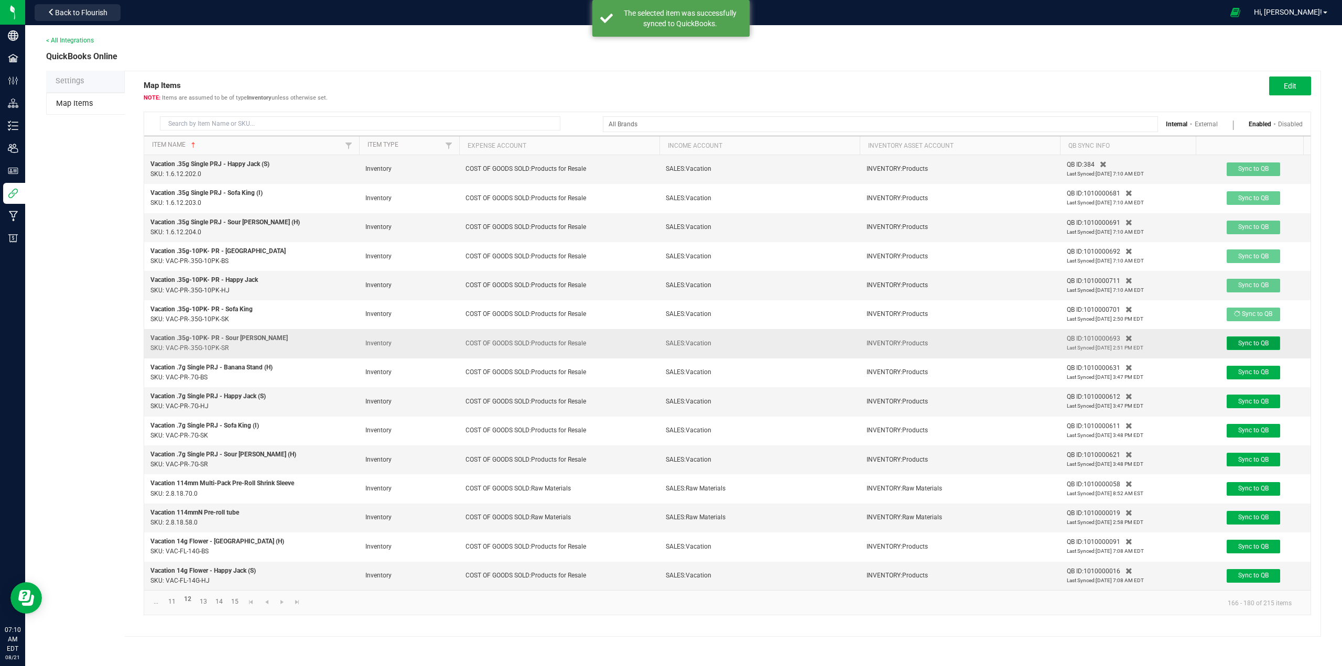
click at [1252, 344] on span "Sync to QB" at bounding box center [1253, 343] width 30 height 7
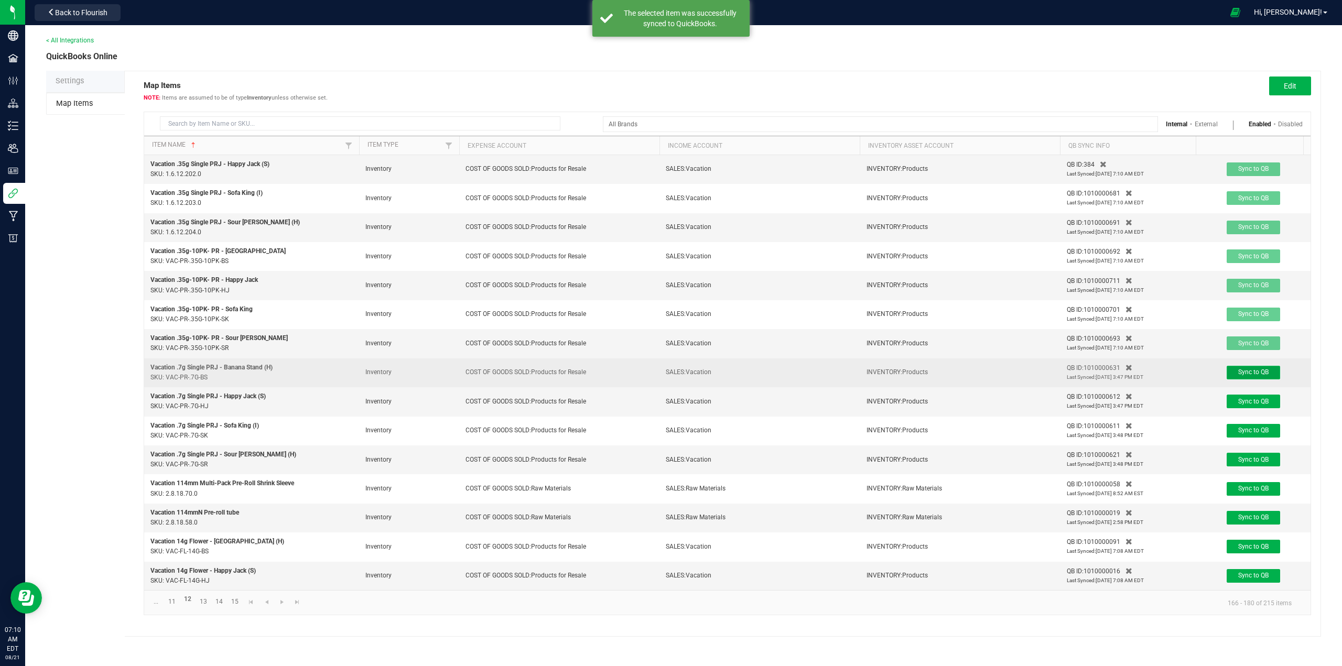
click at [1247, 370] on span "Sync to QB" at bounding box center [1253, 371] width 30 height 7
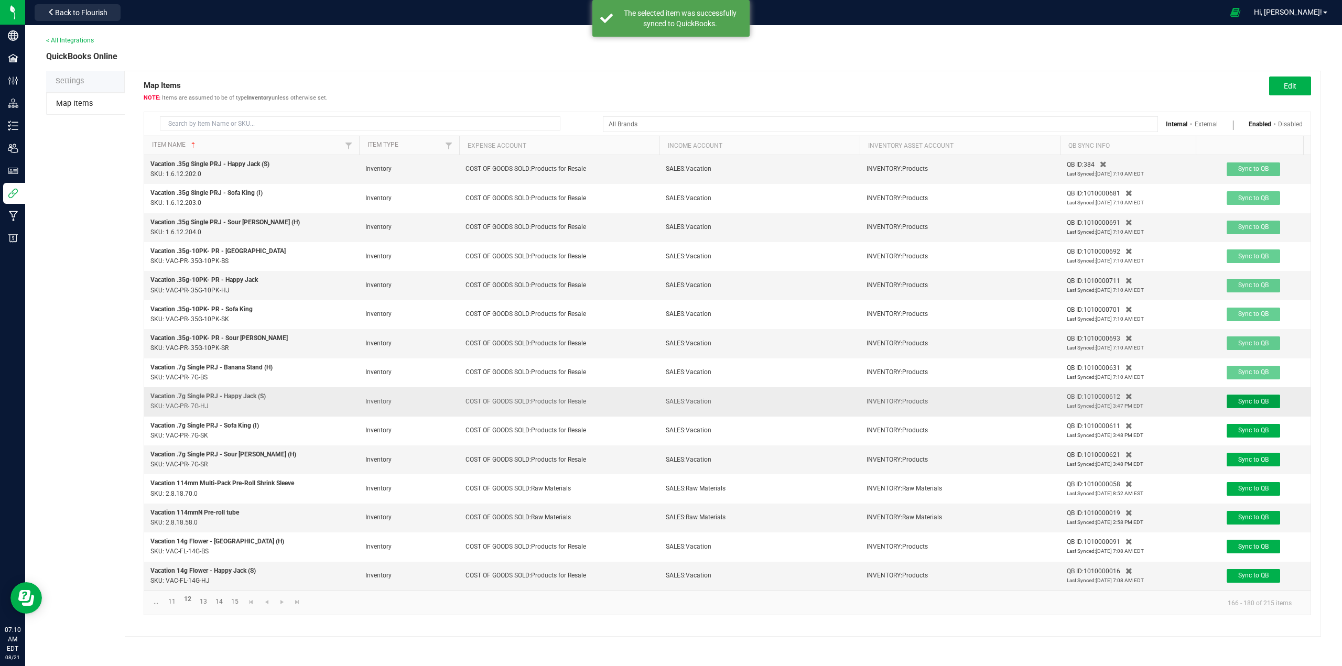
click at [1243, 403] on span "Sync to QB" at bounding box center [1253, 401] width 30 height 7
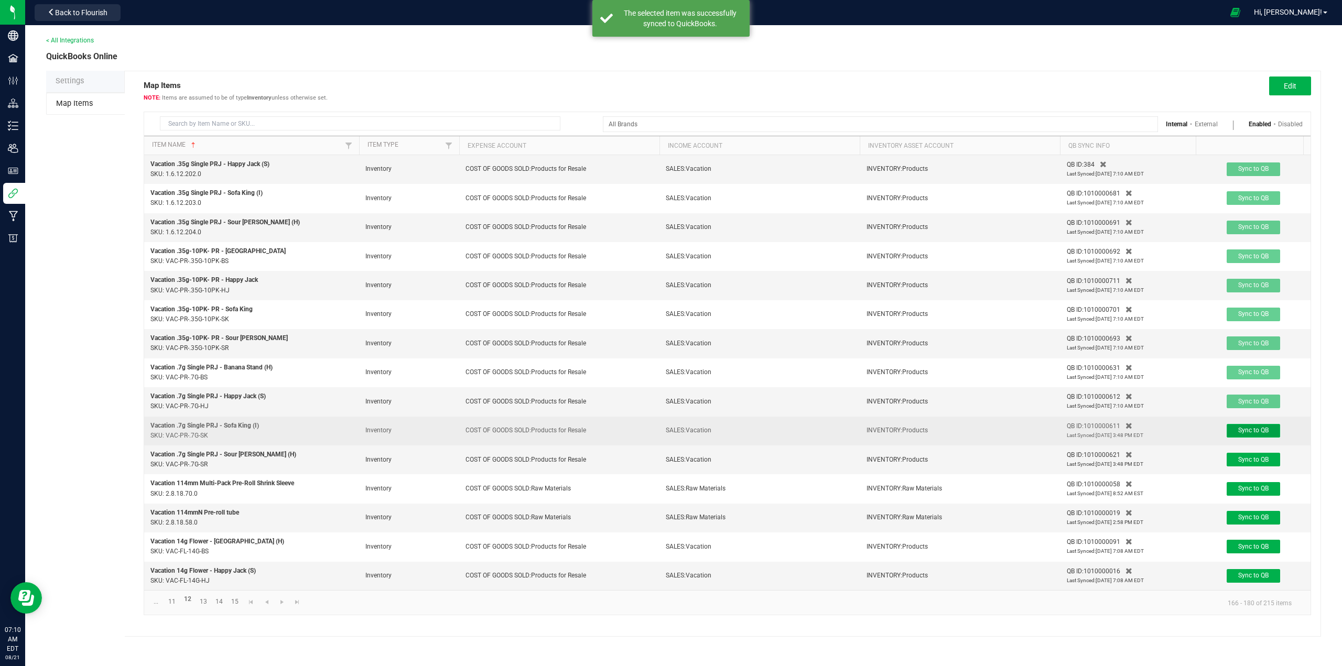
click at [1241, 429] on span "Sync to QB" at bounding box center [1253, 430] width 30 height 7
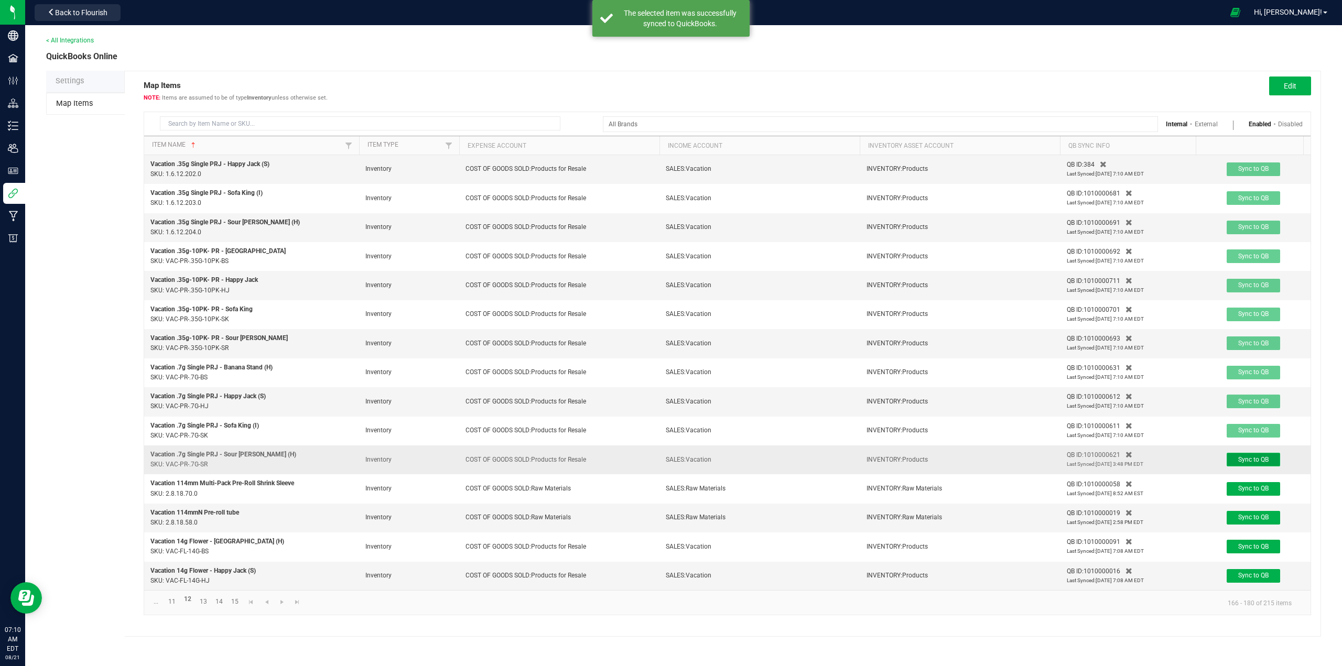
click at [1239, 458] on span "Sync to QB" at bounding box center [1253, 459] width 30 height 7
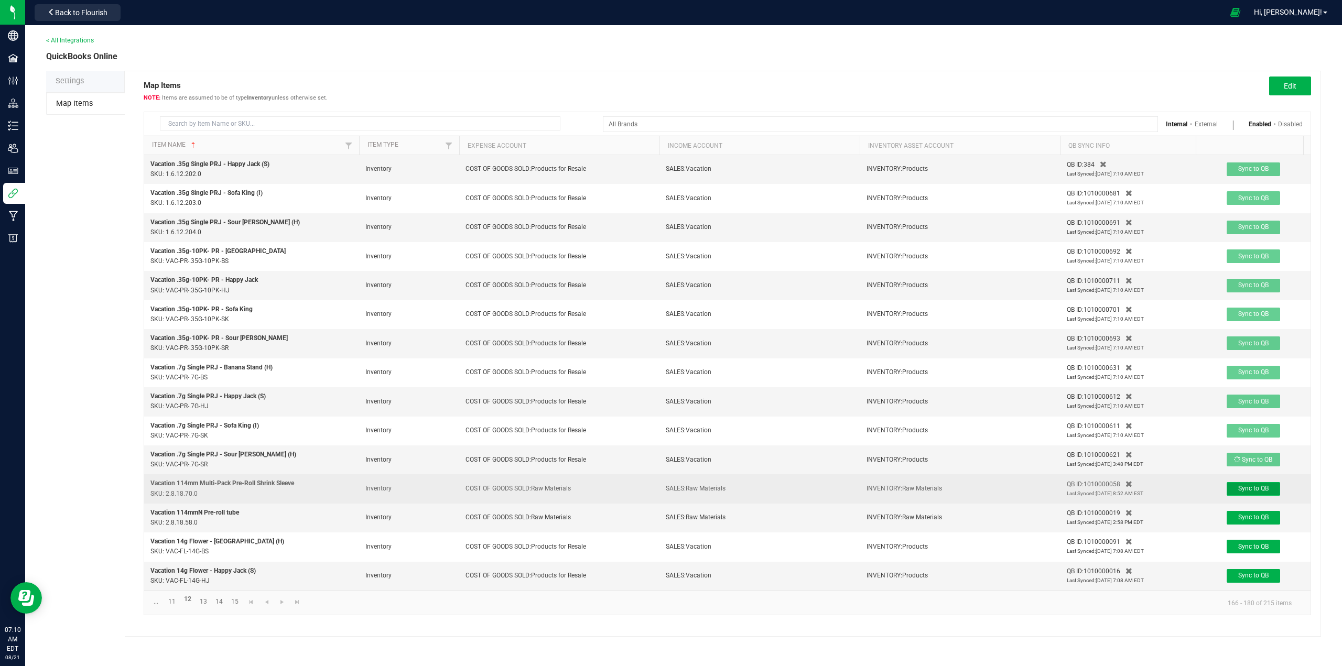
click at [1240, 493] on button "Sync to QB" at bounding box center [1253, 489] width 53 height 14
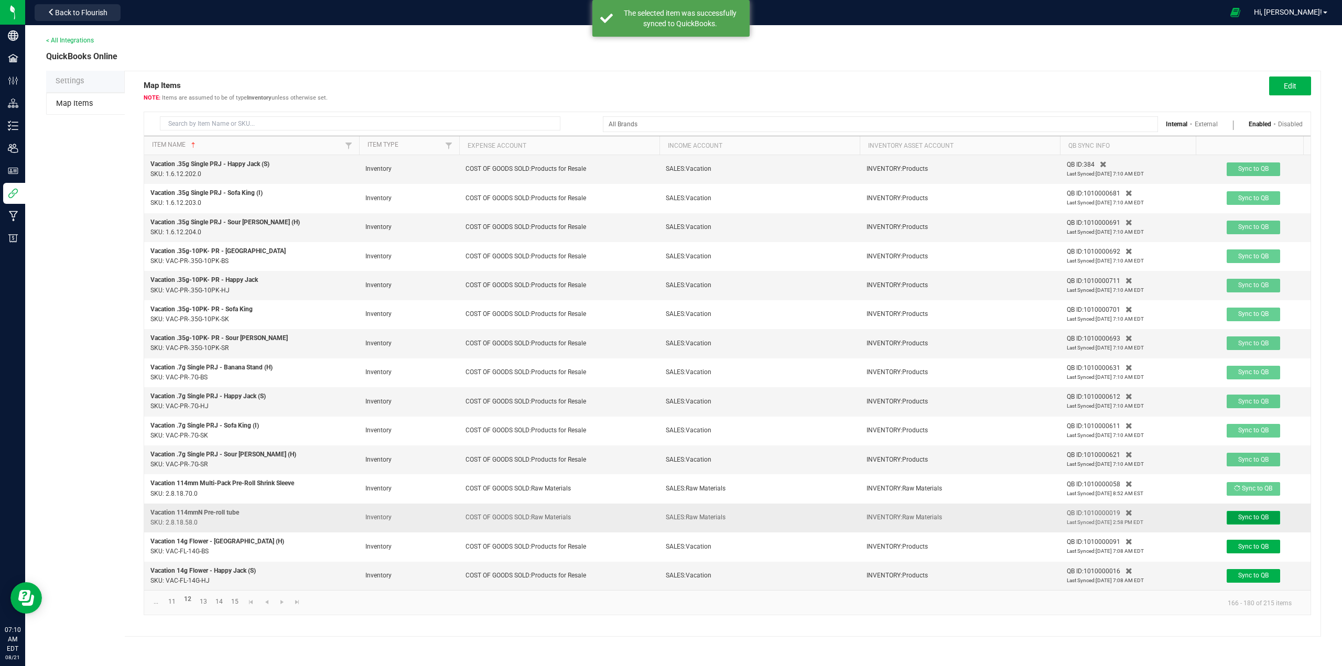
click at [1249, 521] on span "Sync to QB" at bounding box center [1253, 517] width 30 height 7
click at [203, 609] on link "13" at bounding box center [203, 602] width 15 height 14
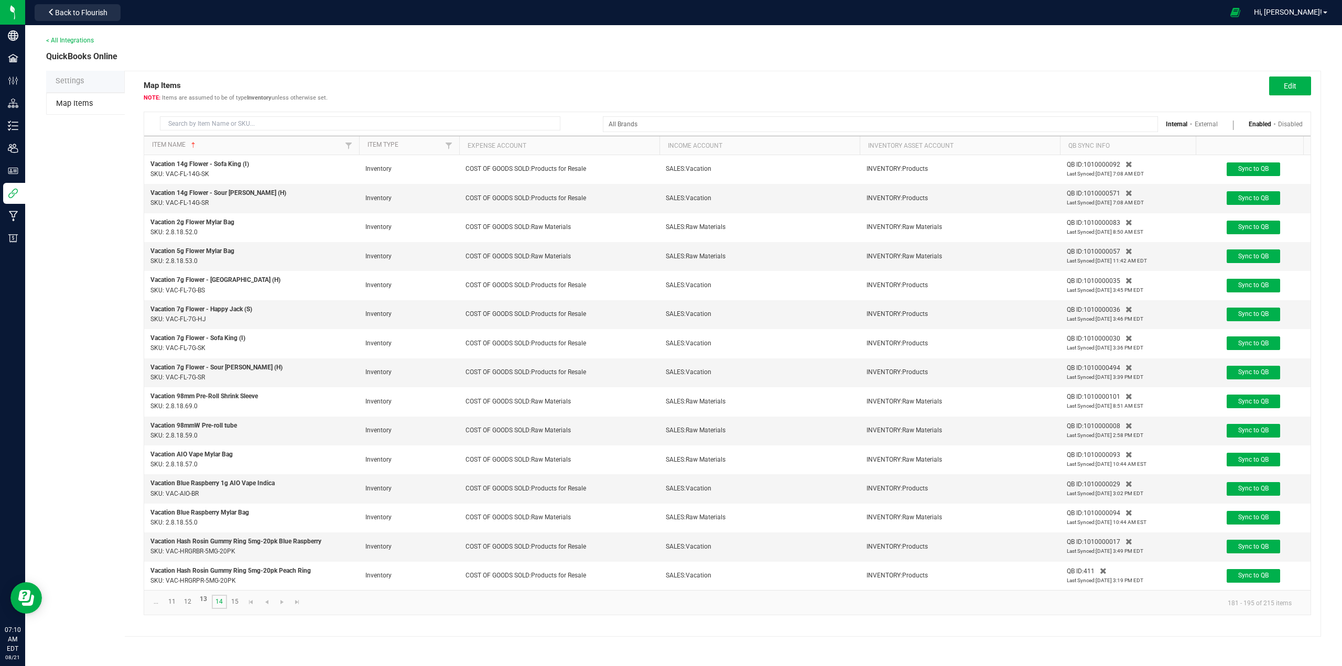
click at [218, 609] on link "14" at bounding box center [219, 602] width 15 height 14
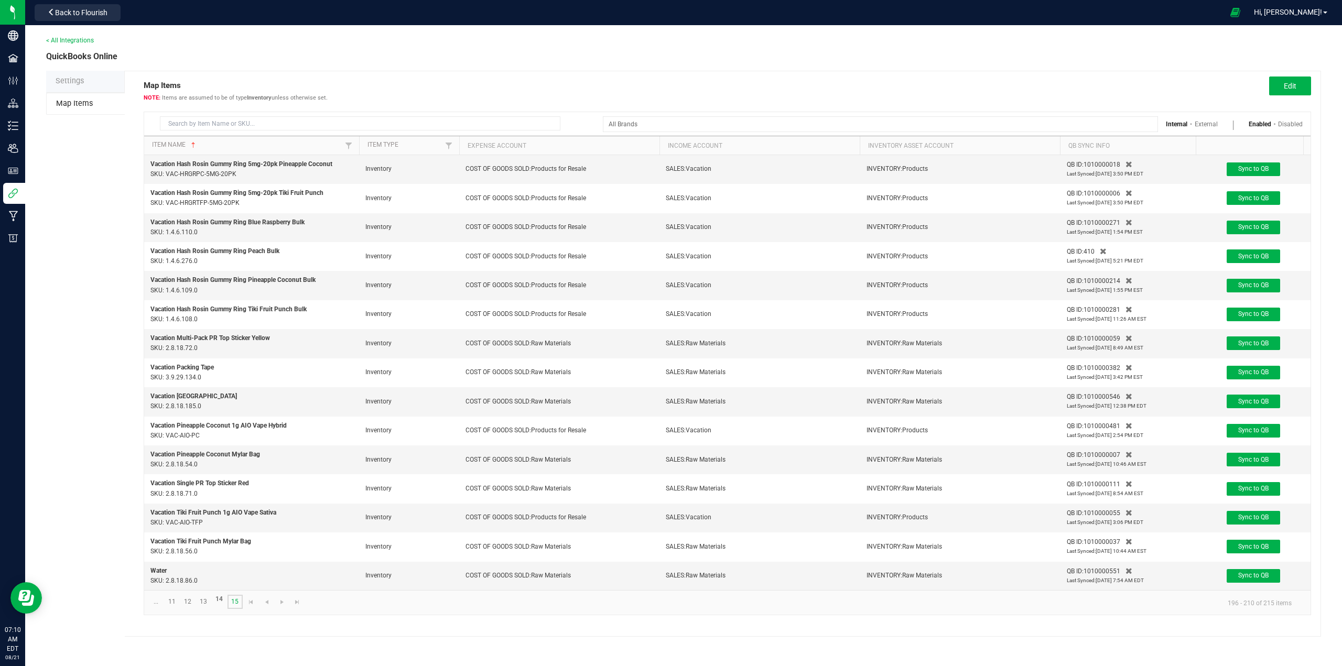
click at [232, 609] on link "15" at bounding box center [234, 602] width 15 height 14
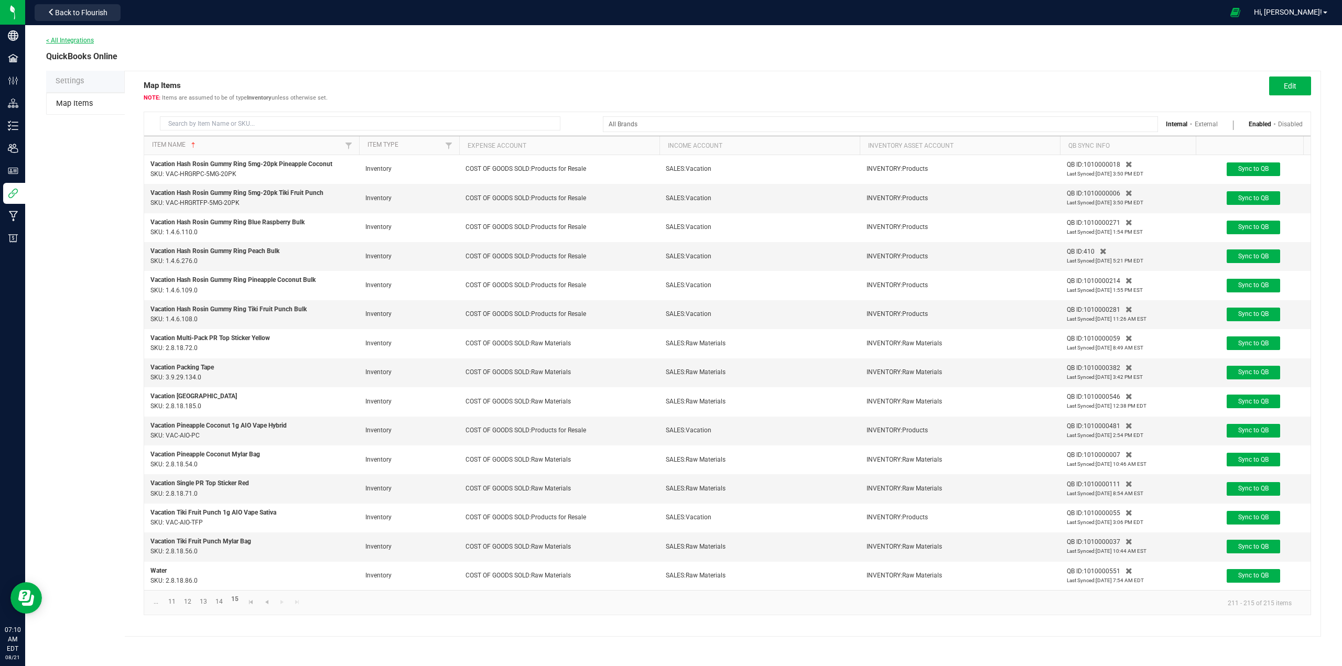
click at [63, 40] on link "< All Integrations" at bounding box center [70, 40] width 48 height 7
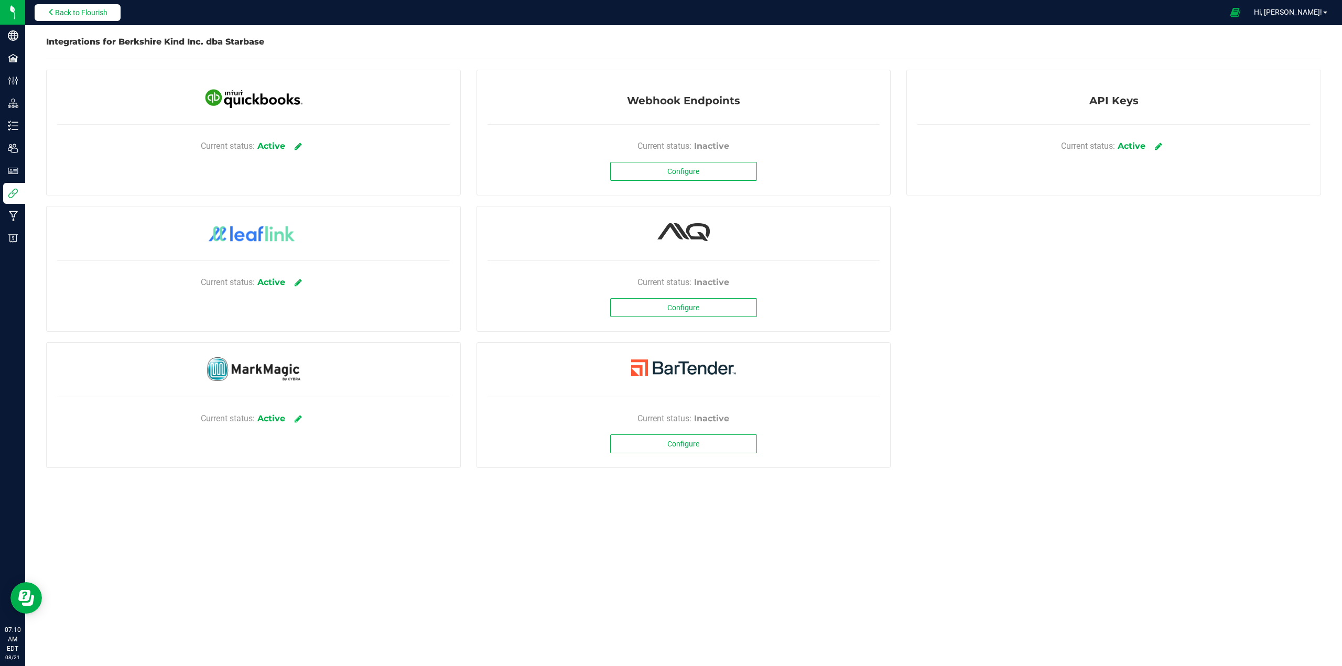
click at [93, 14] on span "Back to Flourish" at bounding box center [81, 12] width 52 height 8
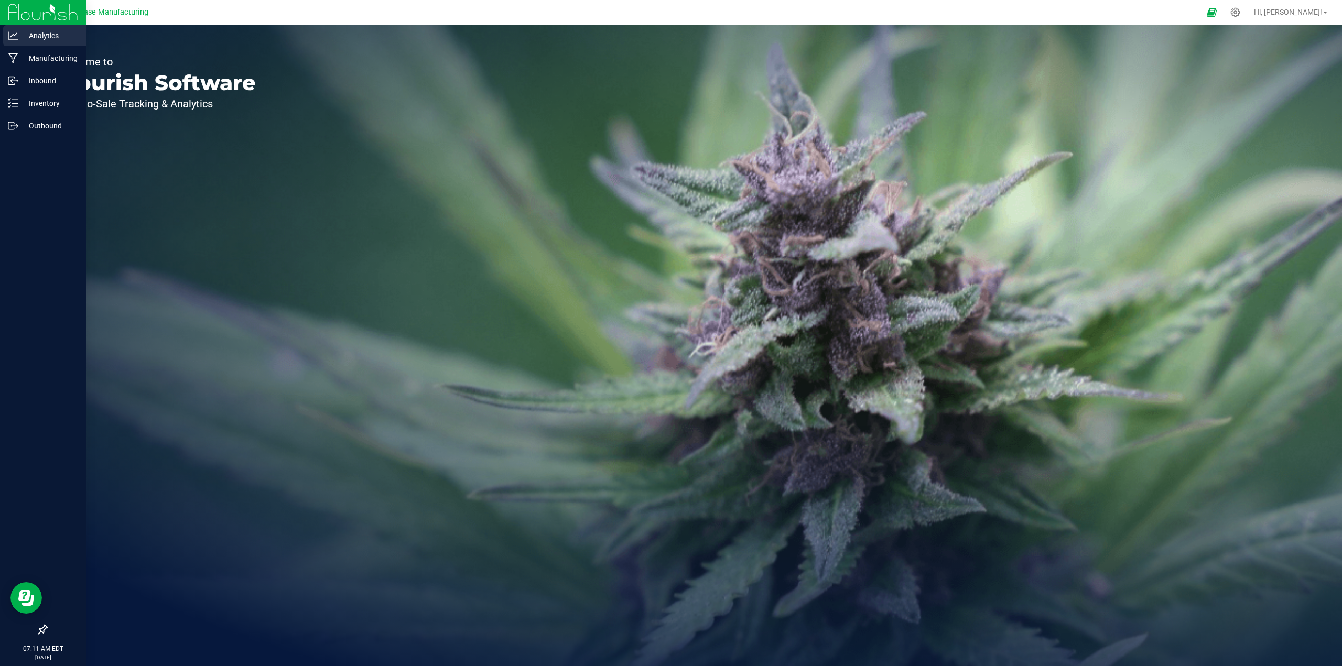
click at [31, 35] on p "Analytics" at bounding box center [49, 35] width 63 height 13
